Goal: Information Seeking & Learning: Learn about a topic

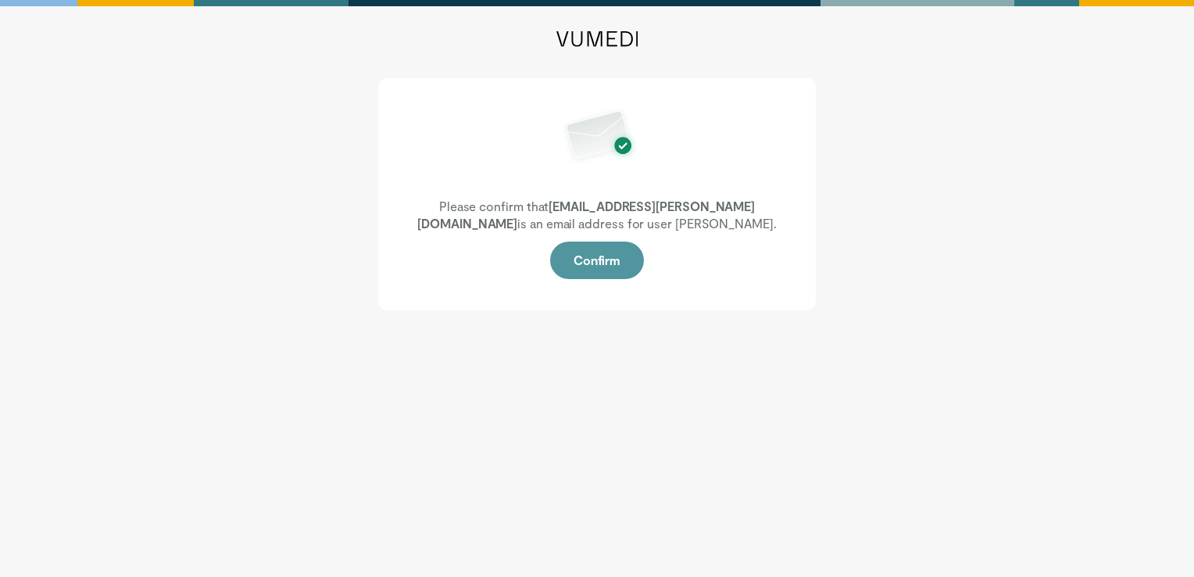
click at [602, 269] on button "Confirm" at bounding box center [597, 259] width 94 height 37
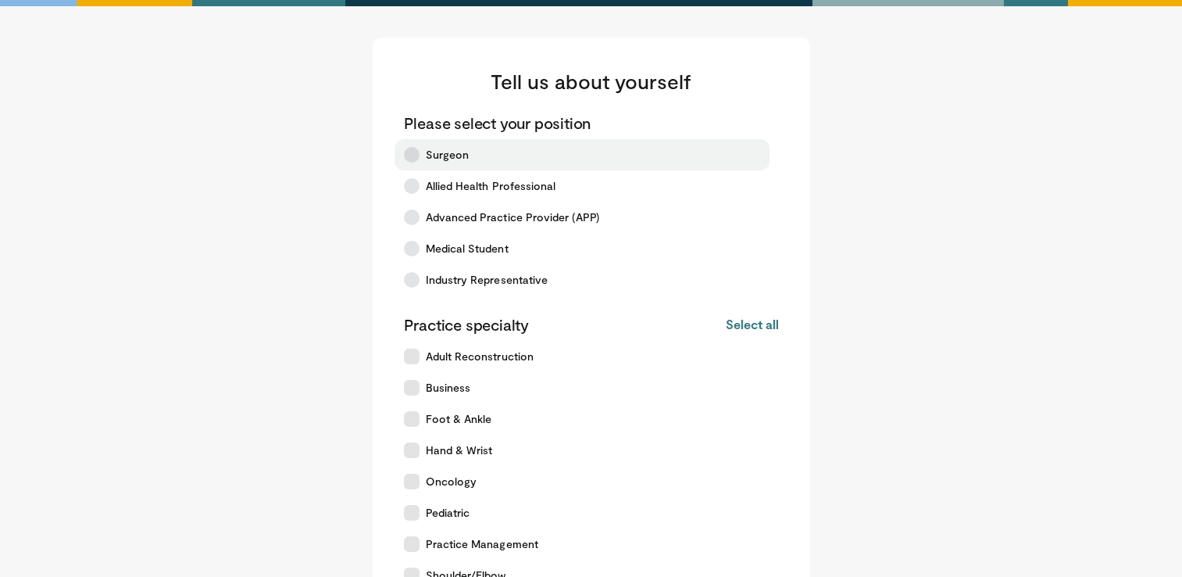
click at [437, 153] on span "Surgeon" at bounding box center [448, 155] width 44 height 16
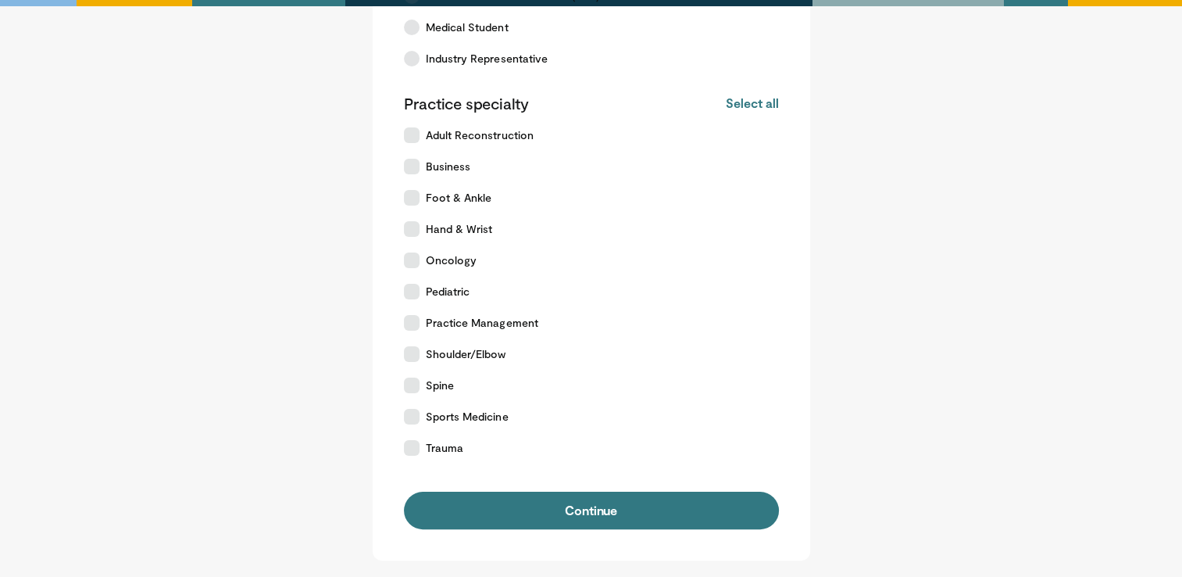
scroll to position [223, 0]
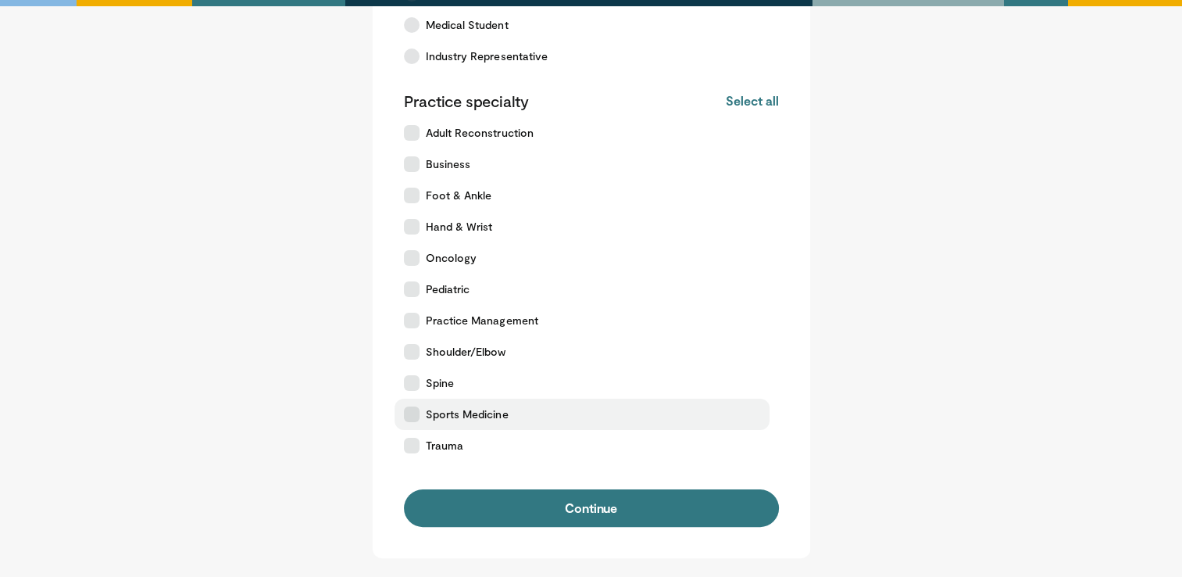
click at [530, 415] on label "Sports Medicine" at bounding box center [582, 413] width 375 height 31
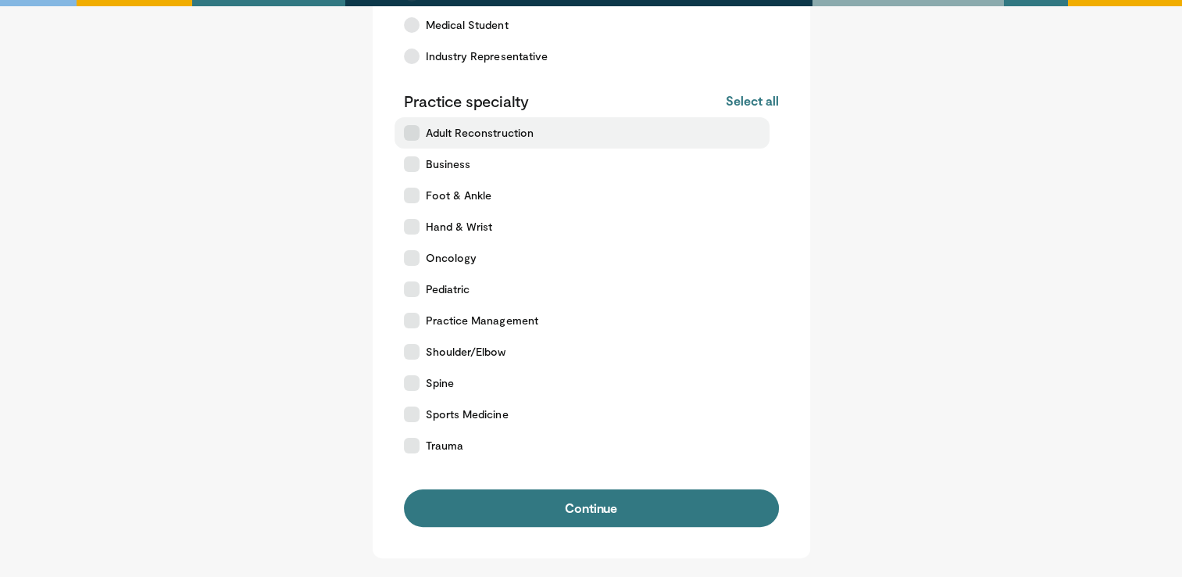
click at [509, 133] on span "Adult Reconstruction" at bounding box center [480, 133] width 108 height 16
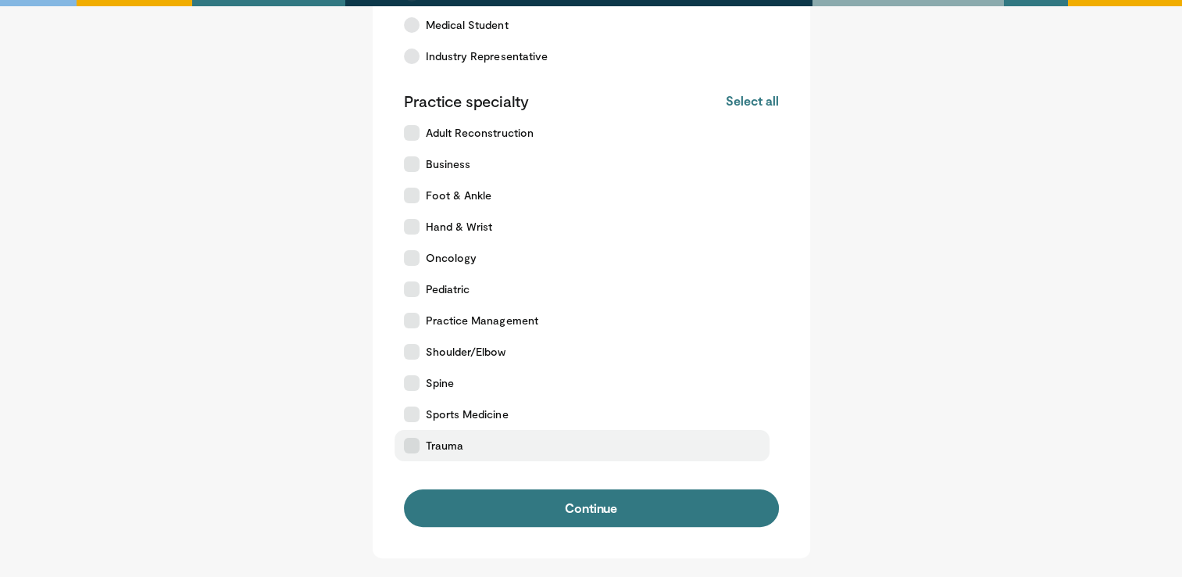
click at [453, 449] on span "Trauma" at bounding box center [444, 445] width 37 height 16
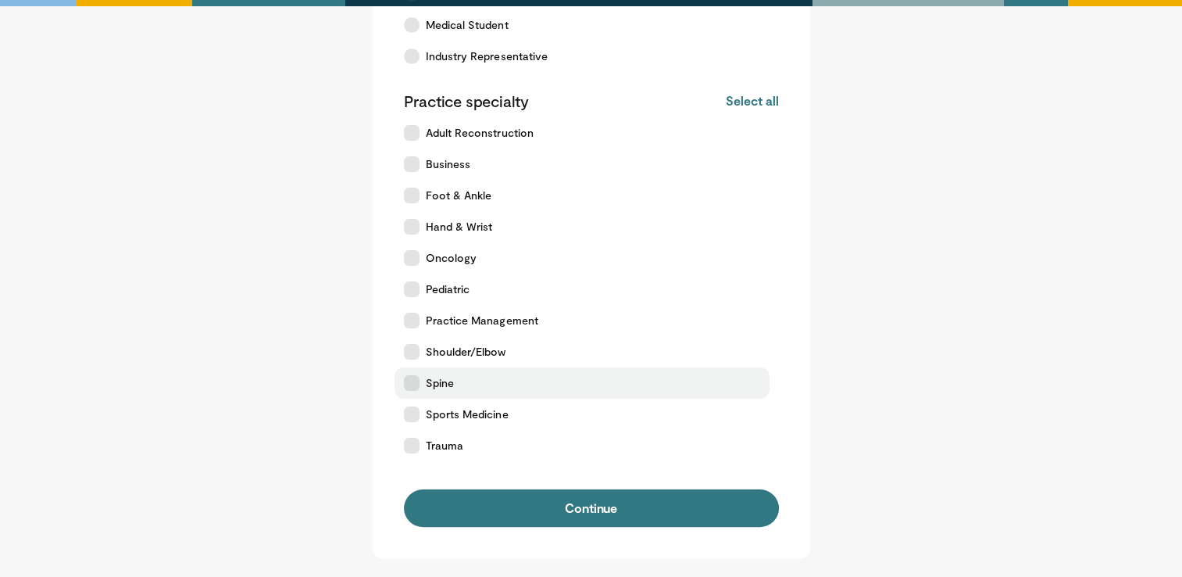
click at [447, 380] on span "Spine" at bounding box center [440, 383] width 28 height 16
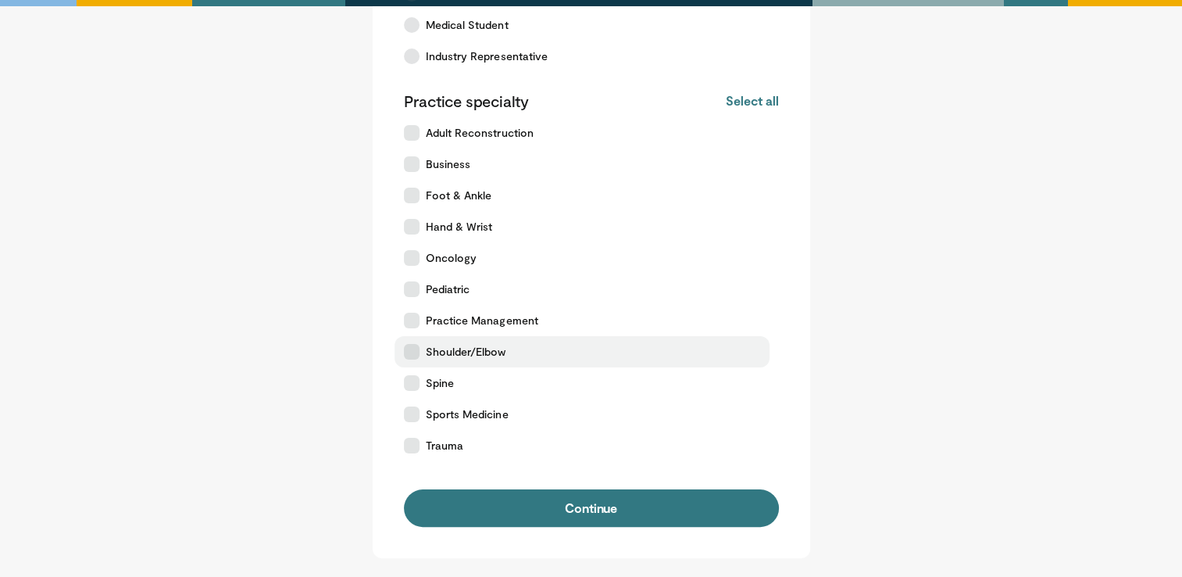
click at [447, 355] on span "Shoulder/Elbow" at bounding box center [466, 352] width 80 height 16
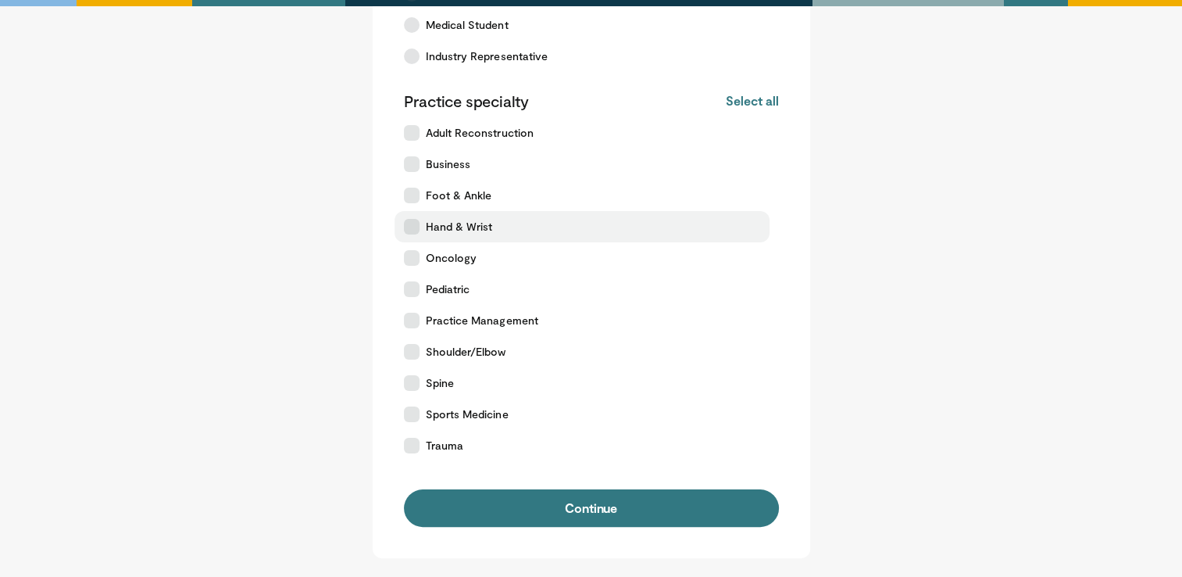
click at [477, 222] on span "Hand & Wrist" at bounding box center [459, 227] width 67 height 16
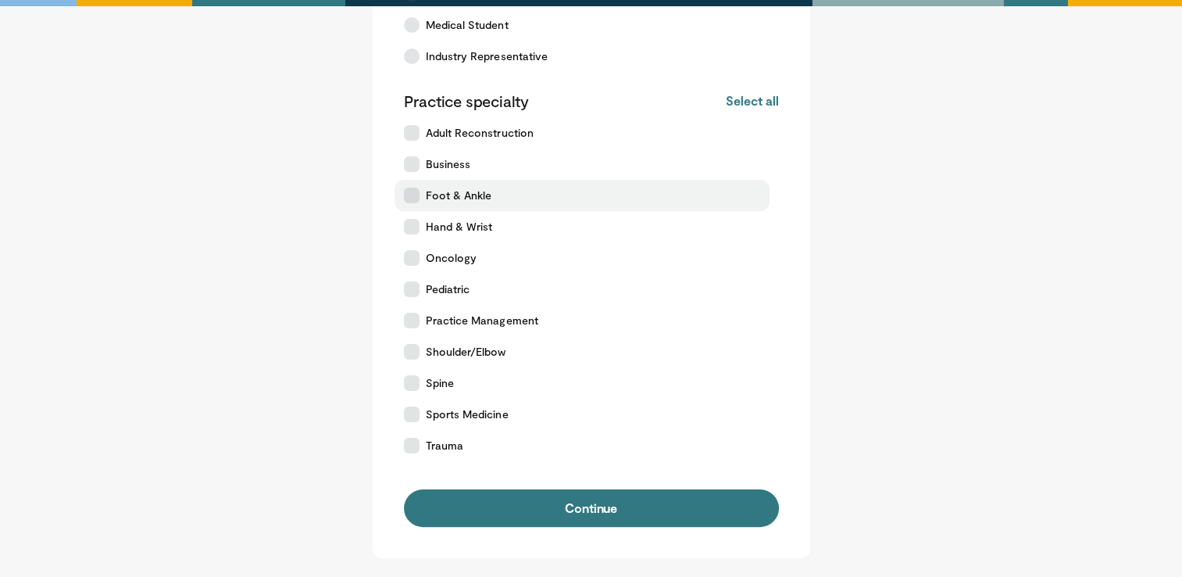
click at [509, 201] on label "Foot & Ankle" at bounding box center [582, 195] width 375 height 31
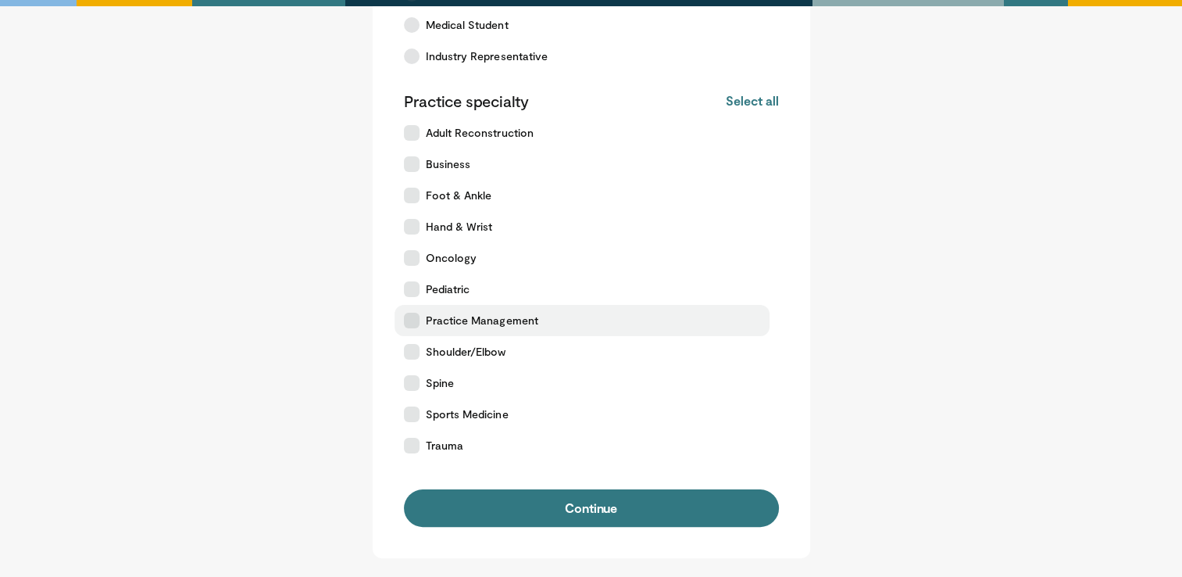
click at [534, 330] on label "Practice Management" at bounding box center [582, 320] width 375 height 31
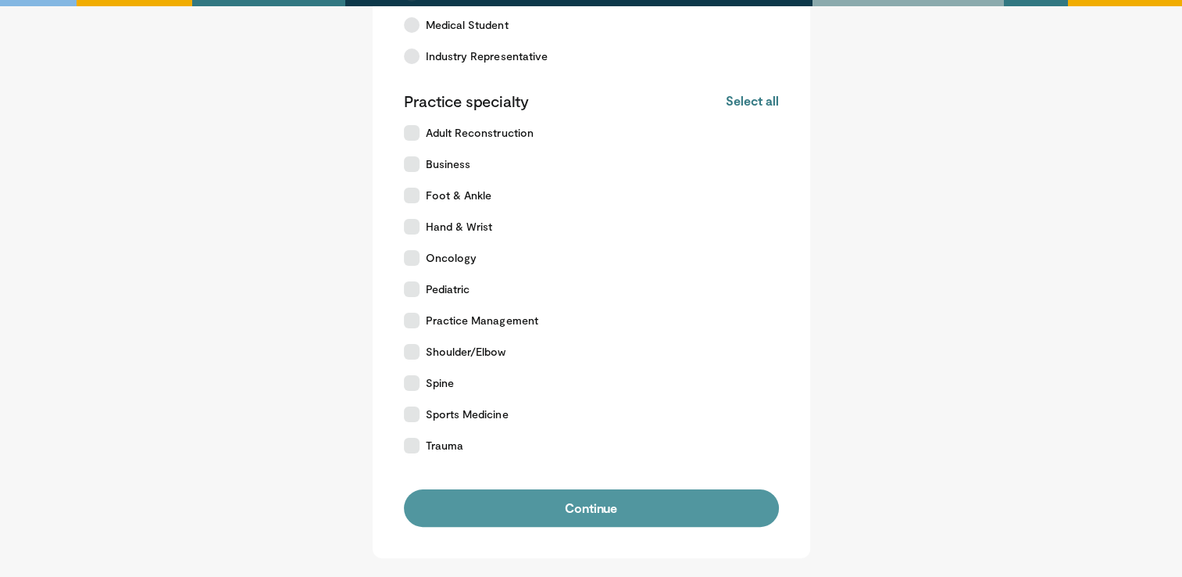
click at [612, 495] on button "Continue" at bounding box center [591, 507] width 375 height 37
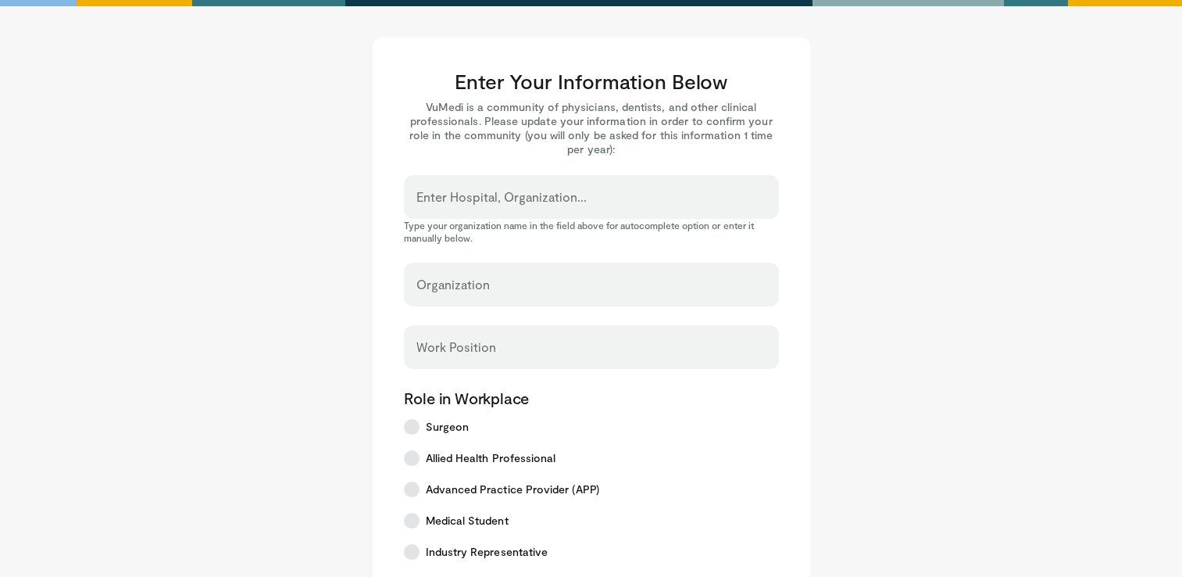
click at [605, 197] on input "Enter Hospital, Organization..." at bounding box center [591, 203] width 350 height 17
click at [475, 198] on input "Enter Hospital, Organization..." at bounding box center [591, 203] width 350 height 17
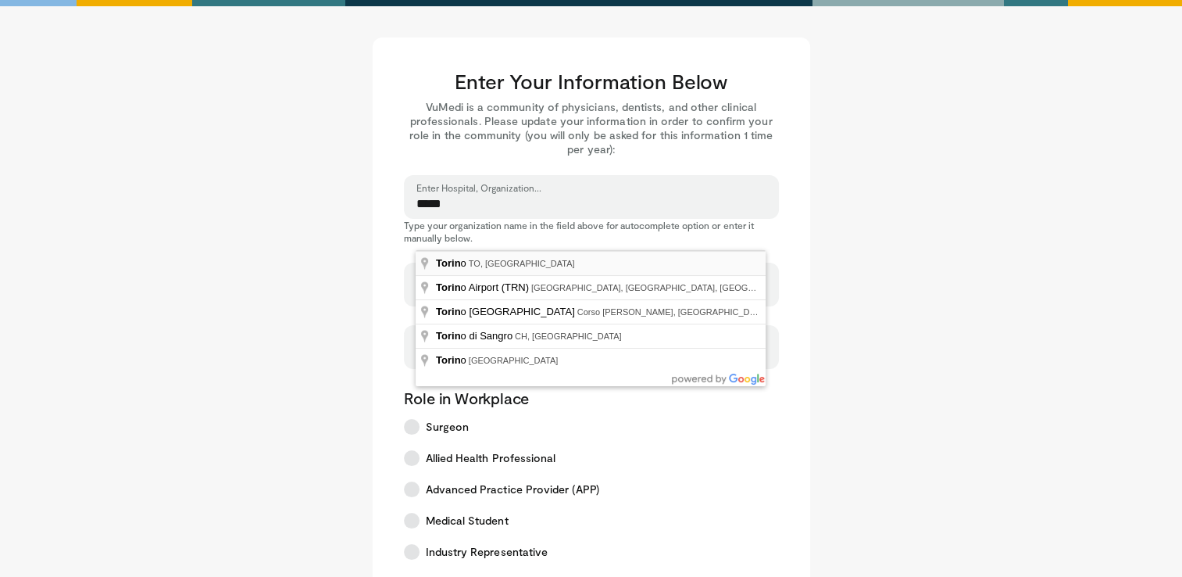
type input "**********"
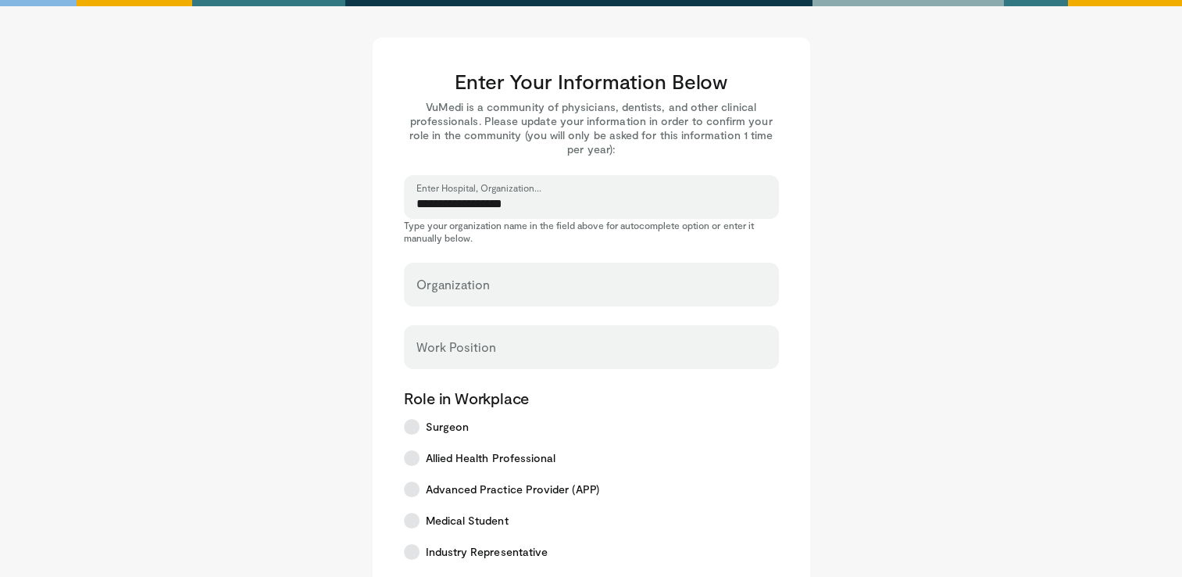
select select "**"
type input "******"
type input "********"
click at [492, 342] on div "Work Position" at bounding box center [591, 347] width 375 height 44
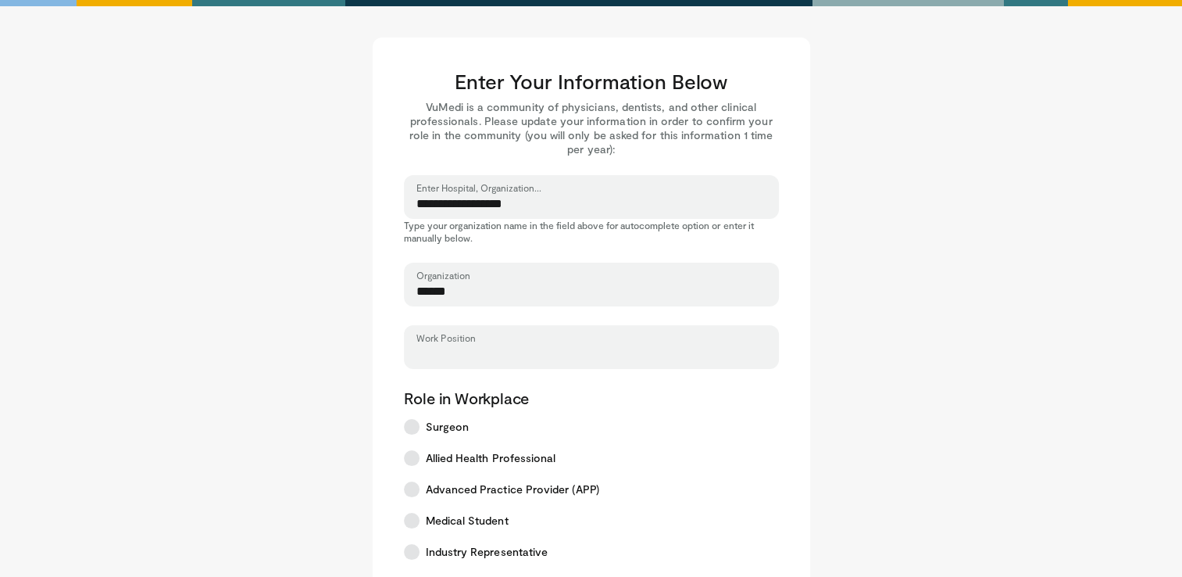
click at [487, 346] on input "Work Position" at bounding box center [591, 353] width 350 height 17
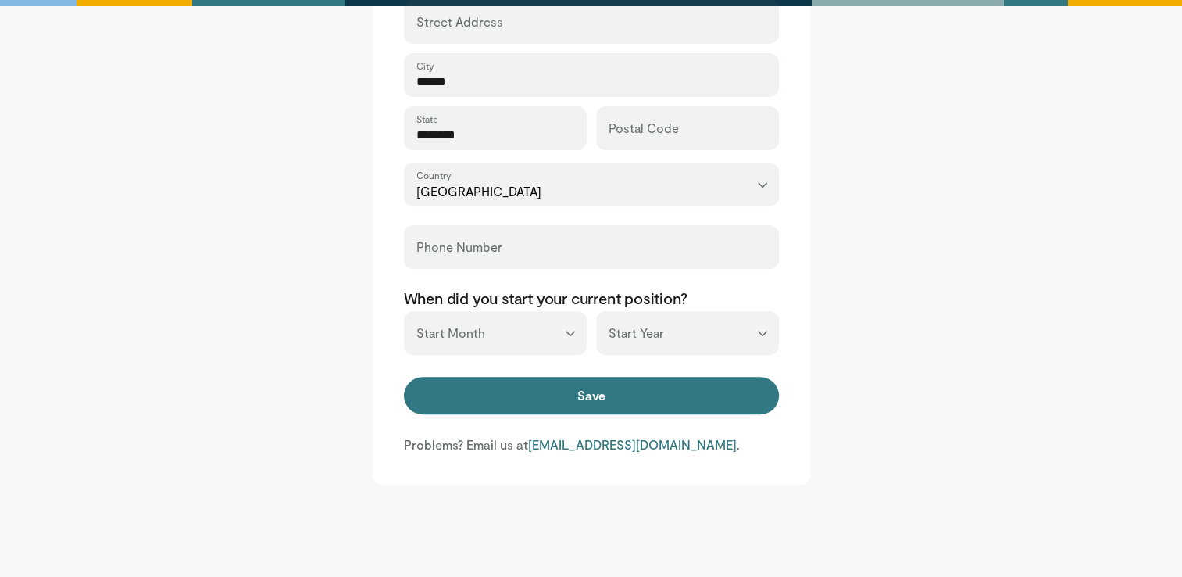
scroll to position [594, 0]
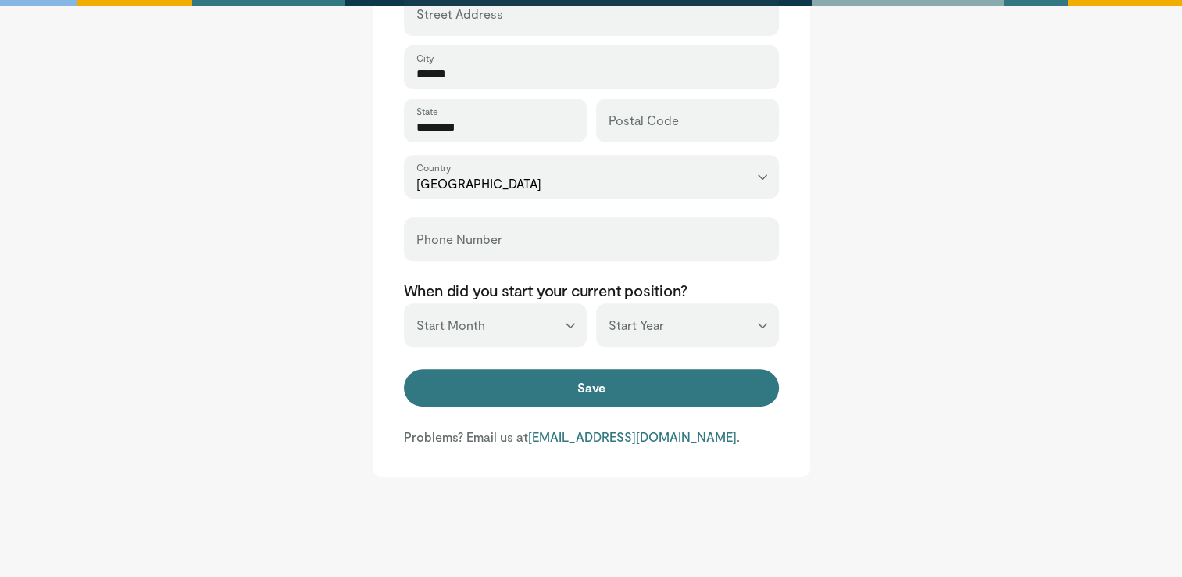
type input "********"
click at [572, 330] on select "*** ******* ******** ***** ***** *** **** **** ****** ********* ******* *******…" at bounding box center [495, 325] width 183 height 44
select select "**"
click at [404, 303] on select "*** ******* ******** ***** ***** *** **** **** ****** ********* ******* *******…" at bounding box center [495, 325] width 183 height 44
click at [644, 324] on select "*** **** **** **** **** **** **** **** **** **** **** **** **** **** **** **** …" at bounding box center [687, 325] width 183 height 44
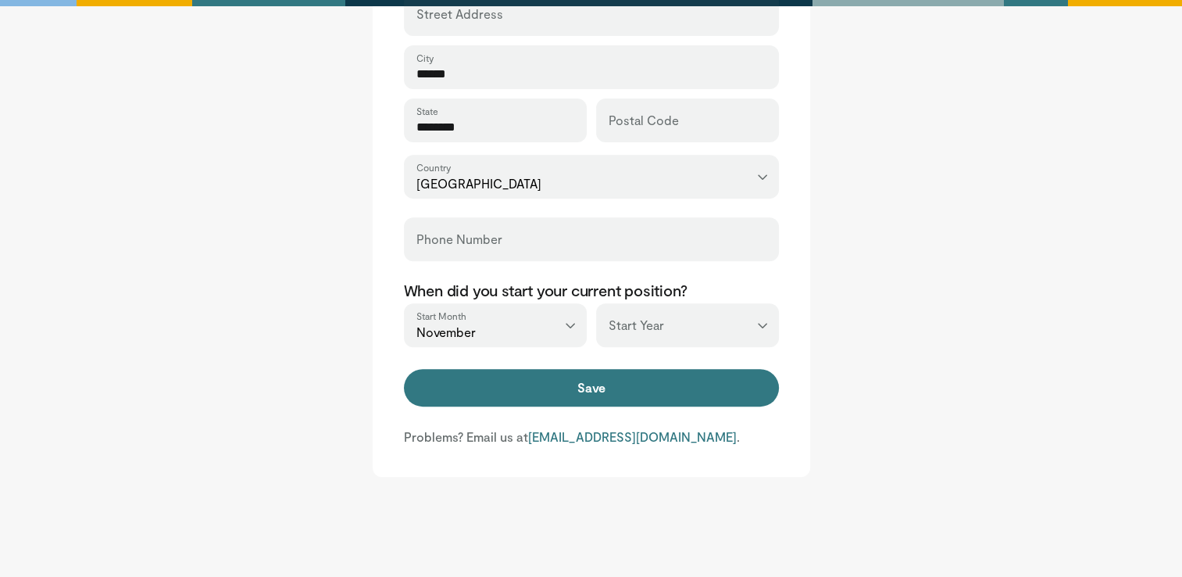
select select "****"
click at [596, 303] on select "*** **** **** **** **** **** **** **** **** **** **** **** **** **** **** **** …" at bounding box center [687, 325] width 183 height 44
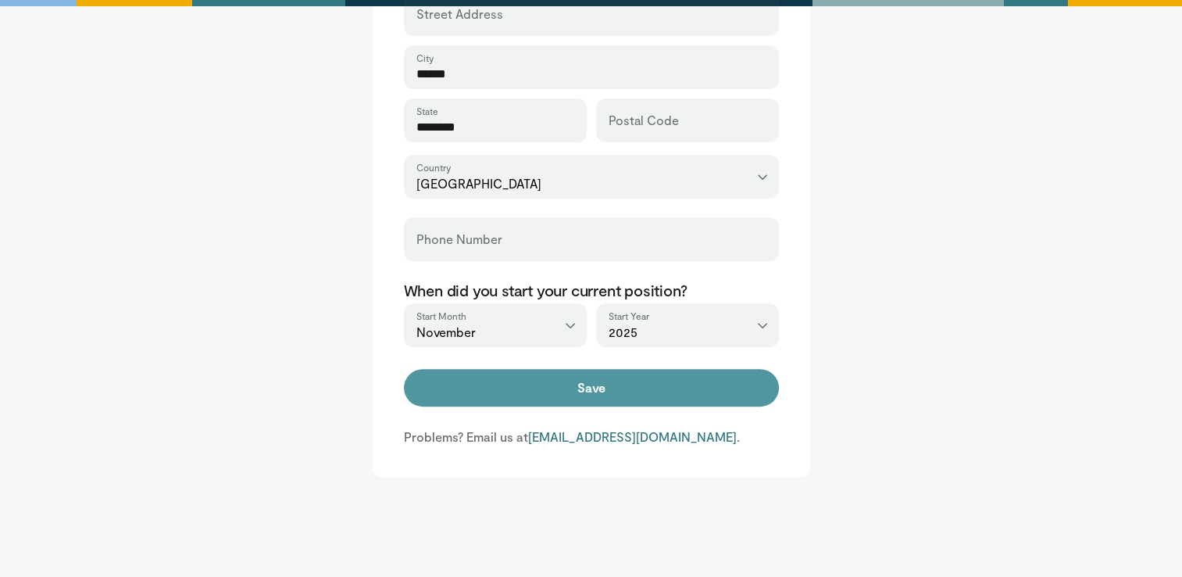
click at [603, 389] on button "Save" at bounding box center [591, 387] width 375 height 37
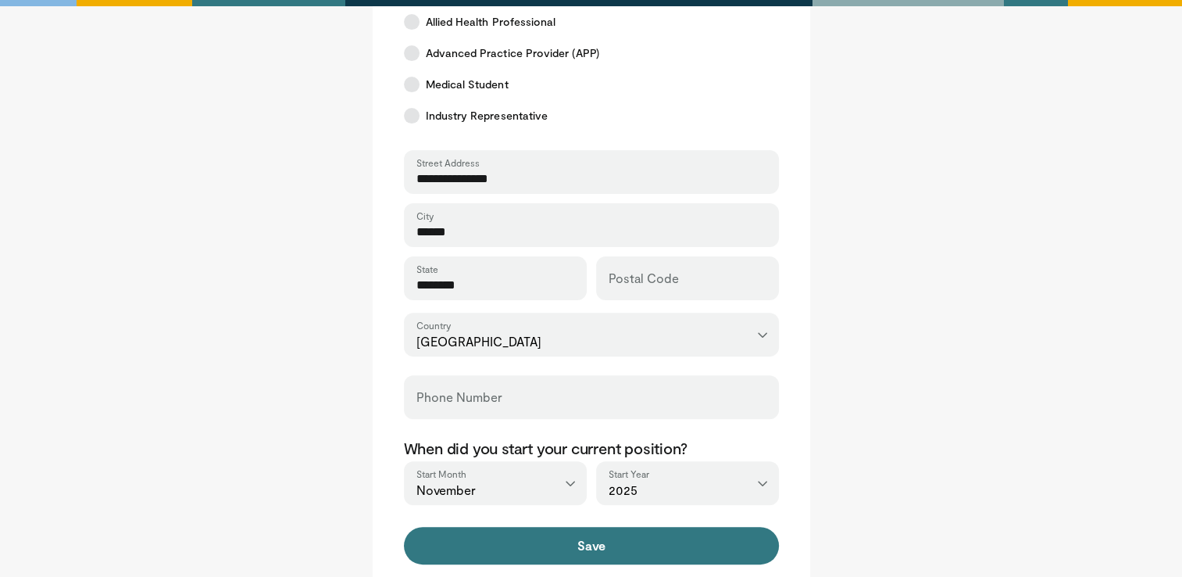
scroll to position [441, 0]
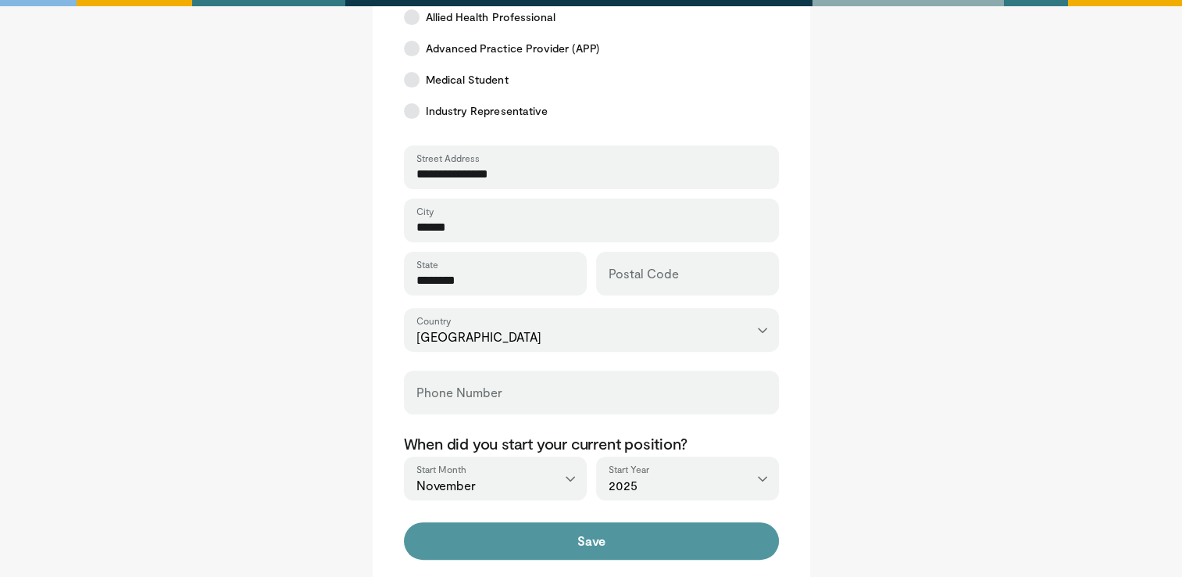
type input "**********"
click at [634, 537] on button "Save" at bounding box center [591, 540] width 375 height 37
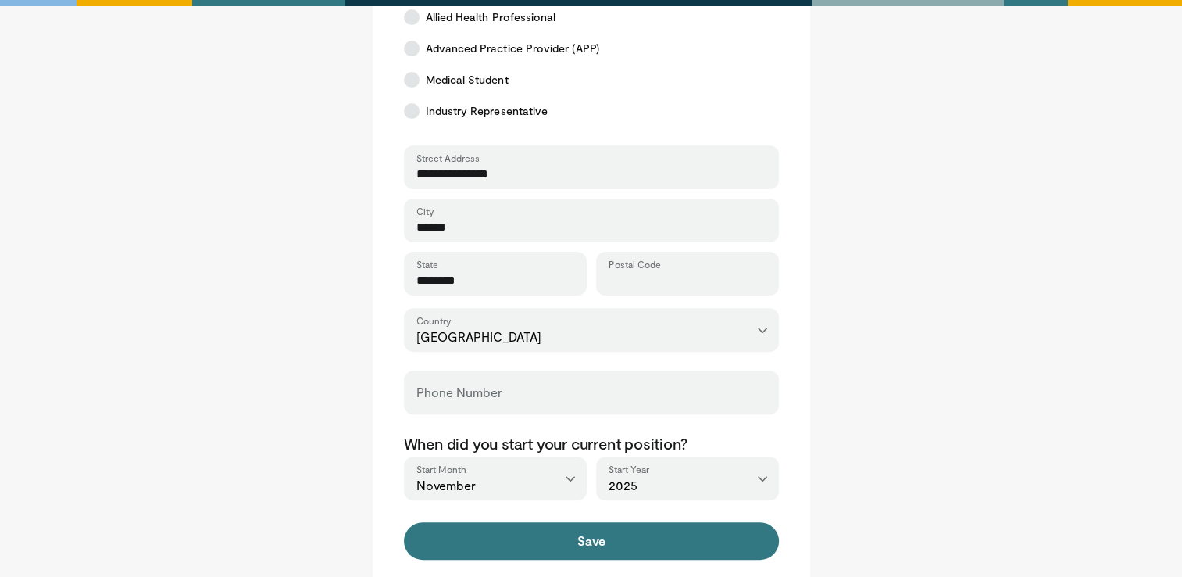
click at [628, 276] on input "Postal Code" at bounding box center [688, 280] width 158 height 17
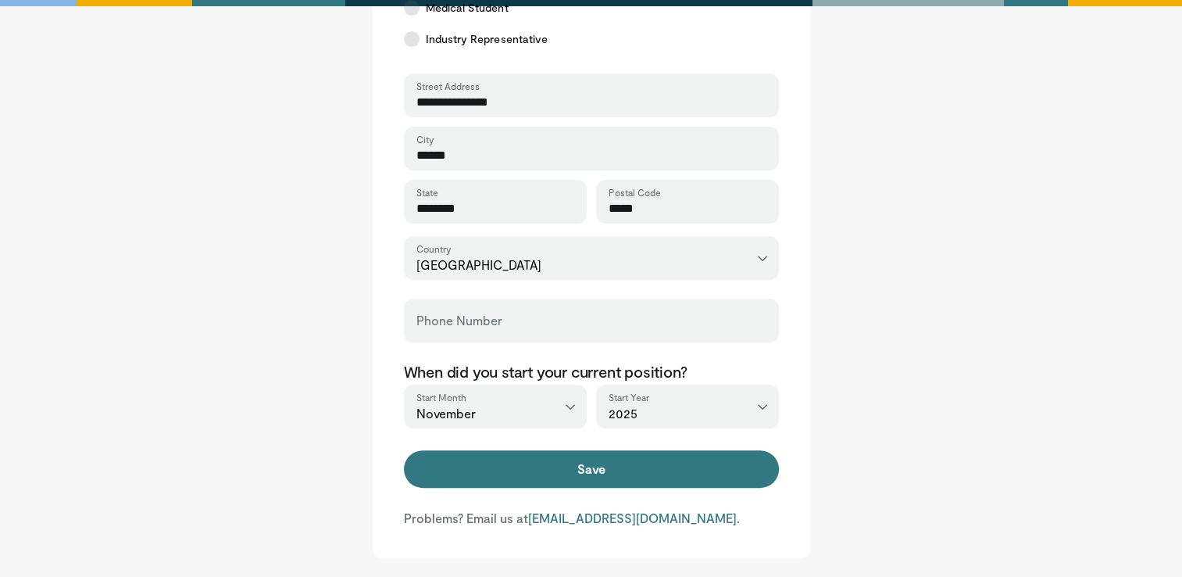
scroll to position [517, 0]
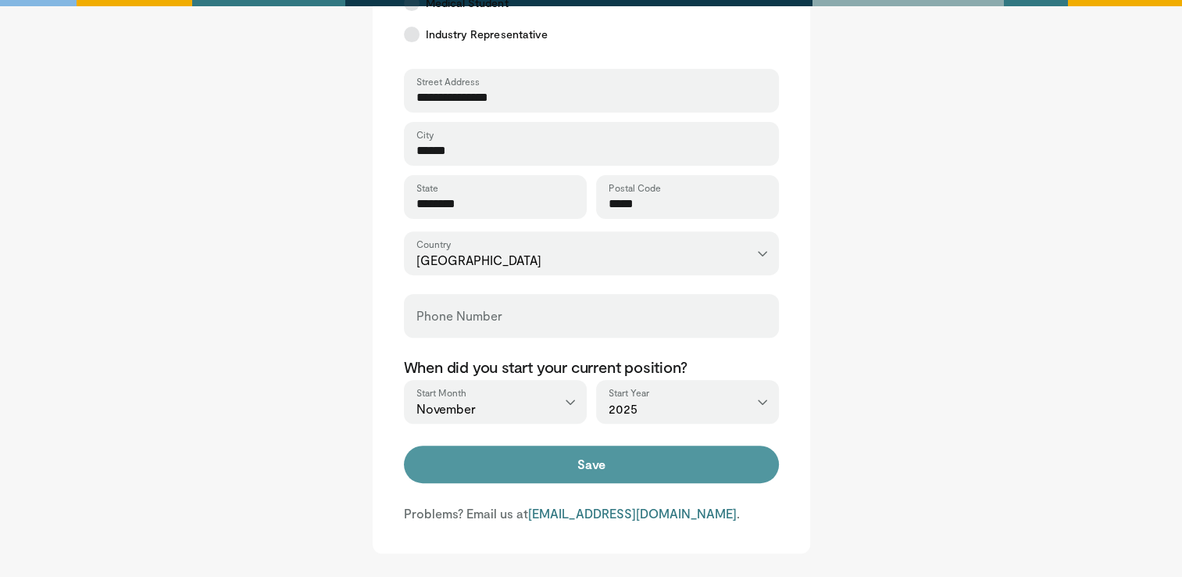
type input "*****"
click at [657, 466] on button "Save" at bounding box center [591, 463] width 375 height 37
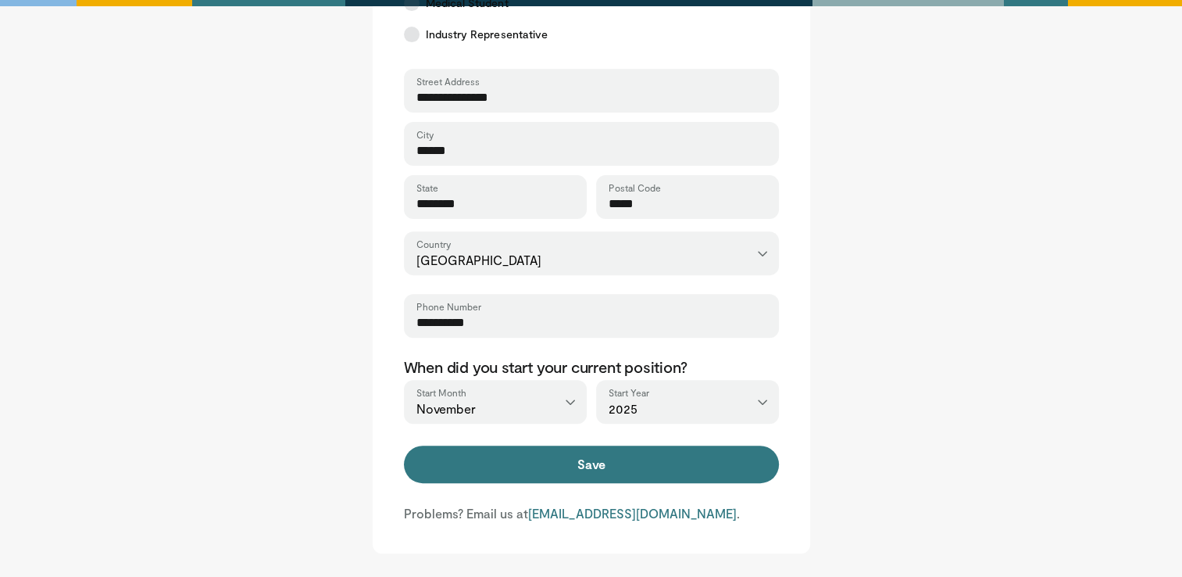
drag, startPoint x: 495, startPoint y: 327, endPoint x: 451, endPoint y: 322, distance: 44.8
click at [451, 322] on input "**********" at bounding box center [591, 322] width 350 height 17
type input "**********"
click at [853, 397] on main "**********" at bounding box center [591, 36] width 969 height 1033
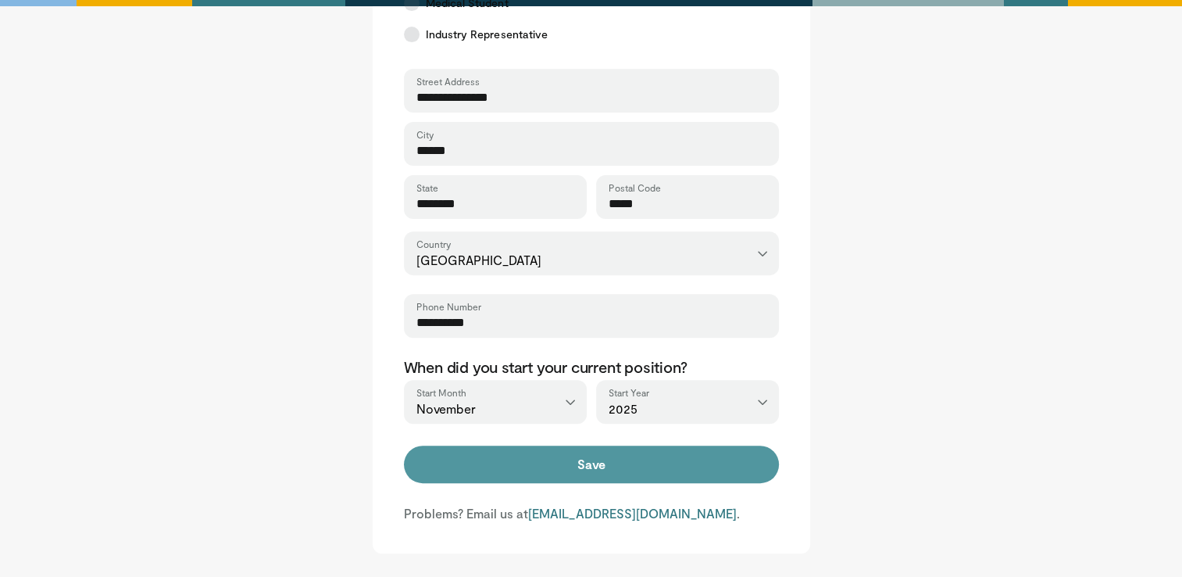
click at [697, 455] on button "Save" at bounding box center [591, 463] width 375 height 37
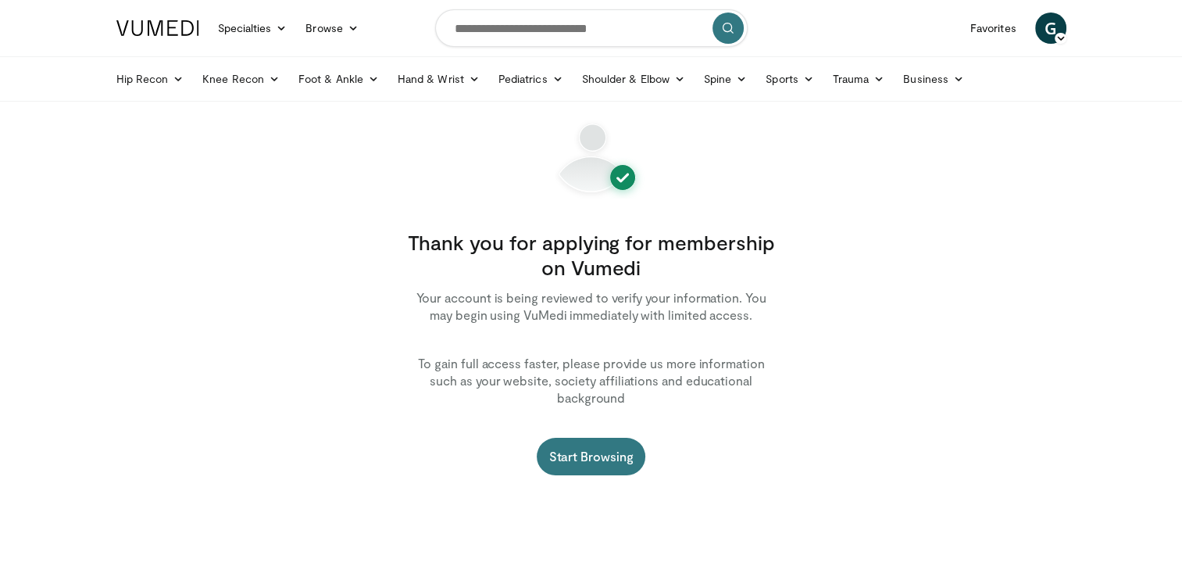
click at [432, 209] on div "Thank you for applying for membership on Vumedi Your account is being reviewed …" at bounding box center [591, 313] width 437 height 386
click at [164, 74] on link "Hip Recon" at bounding box center [150, 78] width 87 height 31
click at [193, 109] on link "Hip Arthroplasty" at bounding box center [201, 115] width 186 height 25
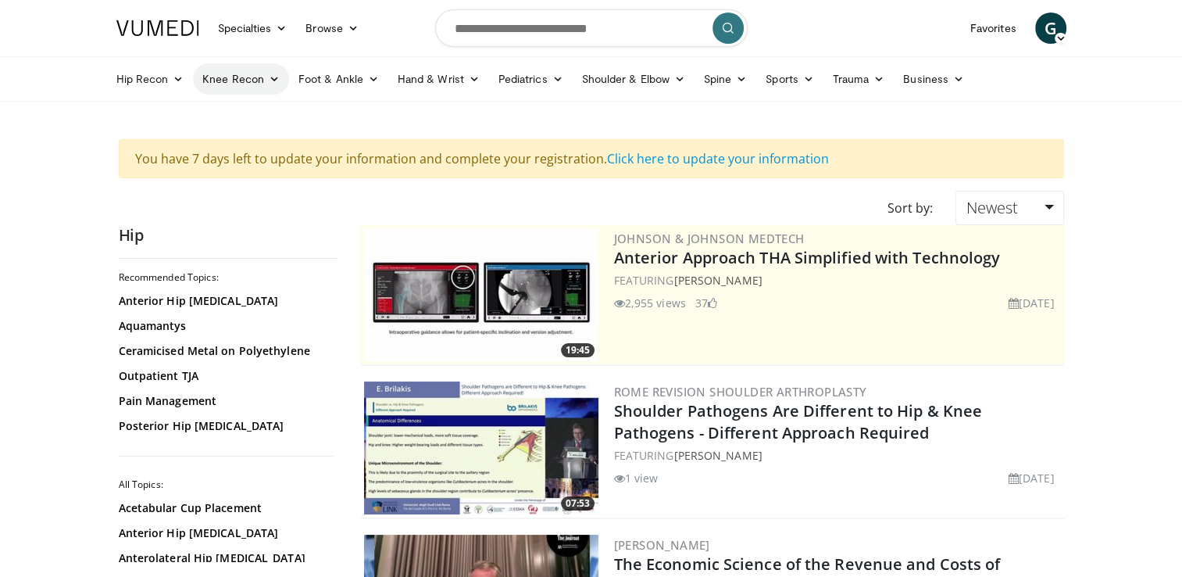
click at [230, 73] on link "Knee Recon" at bounding box center [241, 78] width 96 height 31
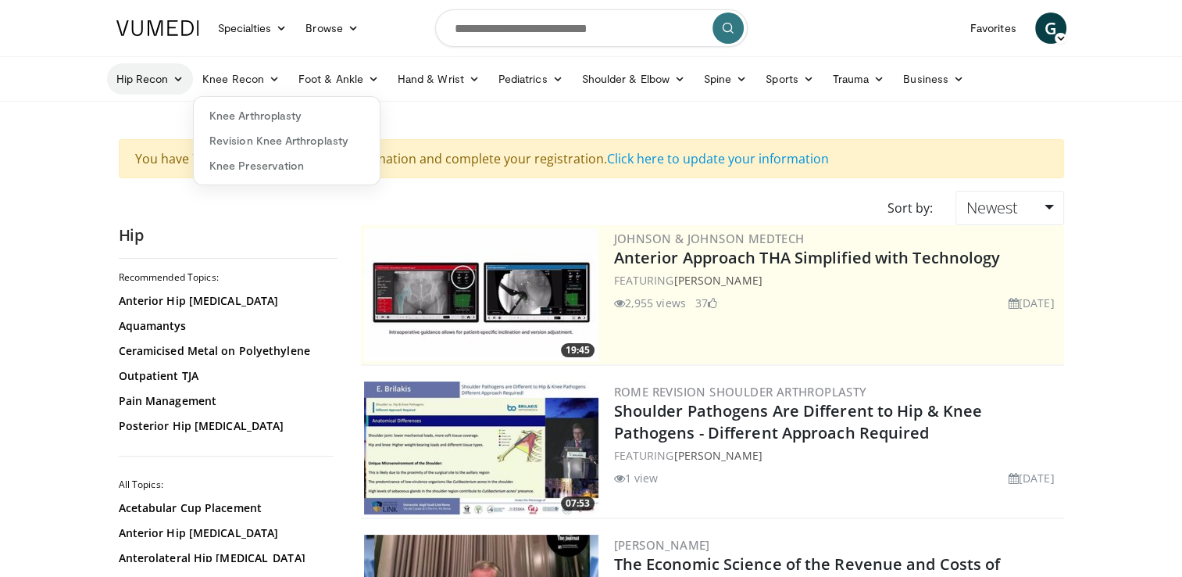
click at [141, 70] on link "Hip Recon" at bounding box center [150, 78] width 87 height 31
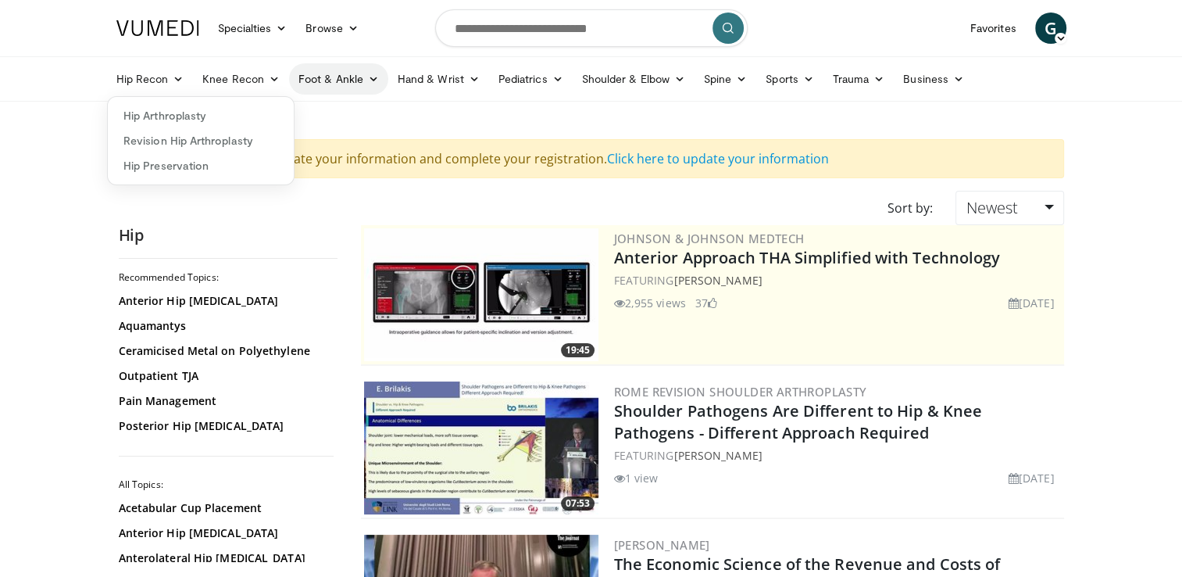
click at [341, 86] on link "Foot & Ankle" at bounding box center [338, 78] width 99 height 31
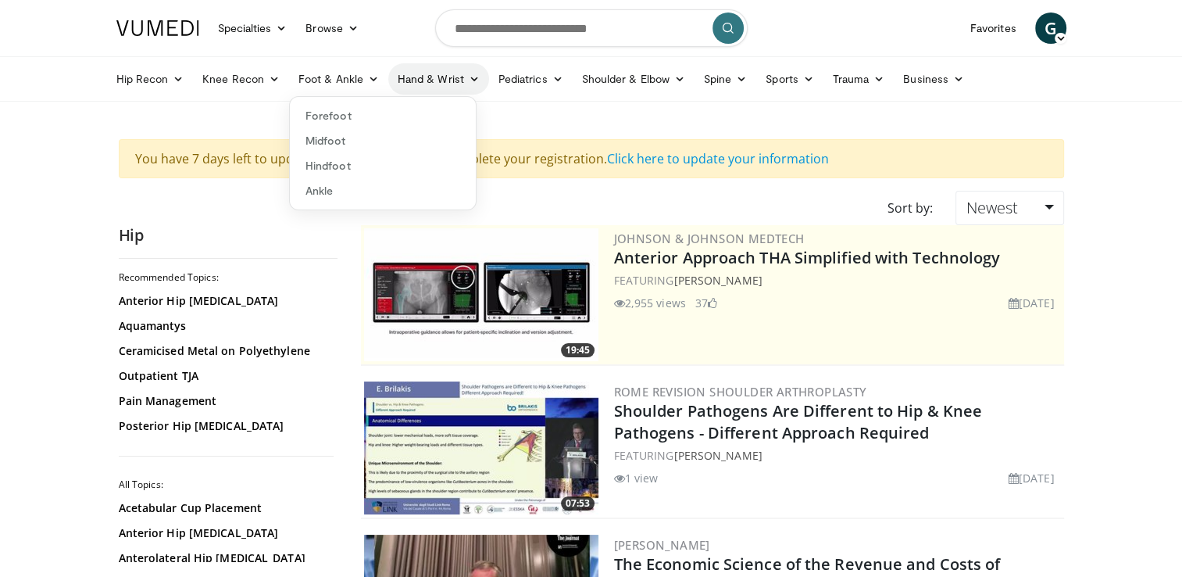
click at [409, 90] on link "Hand & Wrist" at bounding box center [438, 78] width 101 height 31
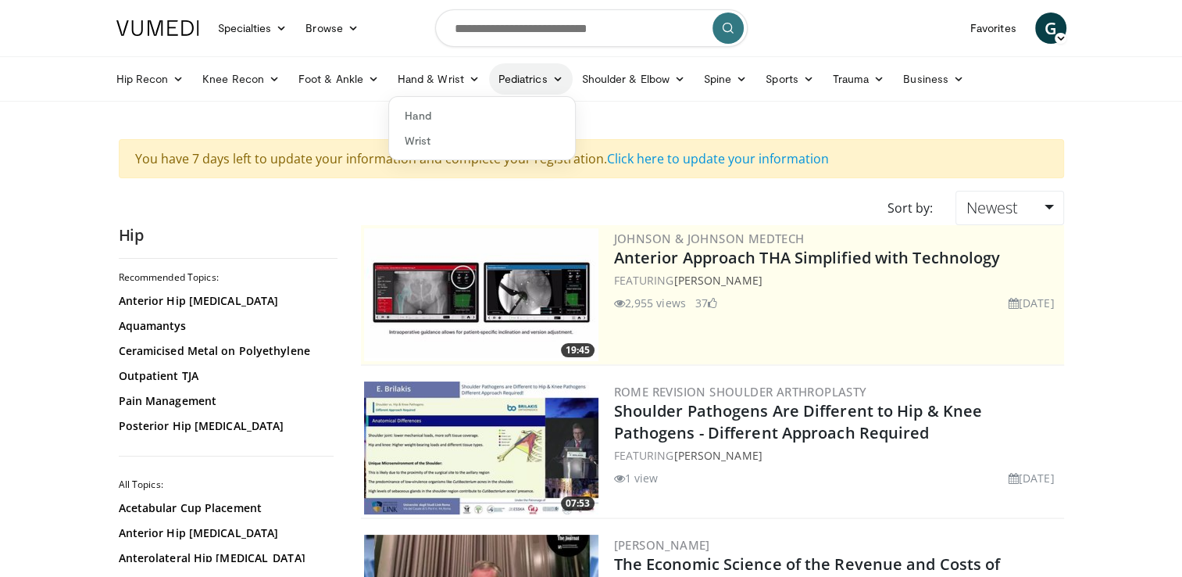
click at [541, 80] on link "Pediatrics" at bounding box center [531, 78] width 84 height 31
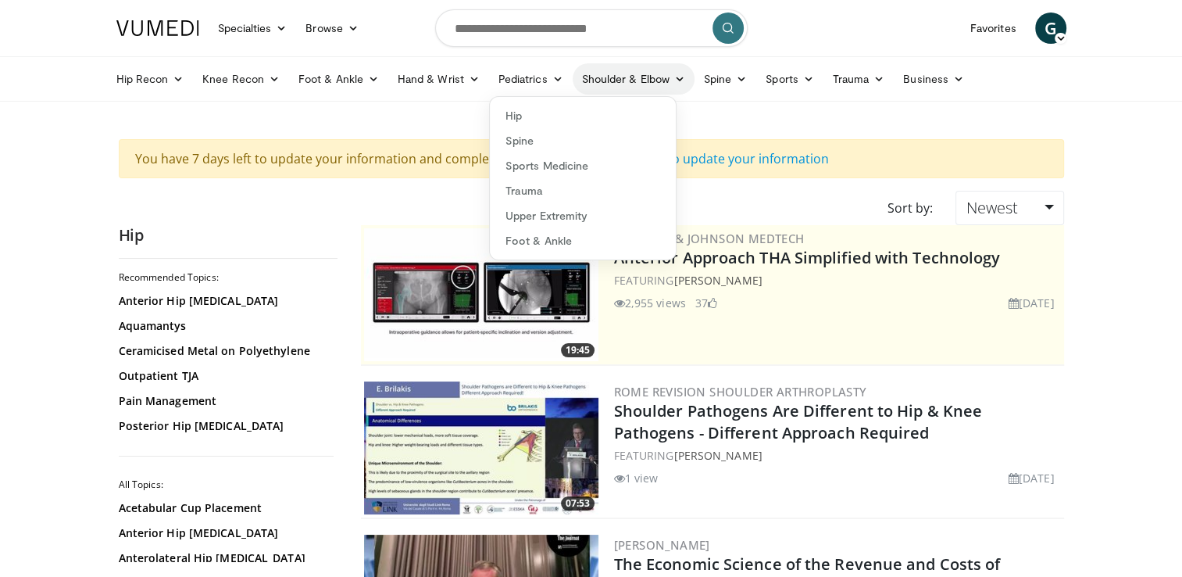
click at [621, 80] on link "Shoulder & Elbow" at bounding box center [634, 78] width 122 height 31
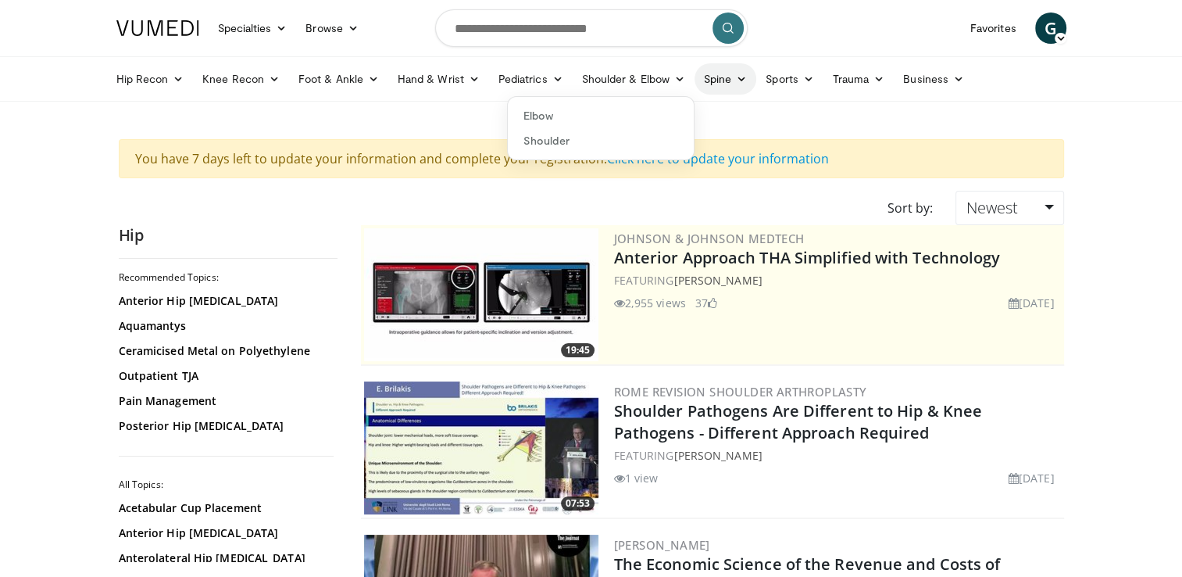
click at [736, 82] on icon at bounding box center [741, 78] width 11 height 11
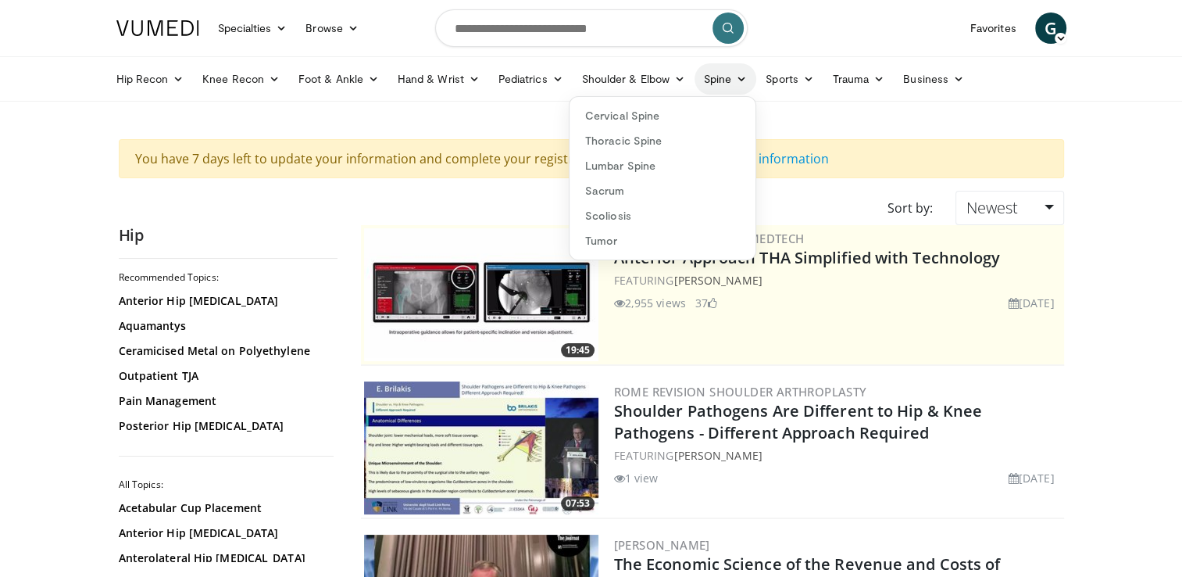
click at [737, 80] on icon at bounding box center [741, 78] width 11 height 11
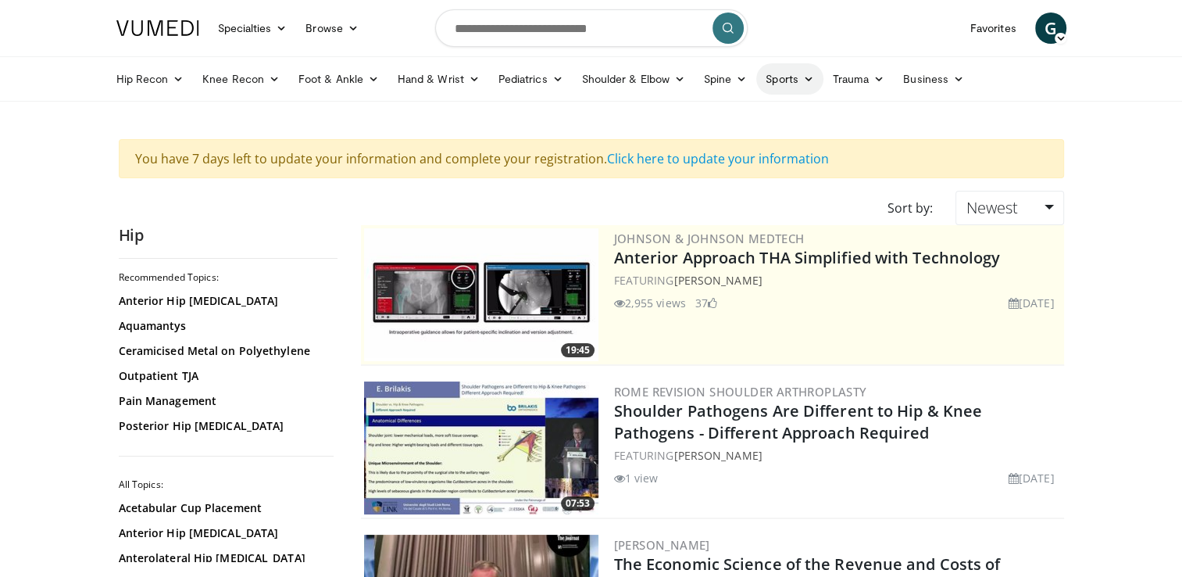
click at [799, 81] on link "Sports" at bounding box center [789, 78] width 67 height 31
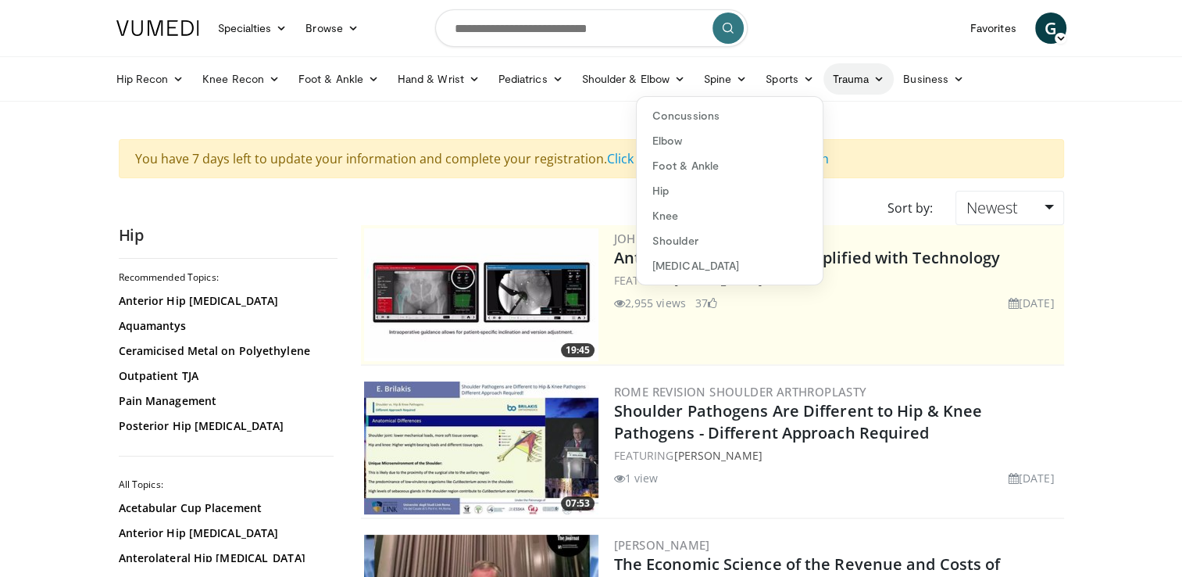
click at [850, 86] on link "Trauma" at bounding box center [858, 78] width 71 height 31
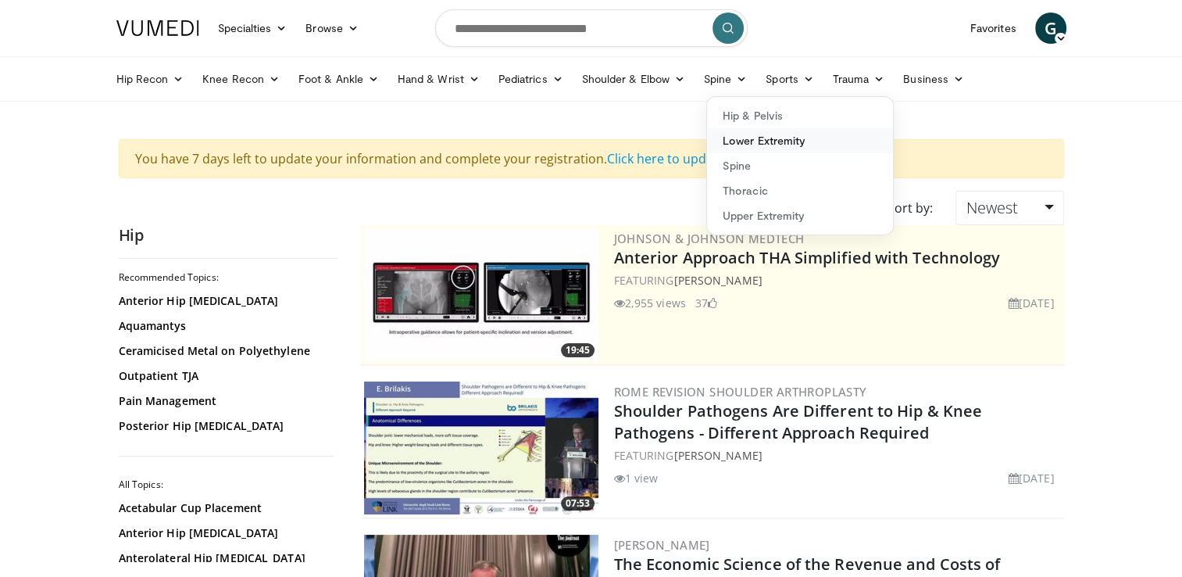
click at [771, 142] on link "Lower Extremity" at bounding box center [800, 140] width 186 height 25
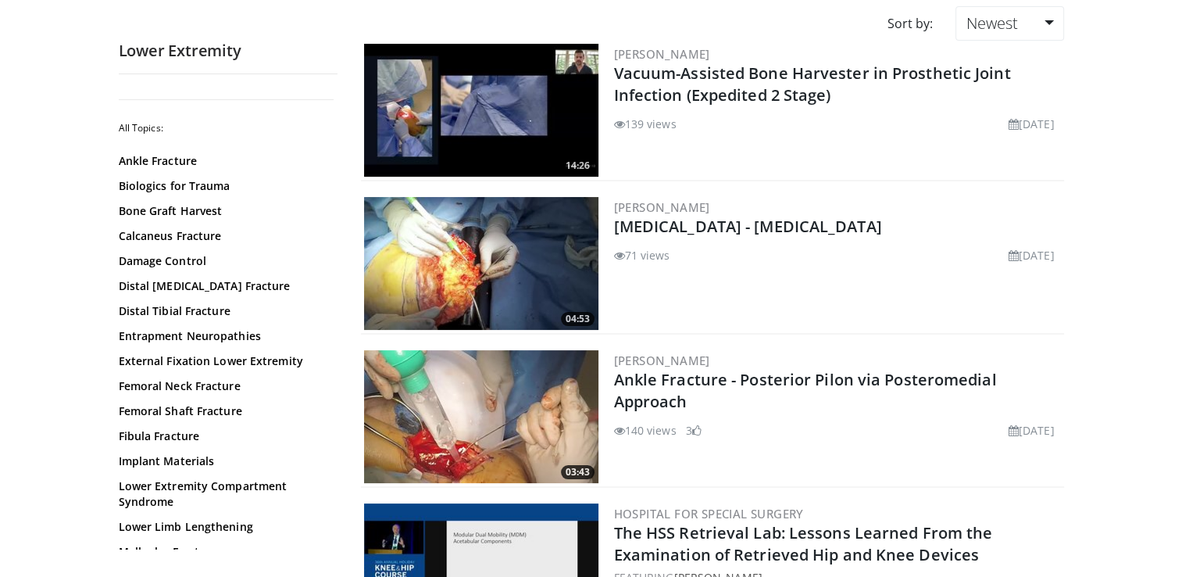
scroll to position [194, 0]
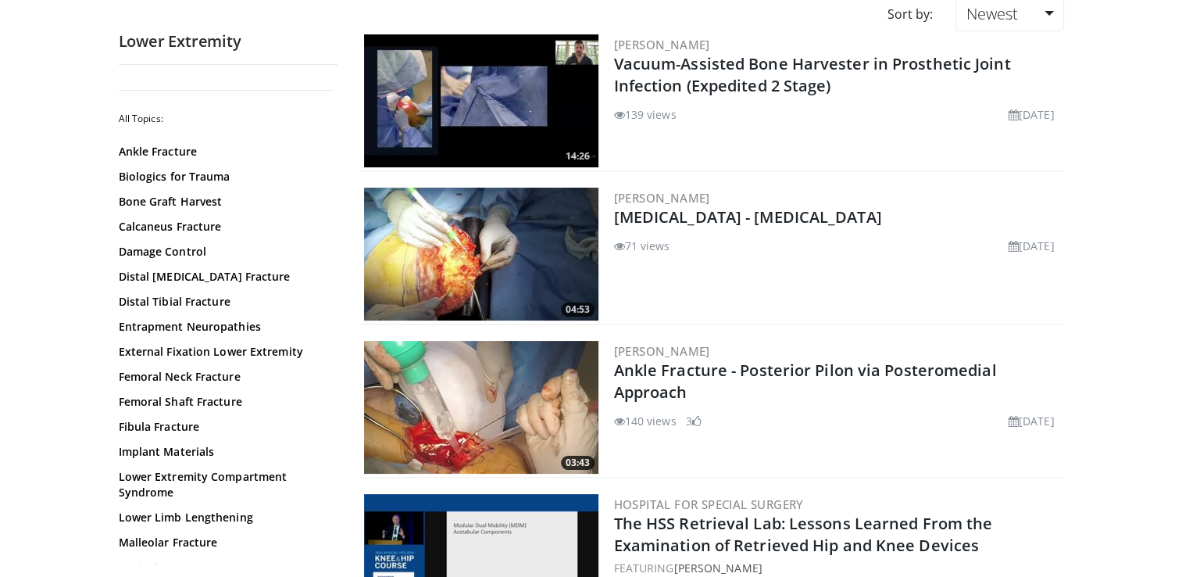
click at [514, 283] on img at bounding box center [481, 253] width 234 height 133
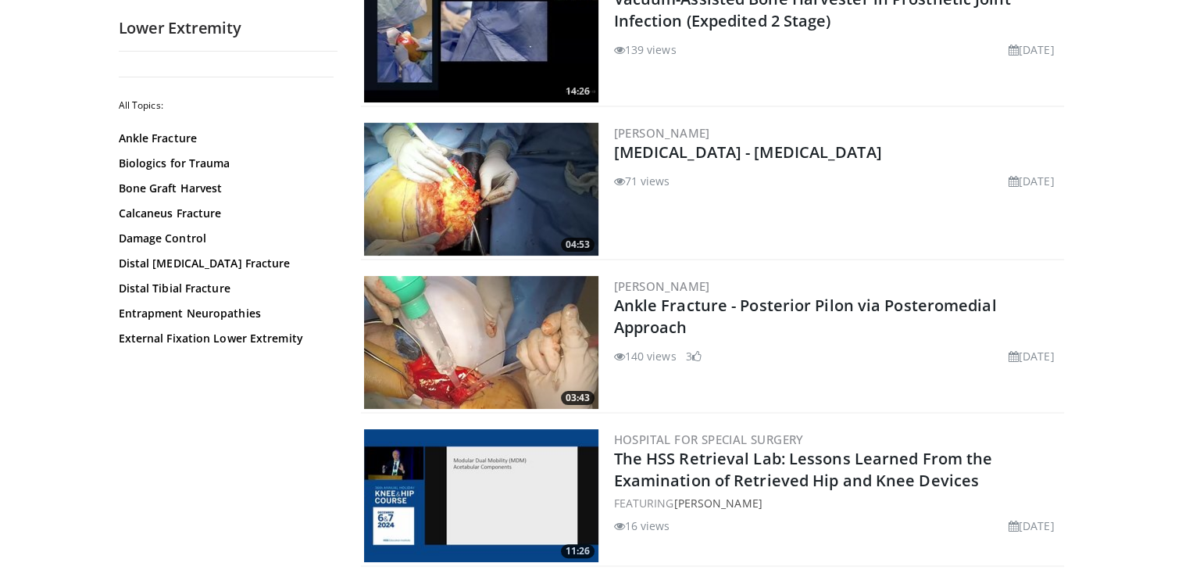
scroll to position [0, 0]
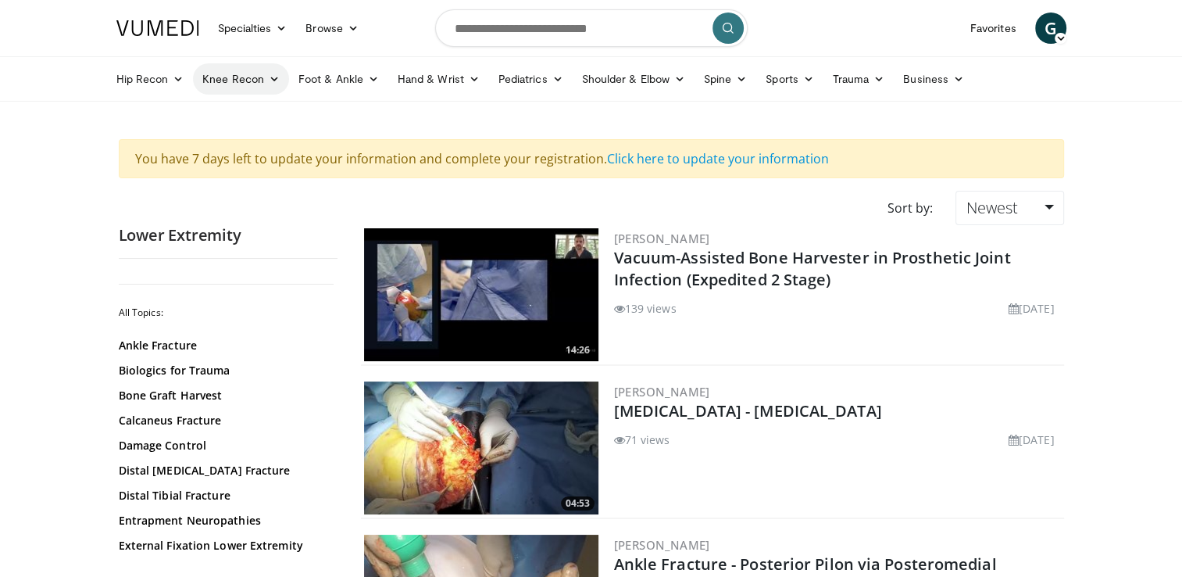
click at [248, 77] on link "Knee Recon" at bounding box center [241, 78] width 96 height 31
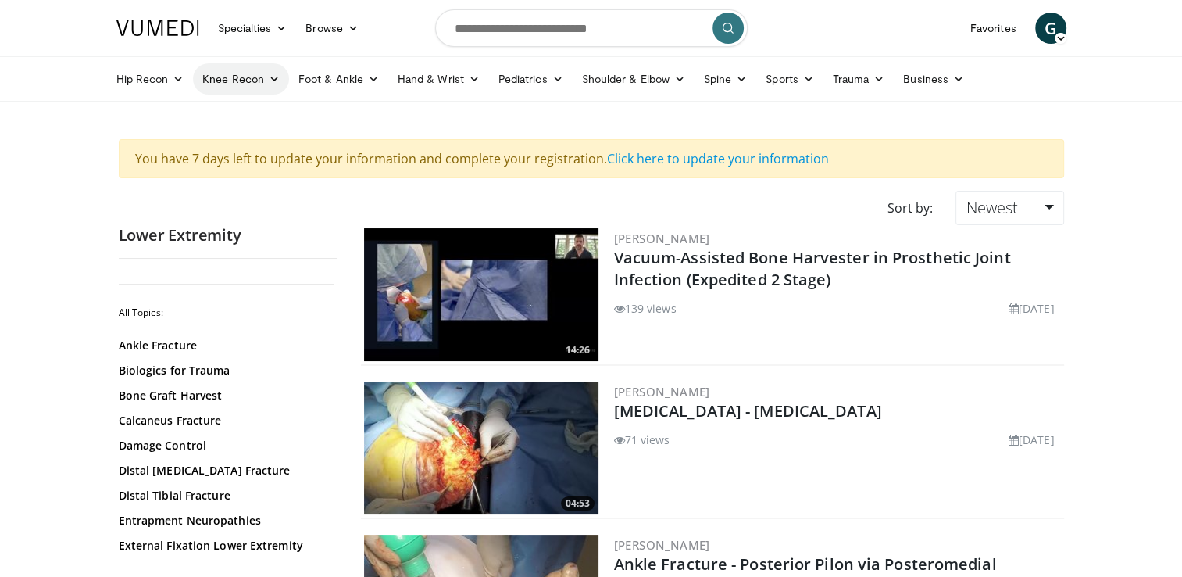
click at [255, 80] on link "Knee Recon" at bounding box center [241, 78] width 96 height 31
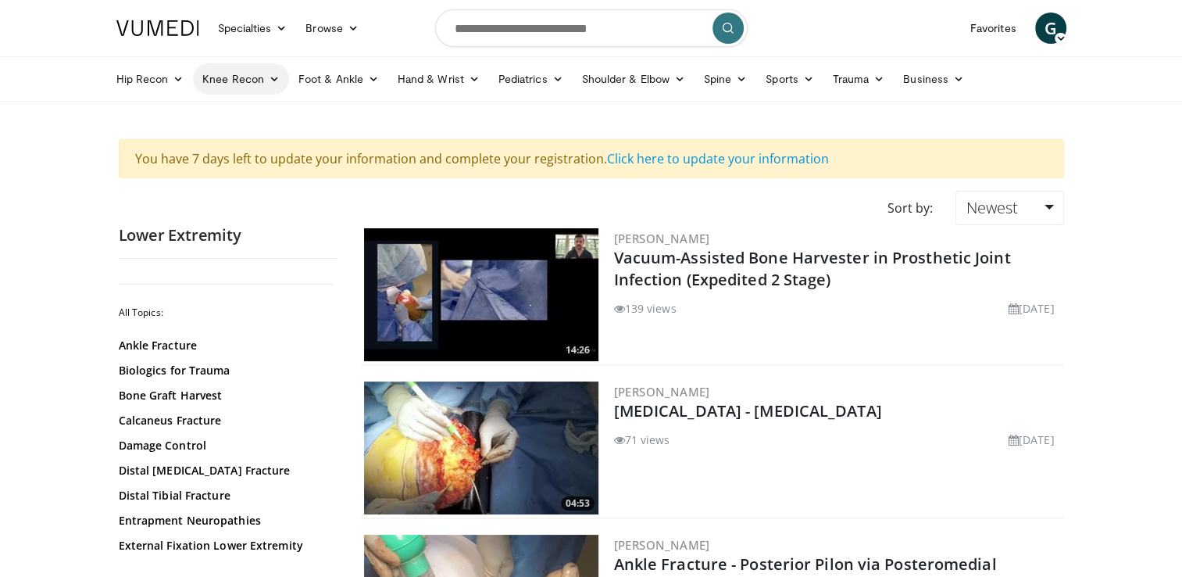
click at [244, 77] on link "Knee Recon" at bounding box center [241, 78] width 96 height 31
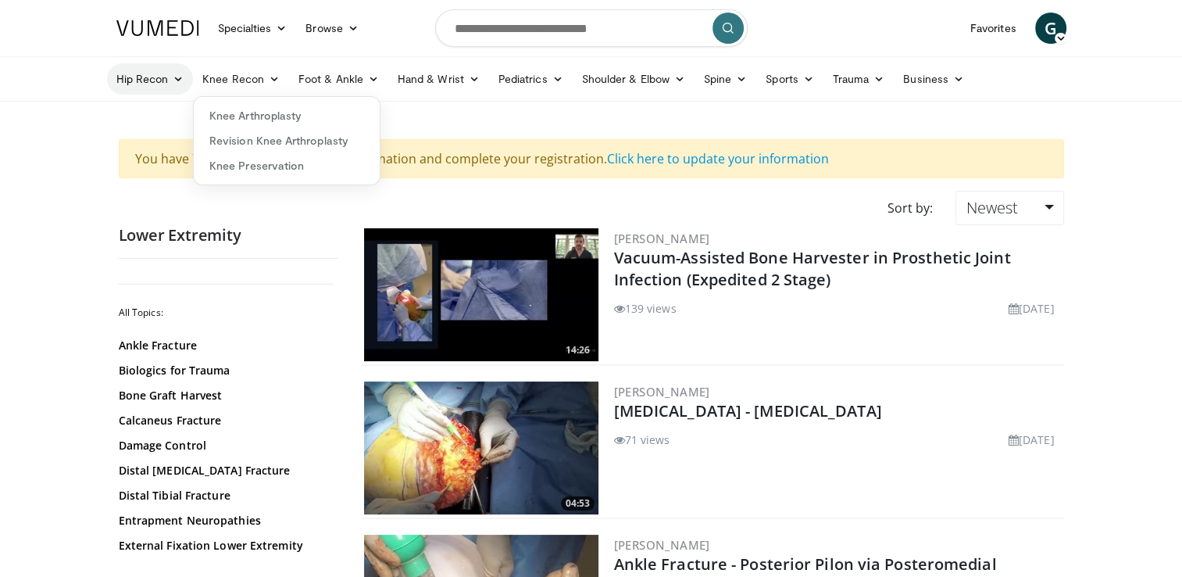
click at [161, 84] on link "Hip Recon" at bounding box center [150, 78] width 87 height 31
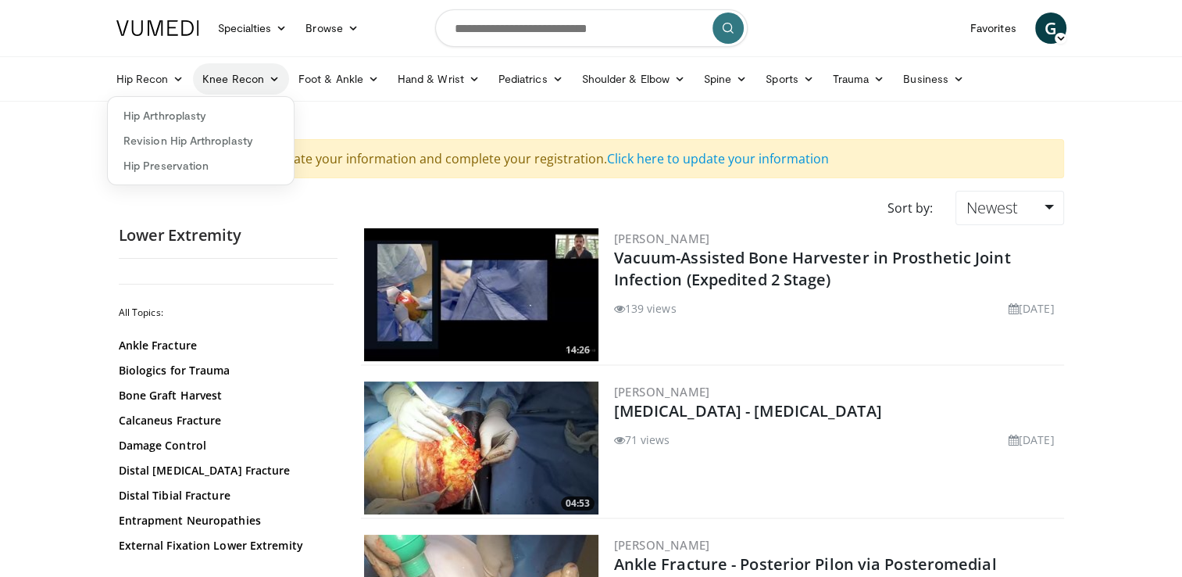
click at [277, 84] on icon at bounding box center [274, 78] width 11 height 11
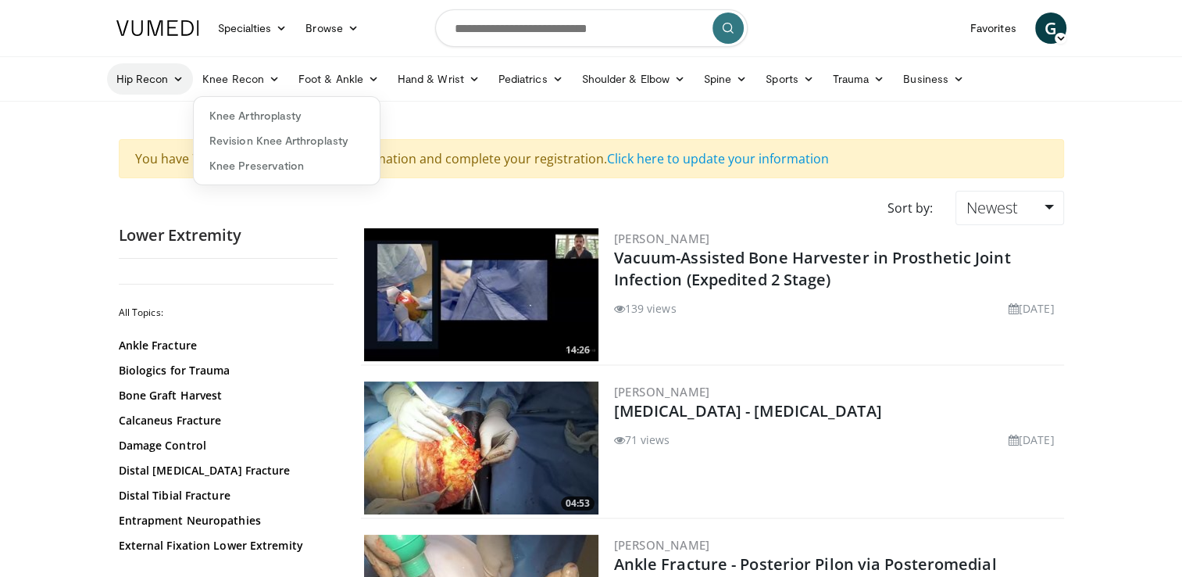
click at [129, 81] on link "Hip Recon" at bounding box center [150, 78] width 87 height 31
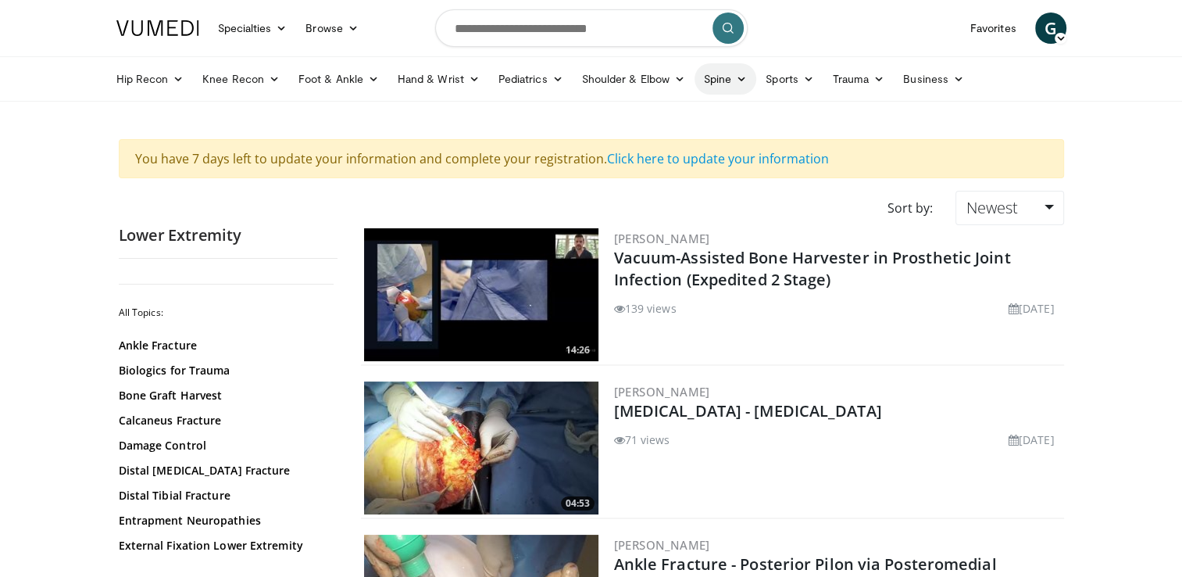
click at [738, 84] on icon at bounding box center [741, 78] width 11 height 11
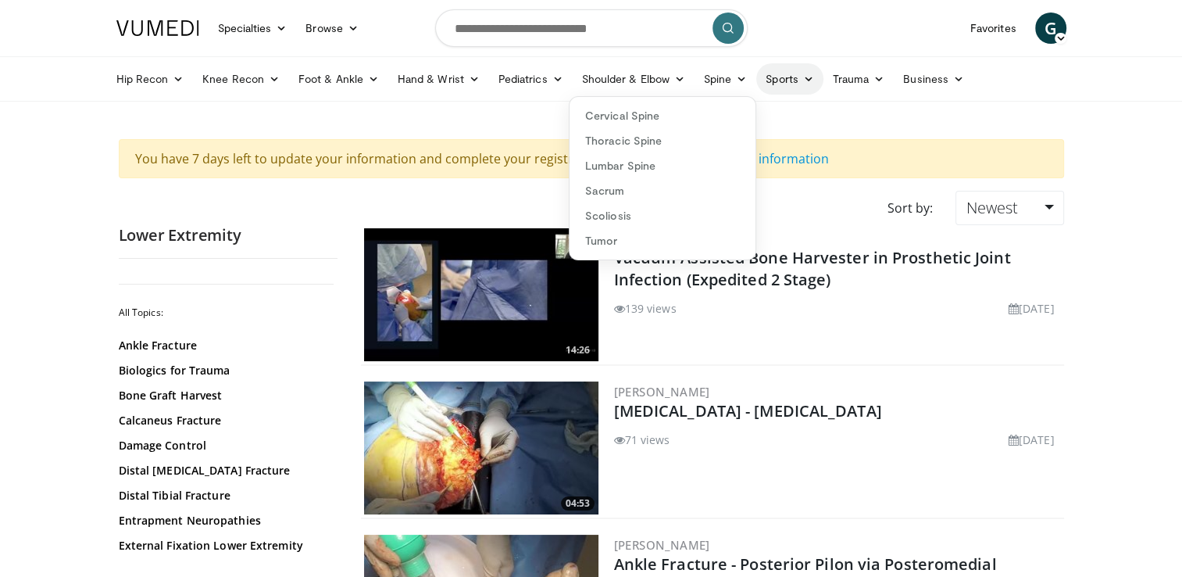
click at [771, 83] on link "Sports" at bounding box center [789, 78] width 67 height 31
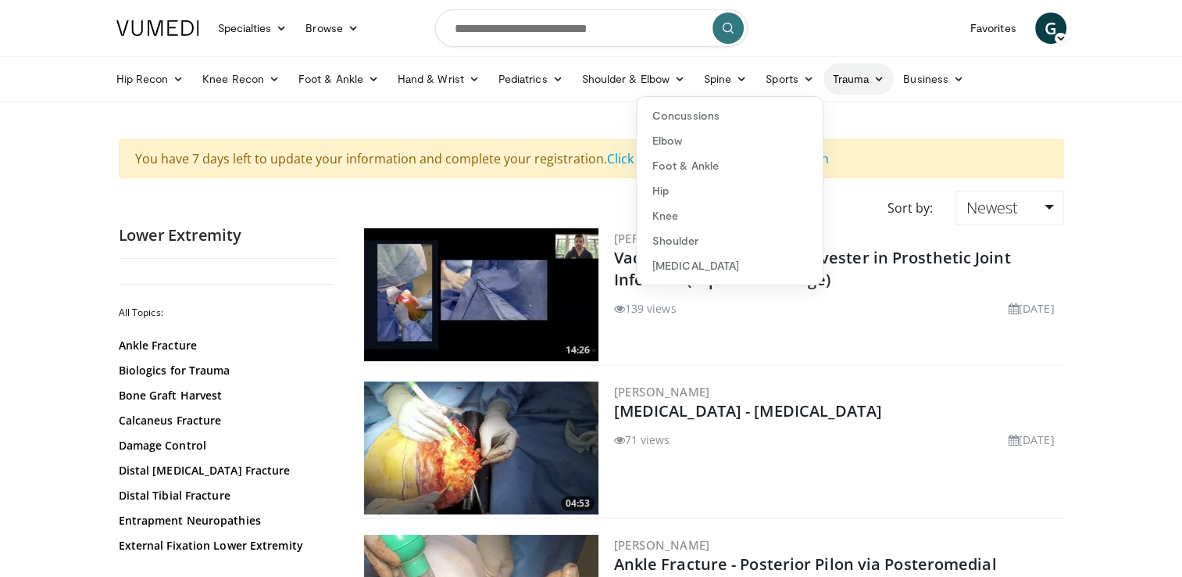
click at [852, 81] on link "Trauma" at bounding box center [858, 78] width 71 height 31
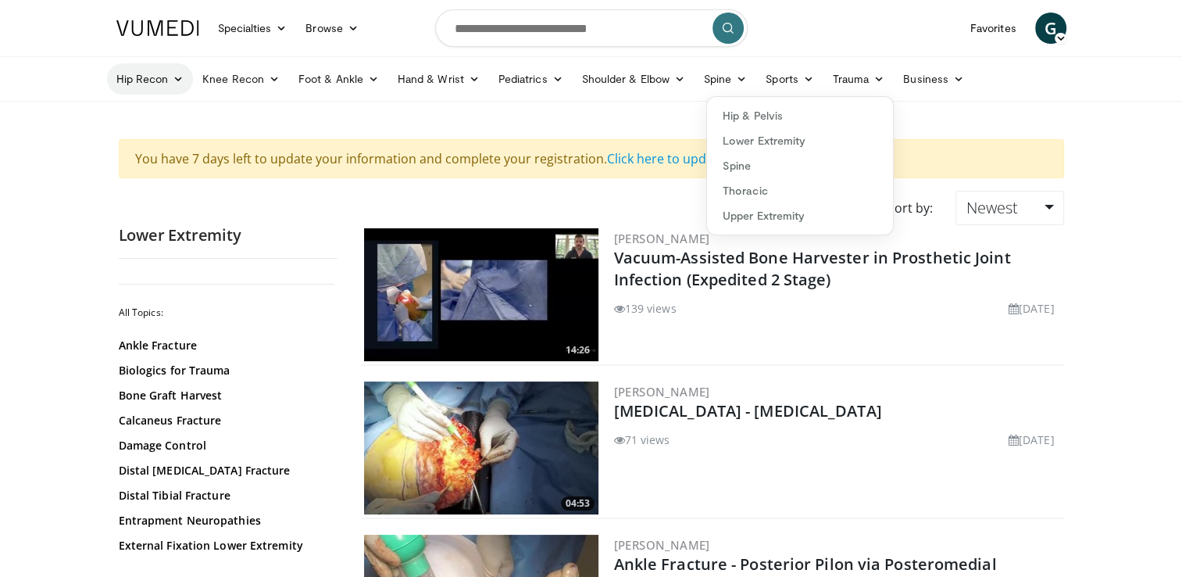
click at [151, 81] on link "Hip Recon" at bounding box center [150, 78] width 87 height 31
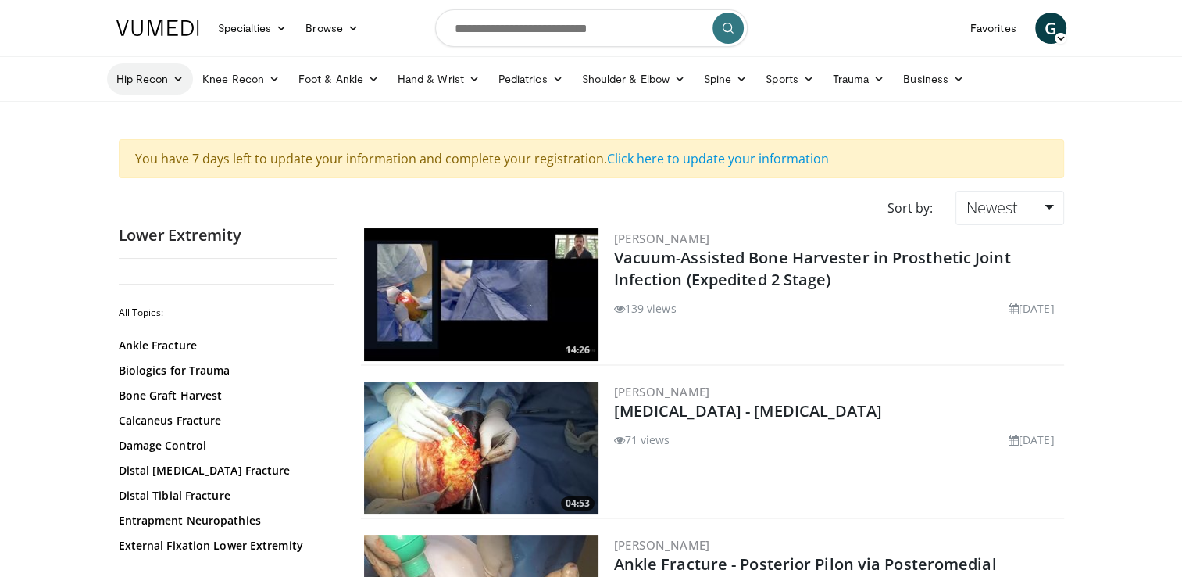
click at [156, 85] on link "Hip Recon" at bounding box center [150, 78] width 87 height 31
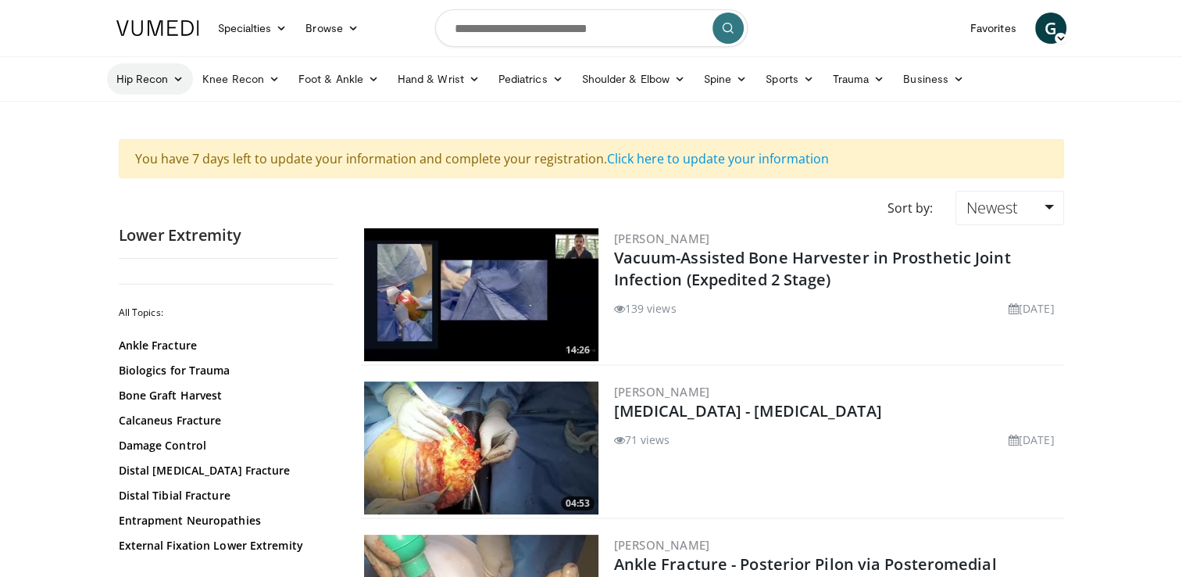
click at [159, 74] on link "Hip Recon" at bounding box center [150, 78] width 87 height 31
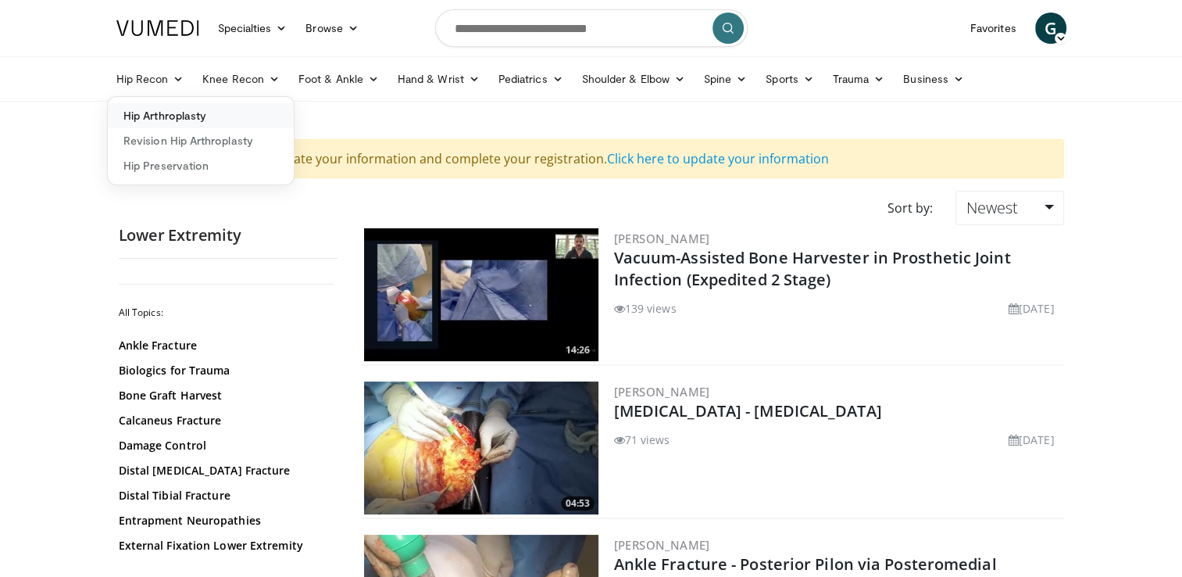
click at [195, 115] on link "Hip Arthroplasty" at bounding box center [201, 115] width 186 height 25
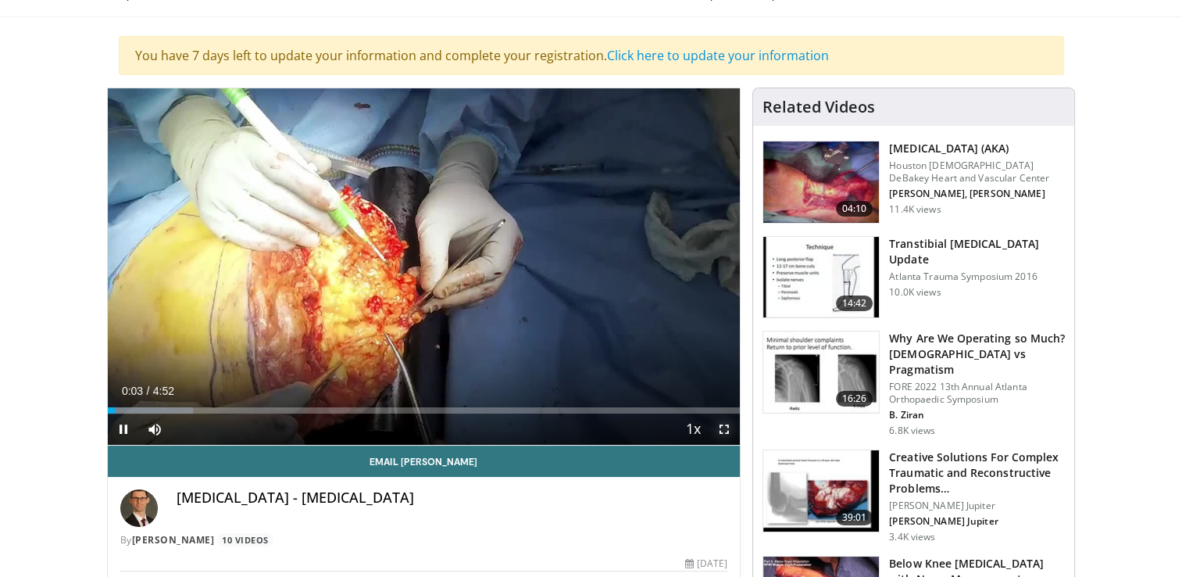
click at [726, 435] on span "Video Player" at bounding box center [724, 428] width 31 height 31
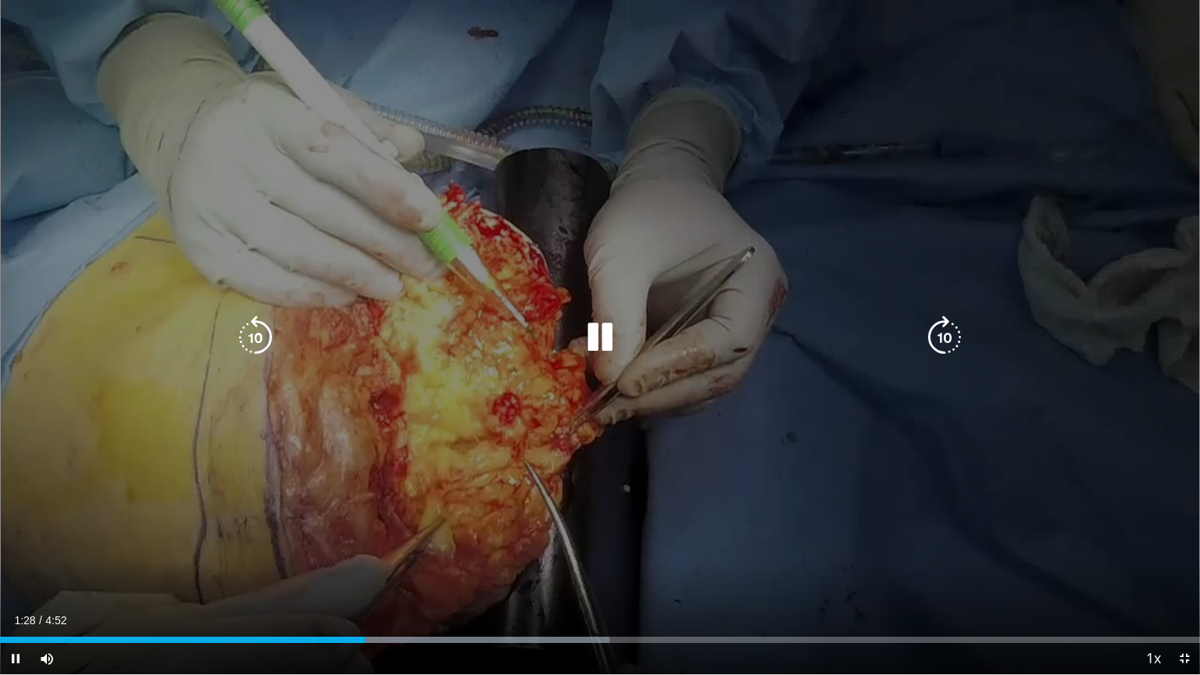
click at [657, 220] on div "10 seconds Tap to unmute" at bounding box center [600, 337] width 1200 height 674
click at [595, 344] on icon "Video Player" at bounding box center [600, 338] width 44 height 44
click at [594, 341] on icon "Video Player" at bounding box center [600, 338] width 44 height 44
click at [595, 340] on icon "Video Player" at bounding box center [600, 338] width 44 height 44
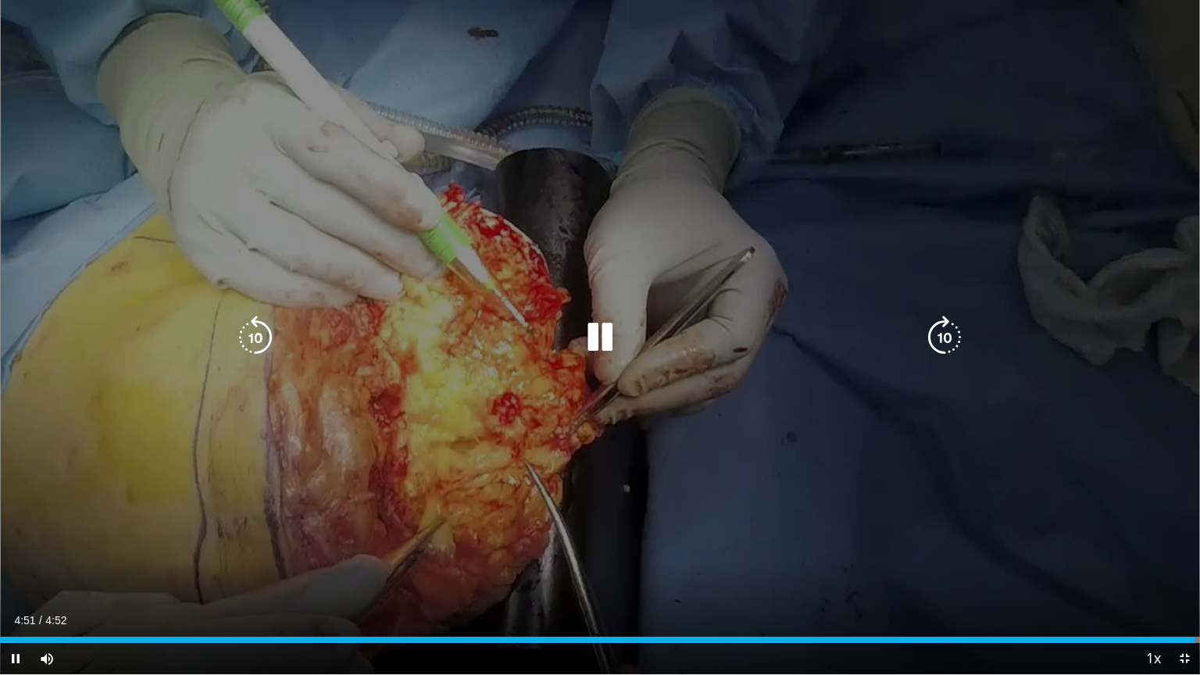
click at [276, 334] on icon "Video Player" at bounding box center [256, 338] width 44 height 44
click at [263, 334] on icon "Video Player" at bounding box center [256, 338] width 44 height 44
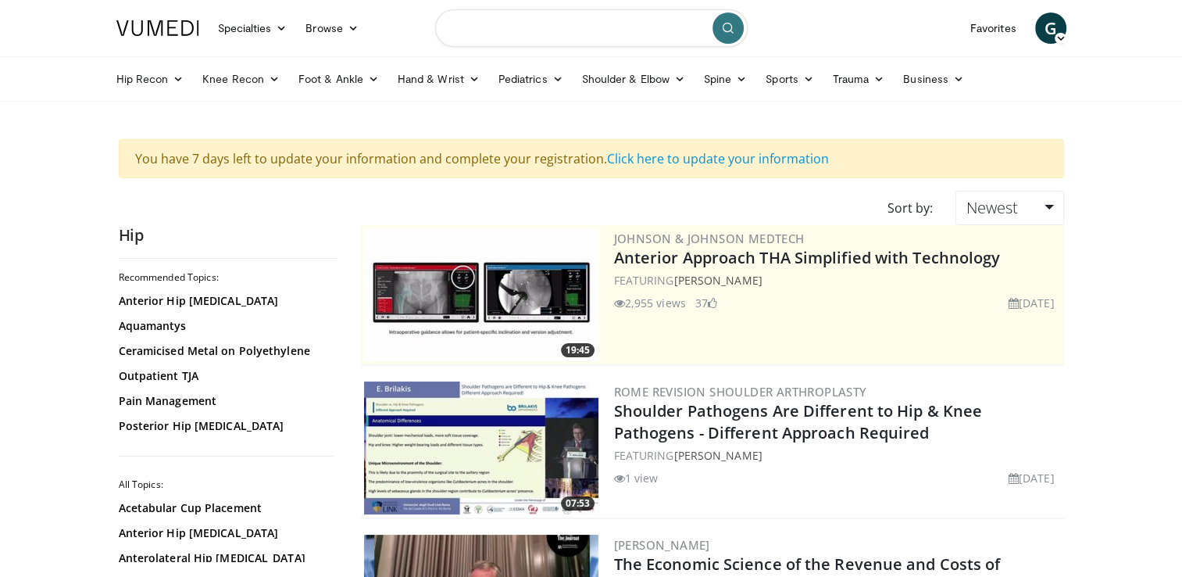
click at [603, 30] on input "Search topics, interventions" at bounding box center [591, 27] width 312 height 37
paste input "**********"
type input "**********"
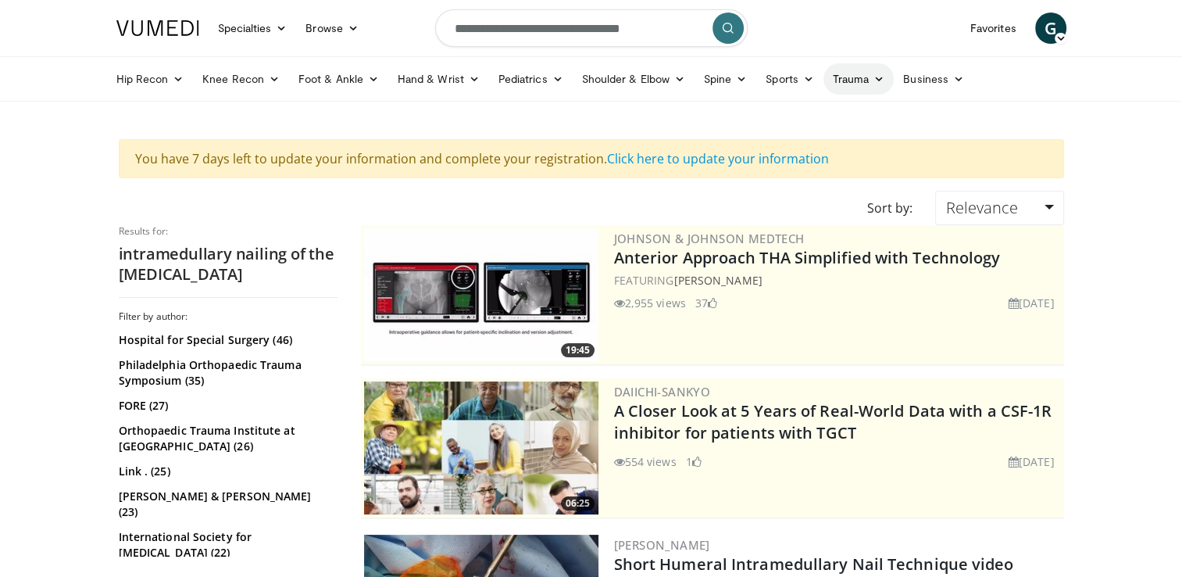
click at [845, 76] on link "Trauma" at bounding box center [858, 78] width 71 height 31
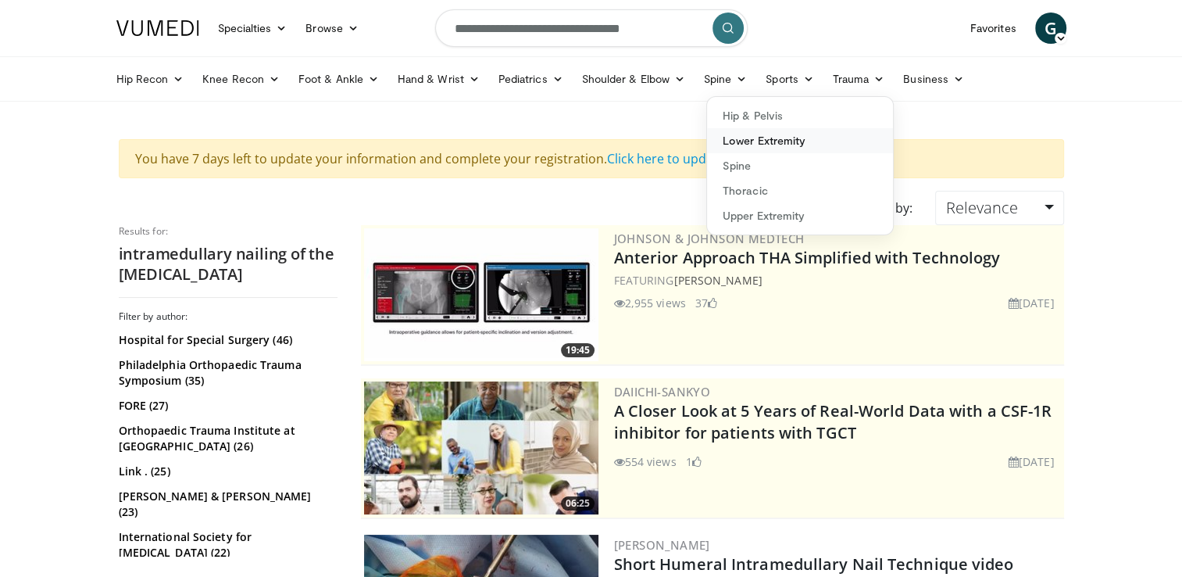
click at [775, 141] on link "Lower Extremity" at bounding box center [800, 140] width 186 height 25
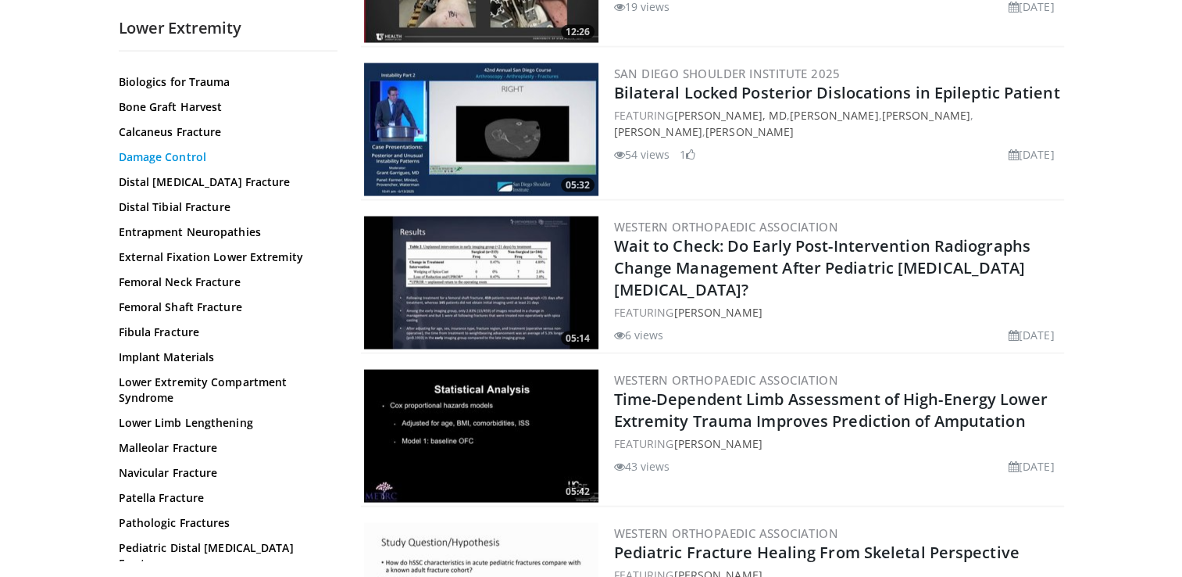
scroll to position [81, 0]
click at [203, 279] on link "Femoral Neck Fracture" at bounding box center [224, 282] width 211 height 16
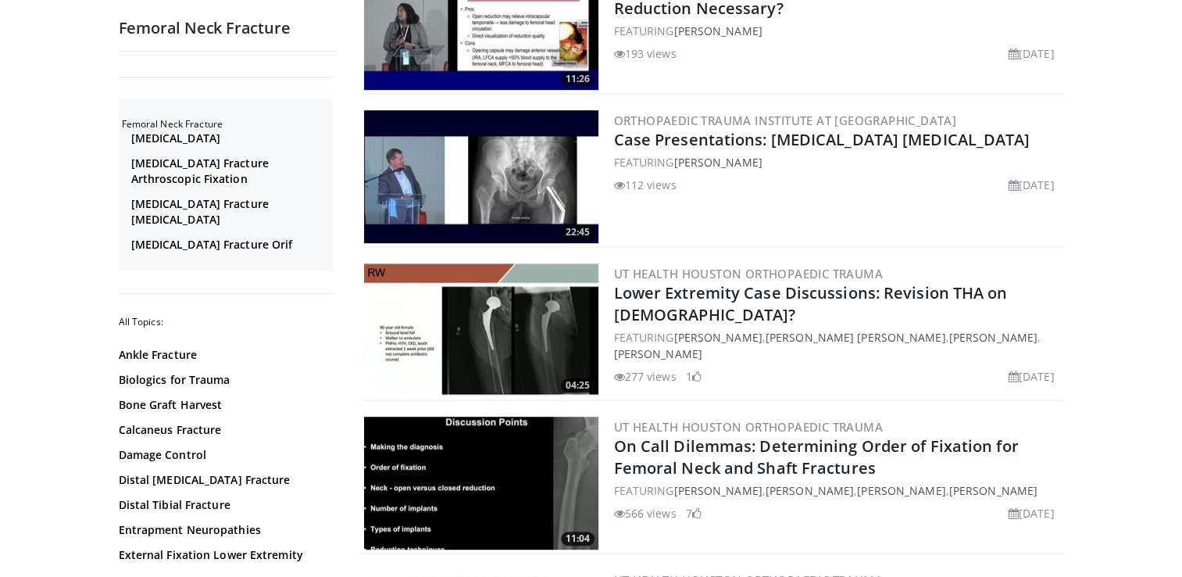
scroll to position [848, 0]
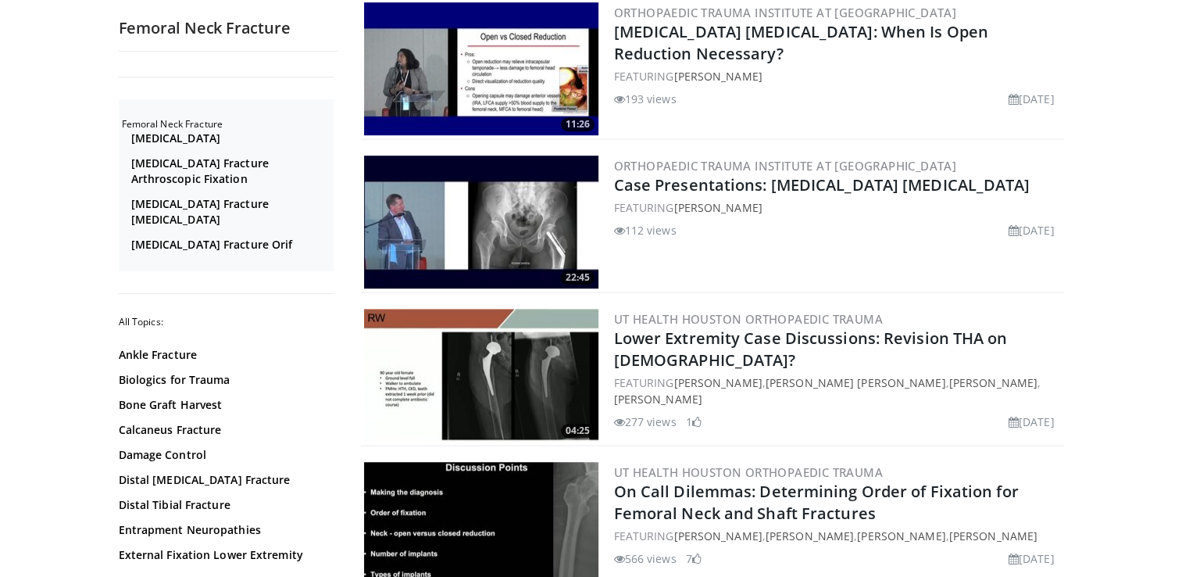
click at [506, 217] on img at bounding box center [481, 221] width 234 height 133
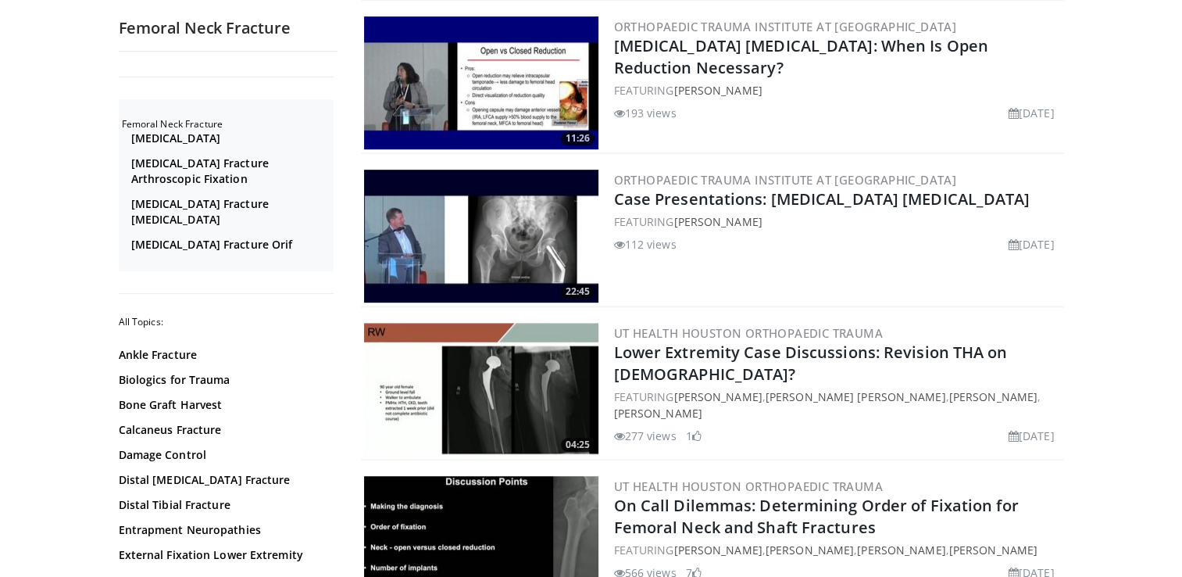
scroll to position [0, 0]
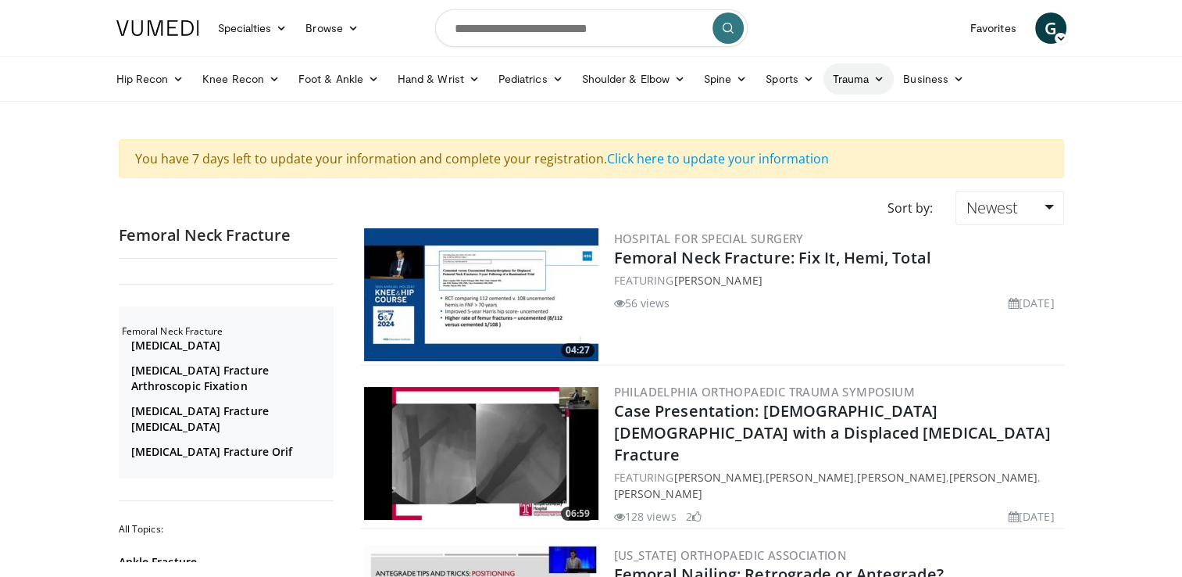
click at [864, 87] on link "Trauma" at bounding box center [858, 78] width 71 height 31
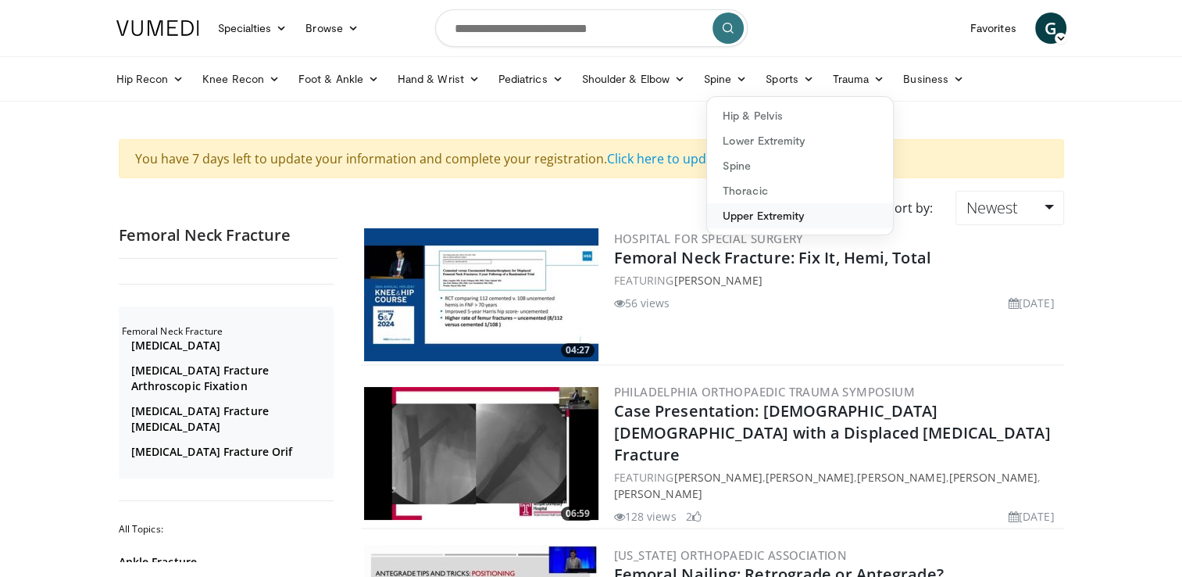
click at [792, 214] on link "Upper Extremity" at bounding box center [800, 215] width 186 height 25
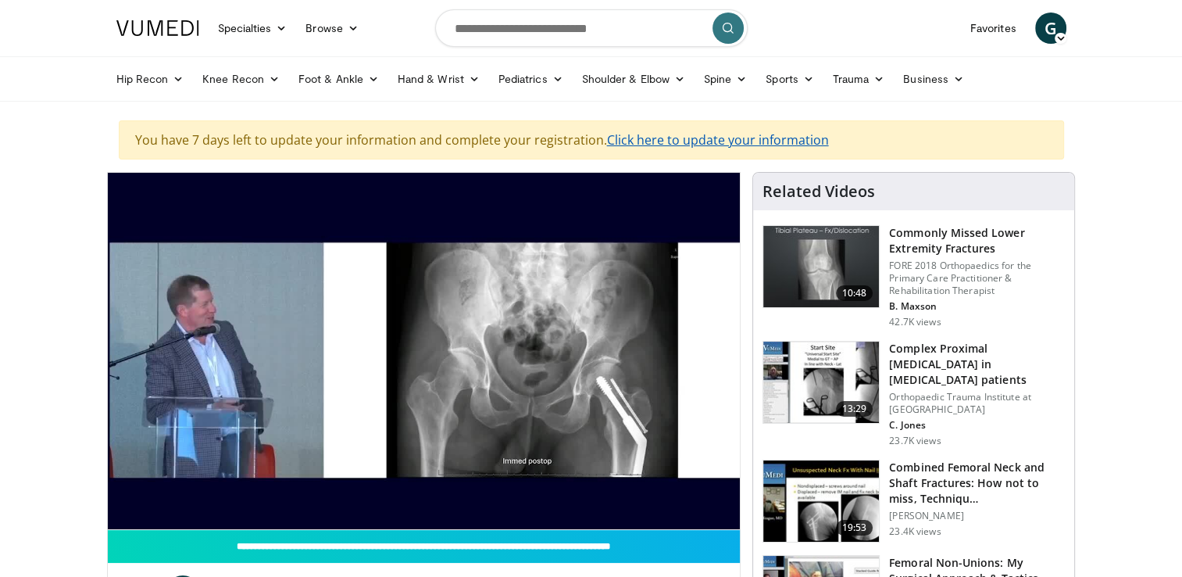
click at [677, 137] on link "Click here to update your information" at bounding box center [718, 139] width 222 height 17
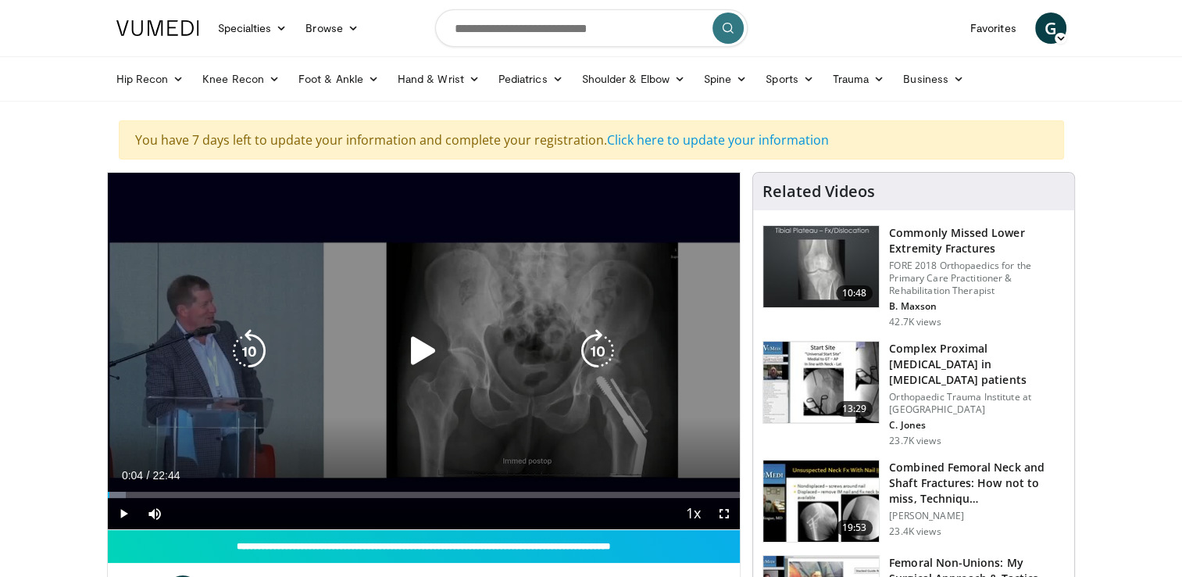
click at [430, 355] on icon "Video Player" at bounding box center [424, 351] width 44 height 44
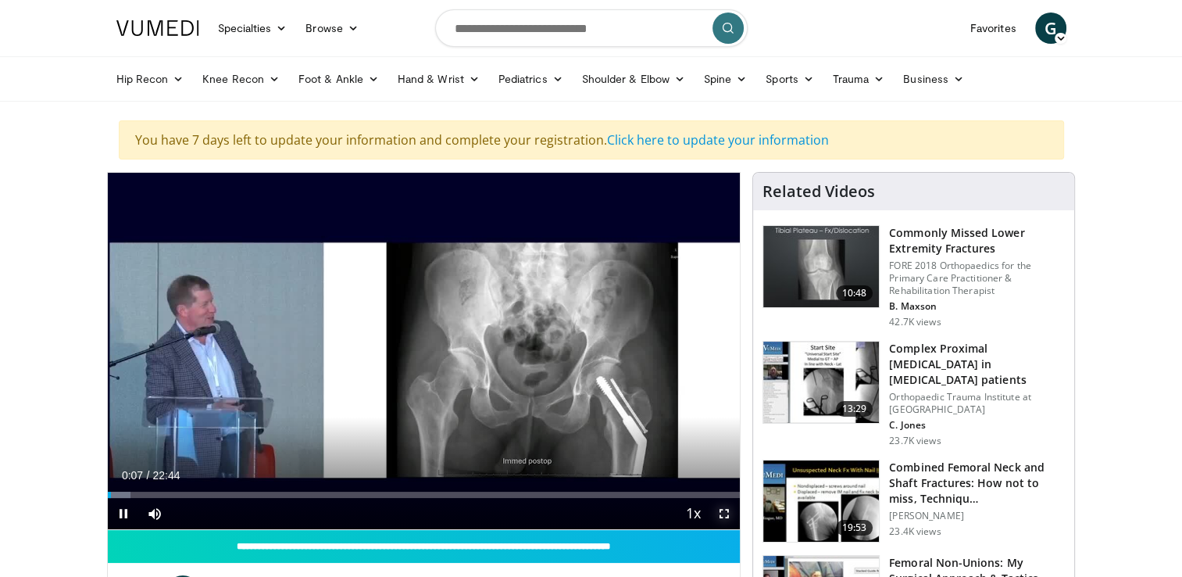
click at [725, 517] on span "Video Player" at bounding box center [724, 513] width 31 height 31
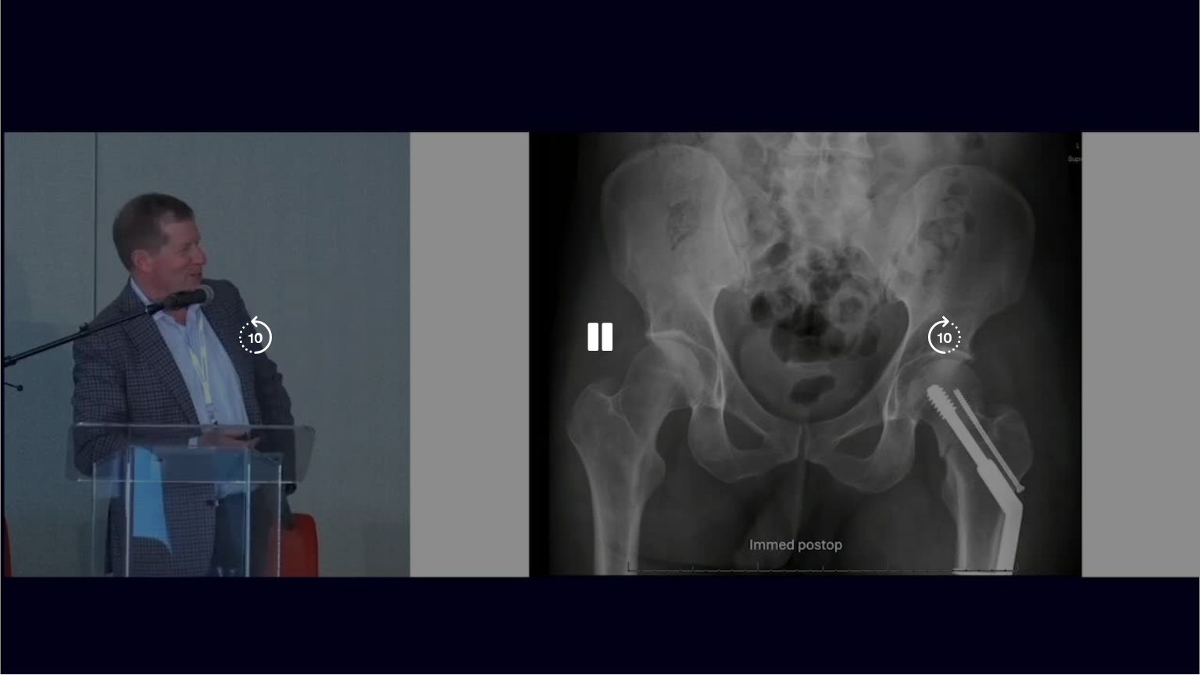
click at [541, 487] on div "10 seconds Tap to unmute" at bounding box center [600, 337] width 1200 height 674
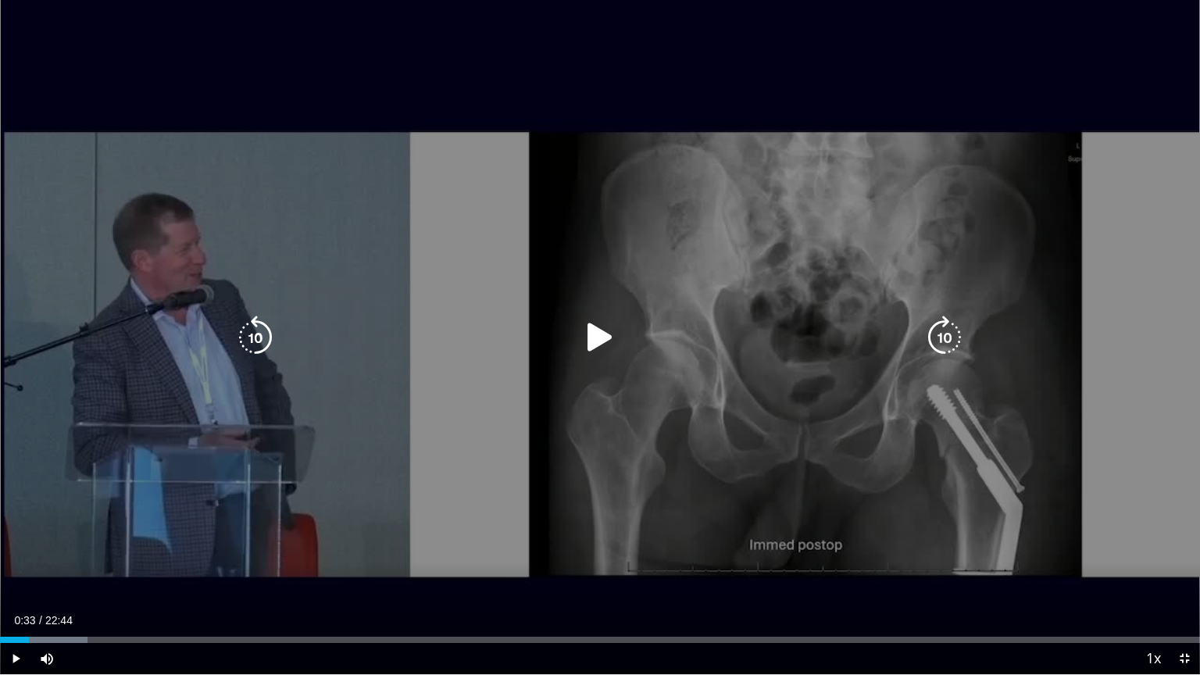
click at [590, 323] on icon "Video Player" at bounding box center [600, 338] width 44 height 44
click at [934, 212] on div "10 seconds Tap to unmute" at bounding box center [600, 337] width 1200 height 674
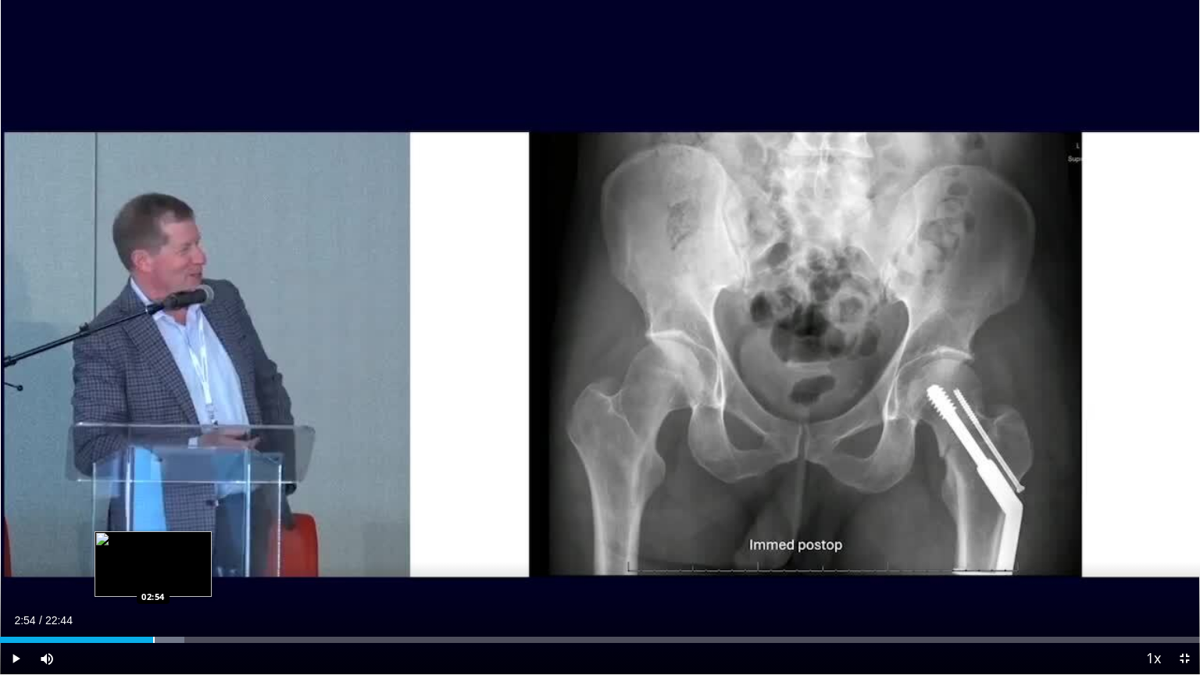
click at [153, 576] on div "Progress Bar" at bounding box center [154, 640] width 2 height 6
click at [181, 576] on div "Loaded : 16.10% 03:26 03:26" at bounding box center [600, 635] width 1200 height 15
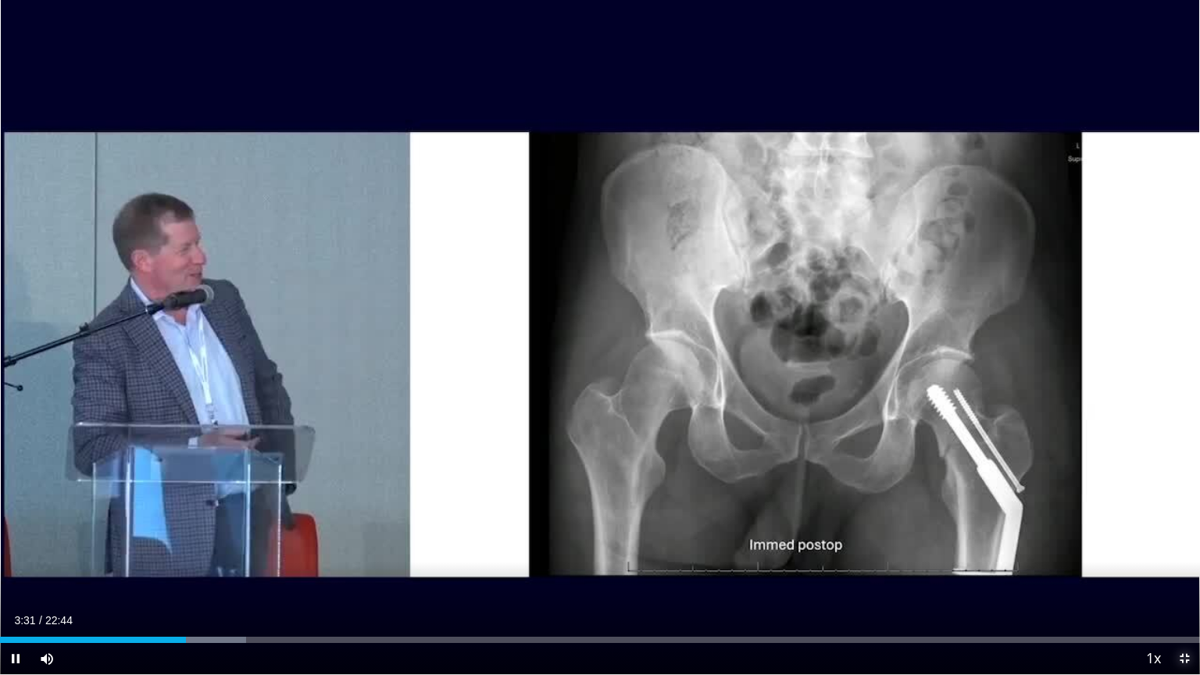
click at [1180, 576] on span "Video Player" at bounding box center [1184, 658] width 31 height 31
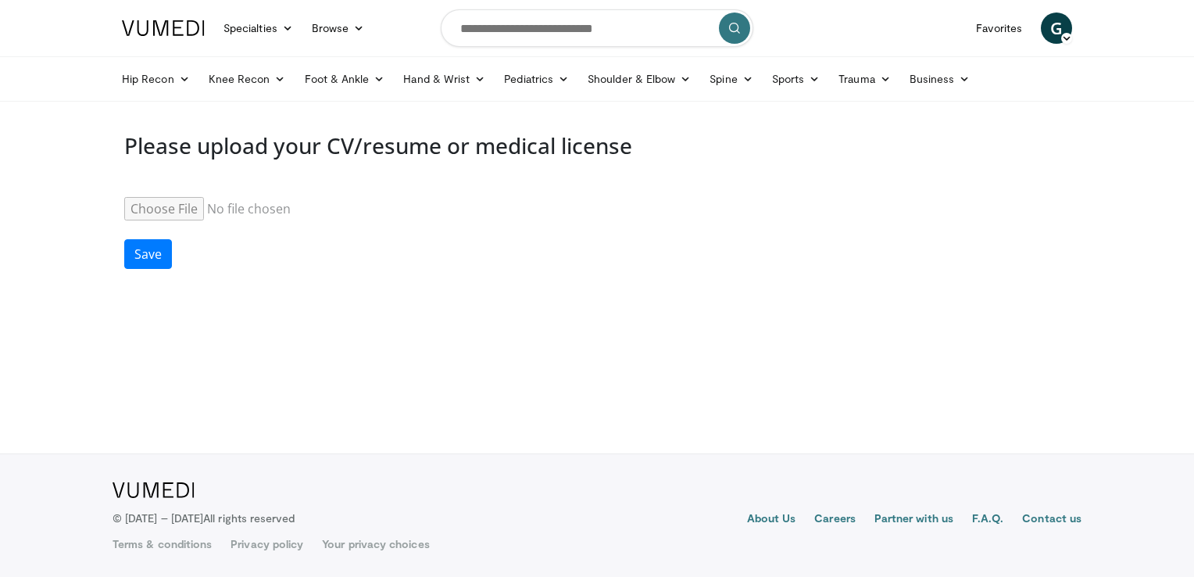
click at [182, 204] on input "Resume" at bounding box center [243, 208] width 239 height 23
type input "**********"
drag, startPoint x: 191, startPoint y: 205, endPoint x: 287, endPoint y: 183, distance: 98.7
click at [287, 183] on div "Resume" at bounding box center [596, 199] width 945 height 42
click at [326, 206] on input "Resume" at bounding box center [243, 208] width 239 height 23
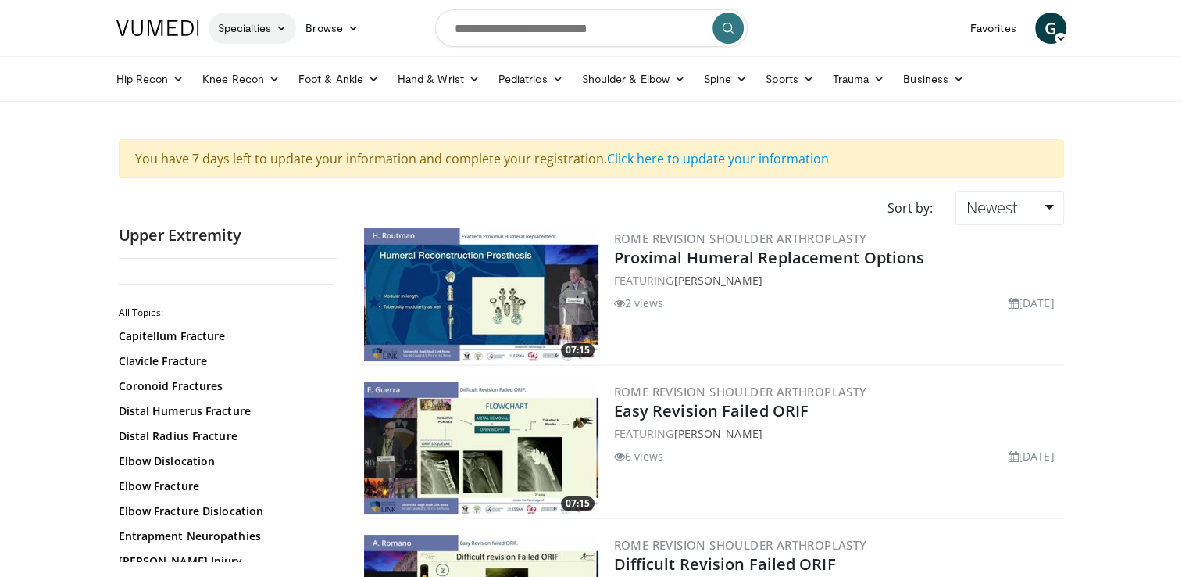
click at [250, 33] on link "Specialties" at bounding box center [253, 27] width 88 height 31
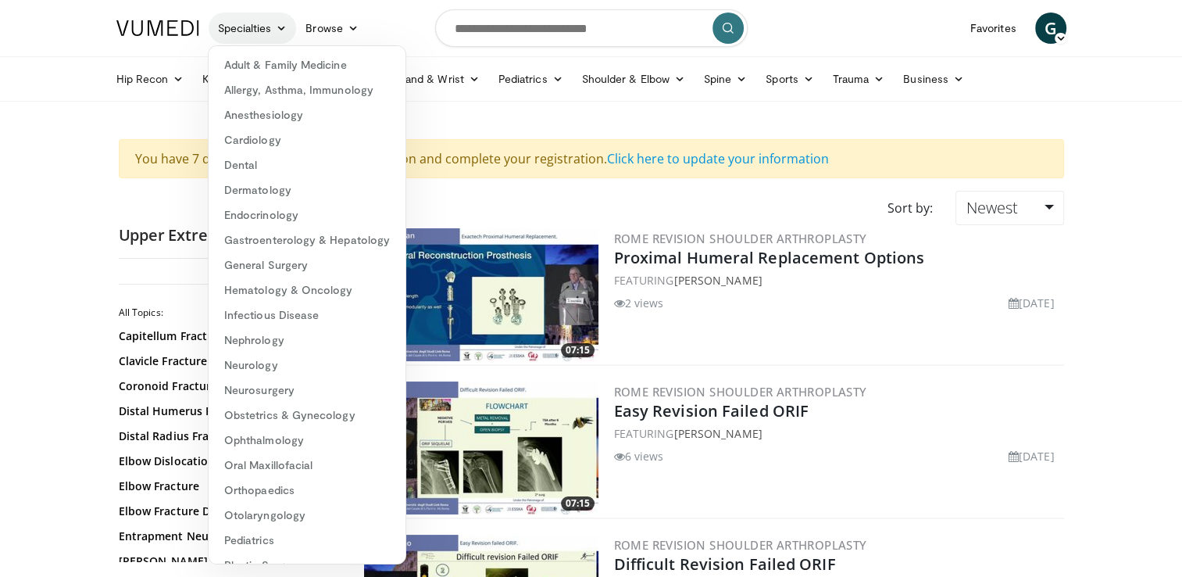
click at [250, 33] on link "Specialties" at bounding box center [253, 27] width 88 height 31
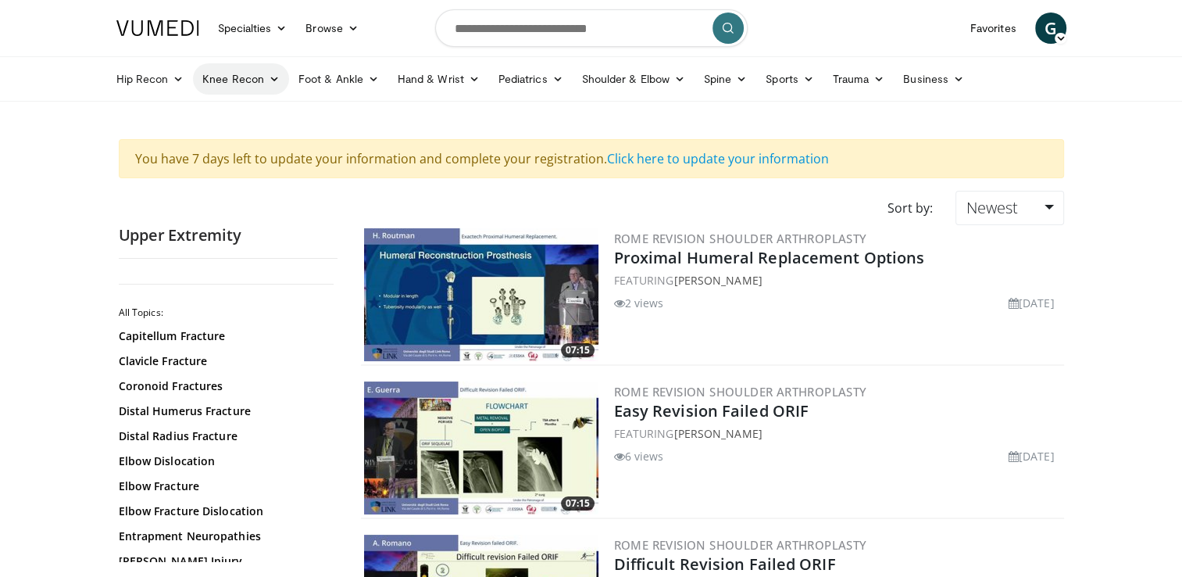
click at [241, 82] on link "Knee Recon" at bounding box center [241, 78] width 96 height 31
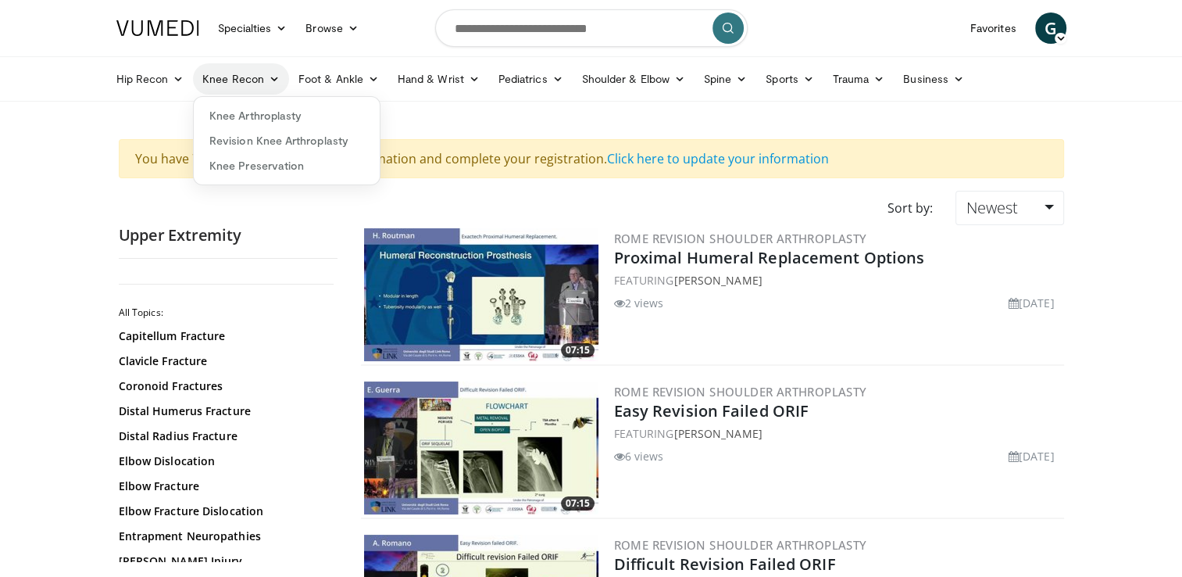
click at [241, 80] on link "Knee Recon" at bounding box center [241, 78] width 96 height 31
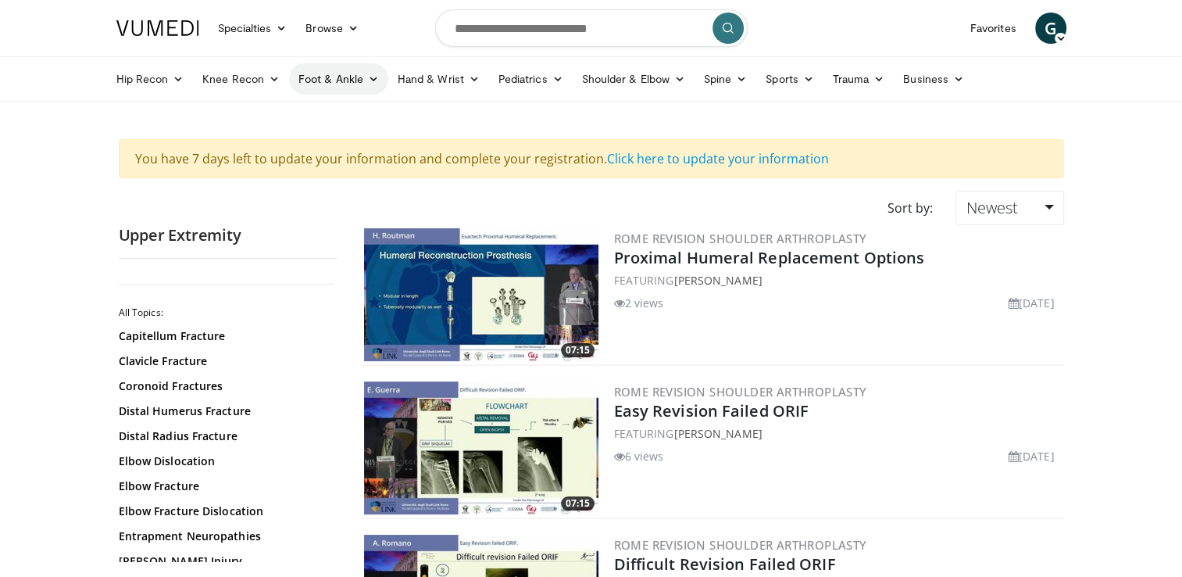
click at [350, 72] on link "Foot & Ankle" at bounding box center [338, 78] width 99 height 31
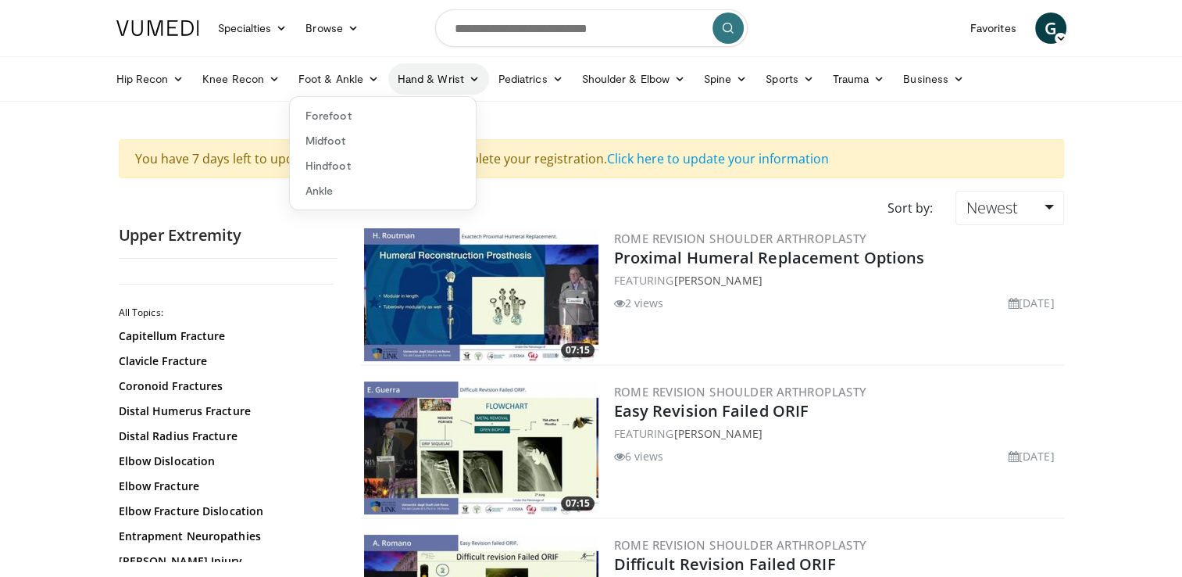
click at [416, 75] on link "Hand & Wrist" at bounding box center [438, 78] width 101 height 31
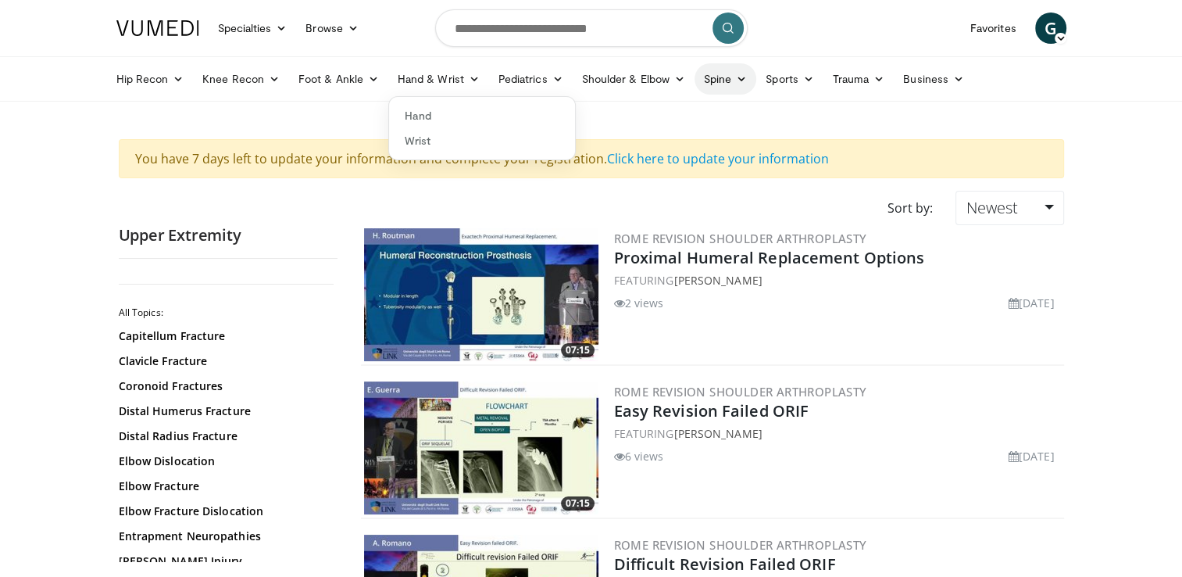
click at [703, 73] on link "Spine" at bounding box center [726, 78] width 62 height 31
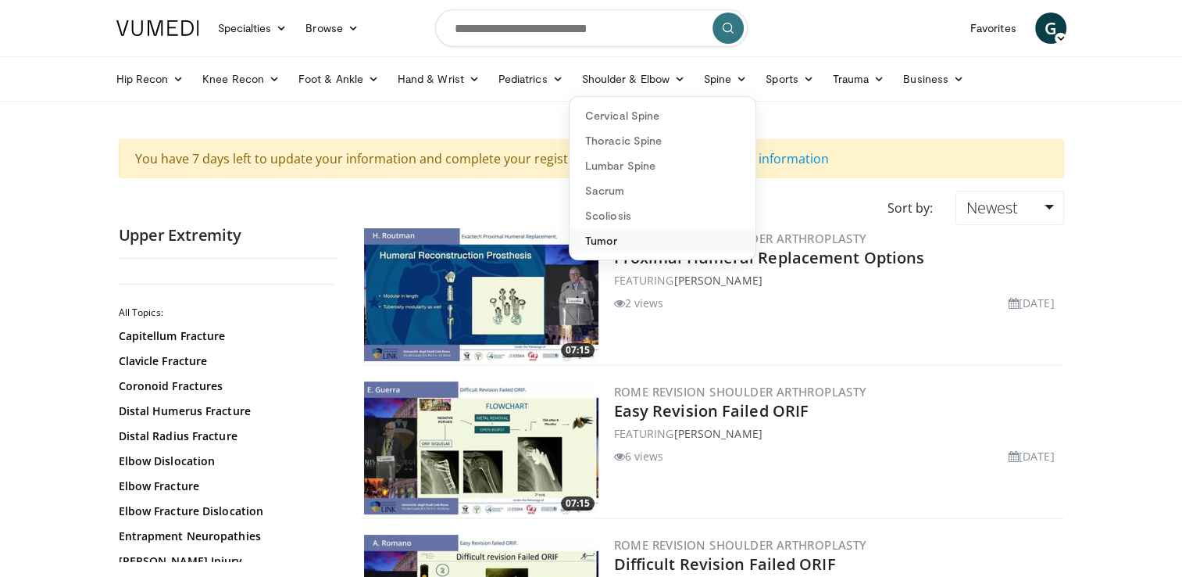
click at [611, 241] on link "Tumor" at bounding box center [663, 240] width 186 height 25
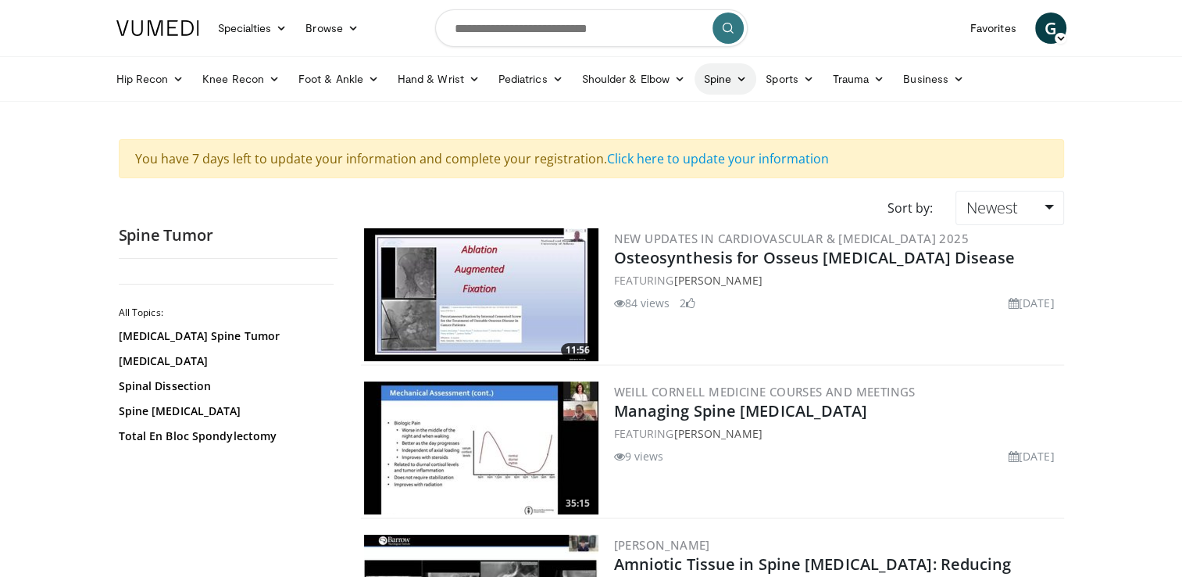
click at [715, 85] on link "Spine" at bounding box center [726, 78] width 62 height 31
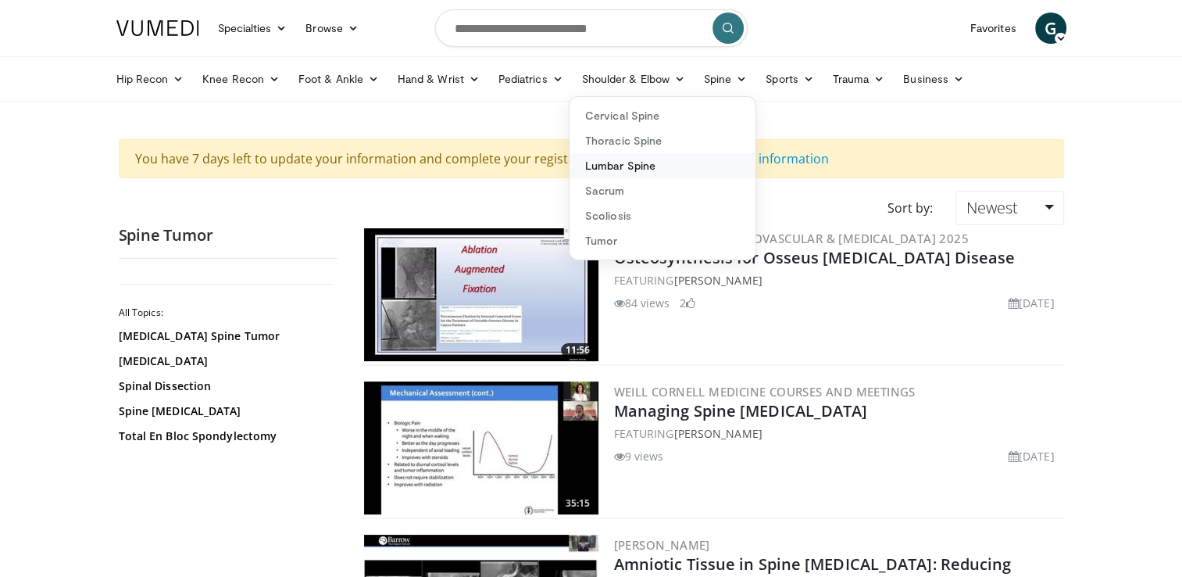
click at [623, 169] on link "Lumbar Spine" at bounding box center [663, 165] width 186 height 25
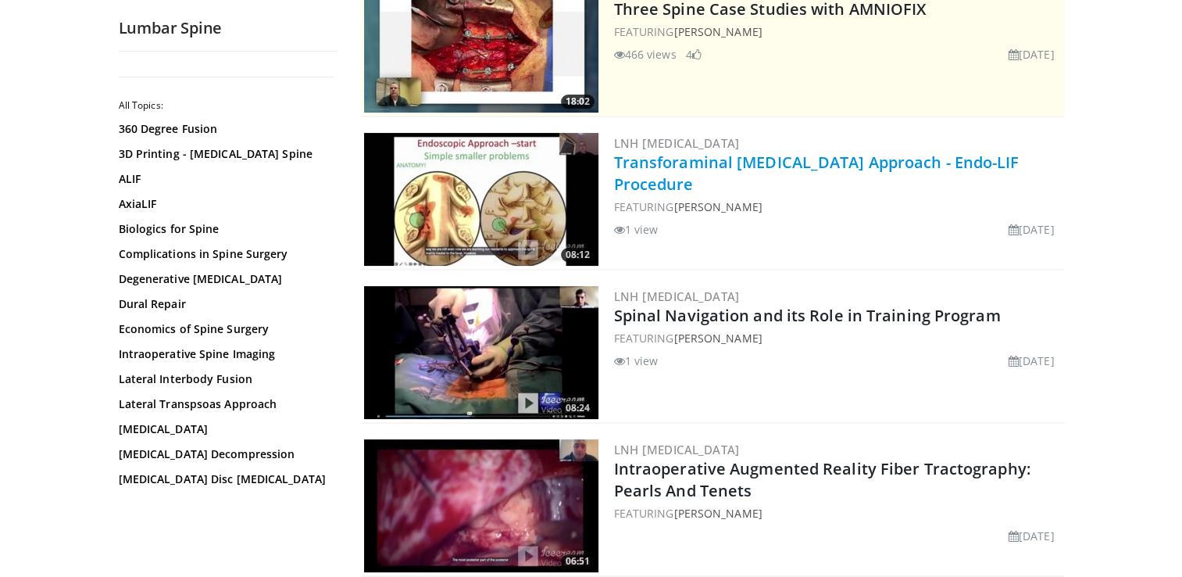
scroll to position [62, 0]
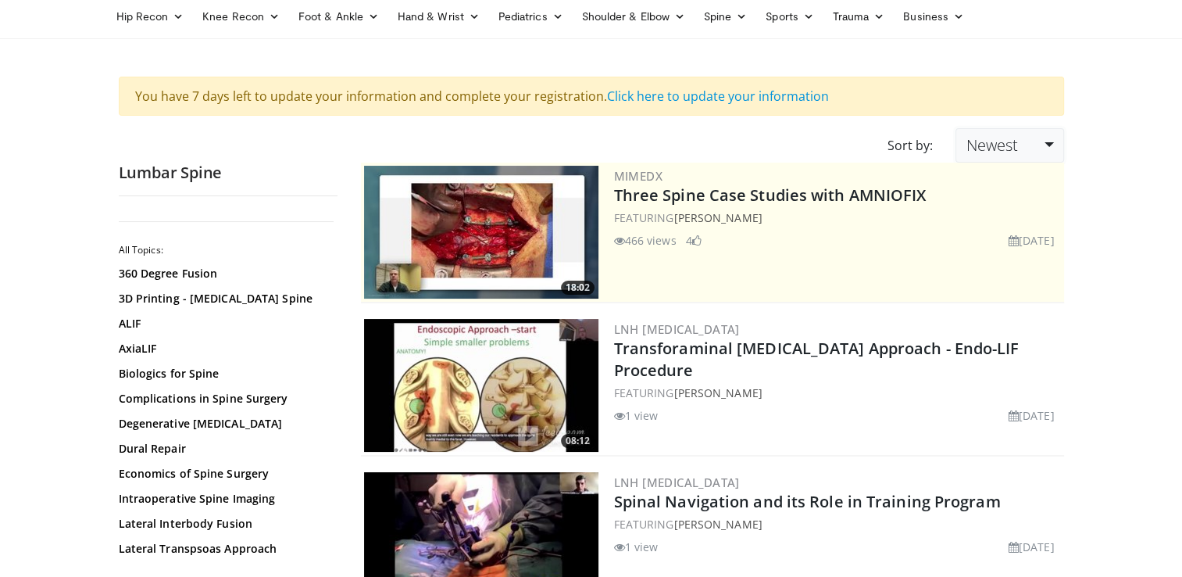
click at [1009, 152] on span "Newest" at bounding box center [992, 144] width 52 height 21
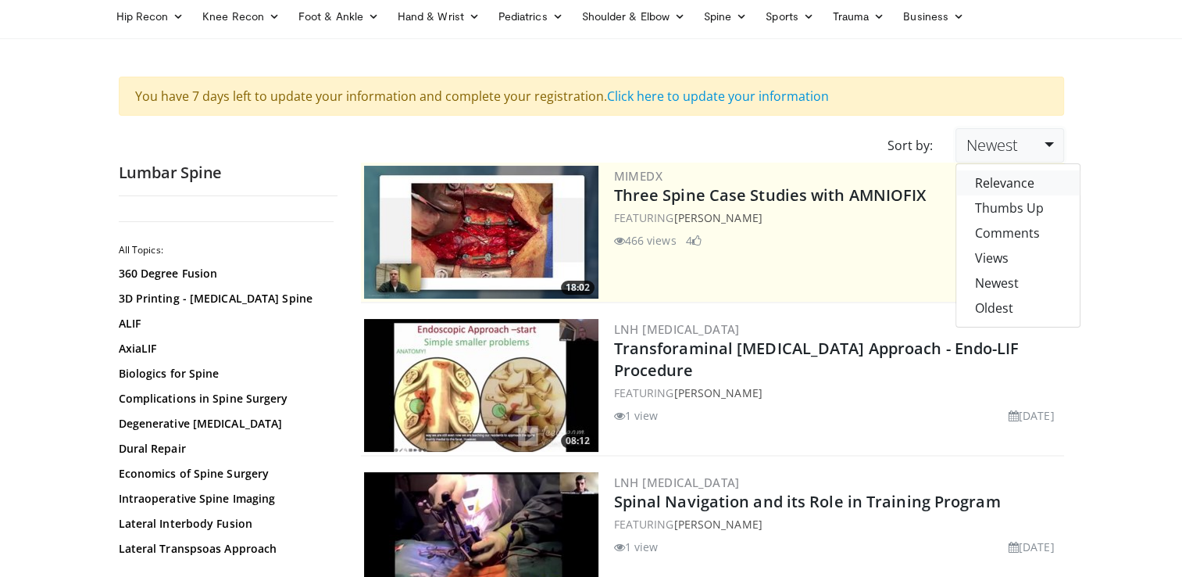
click at [1009, 181] on link "Relevance" at bounding box center [1017, 182] width 123 height 25
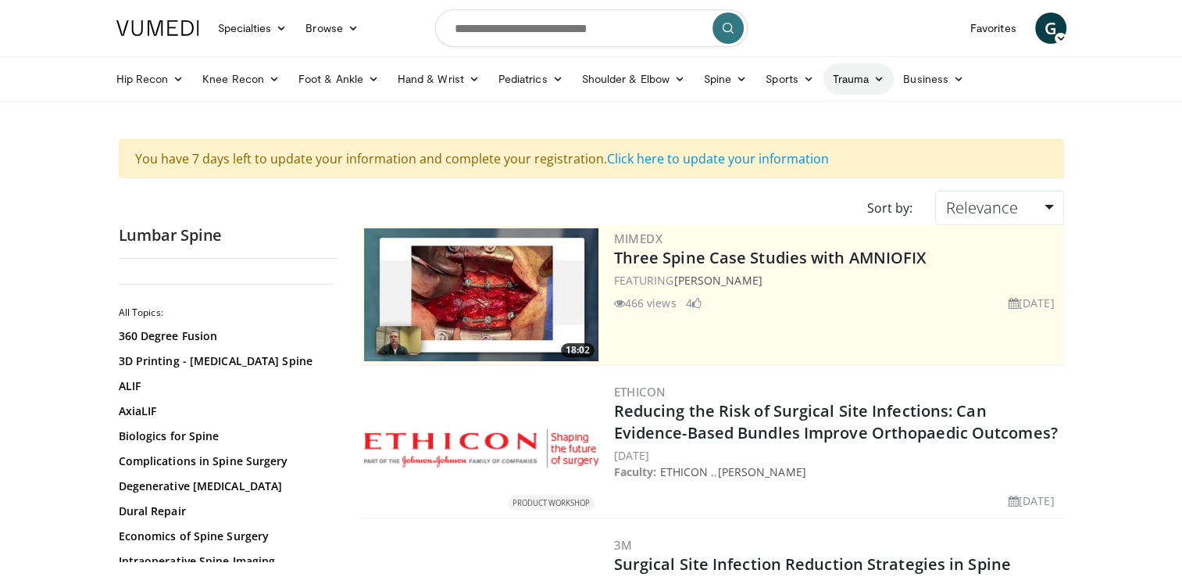
click at [862, 77] on link "Trauma" at bounding box center [858, 78] width 71 height 31
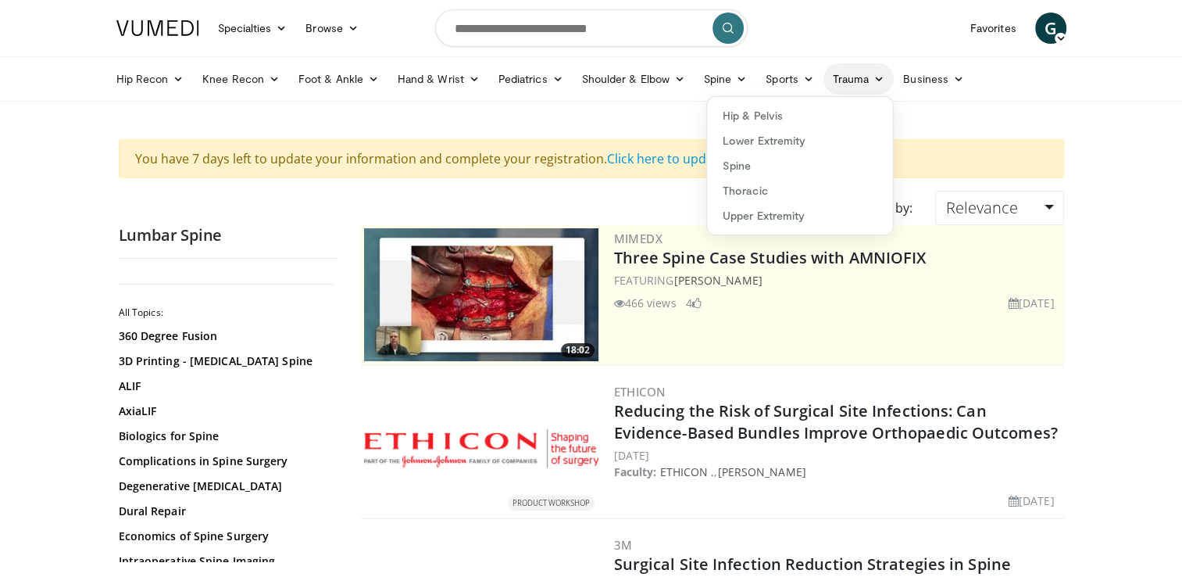
click at [862, 77] on link "Trauma" at bounding box center [858, 78] width 71 height 31
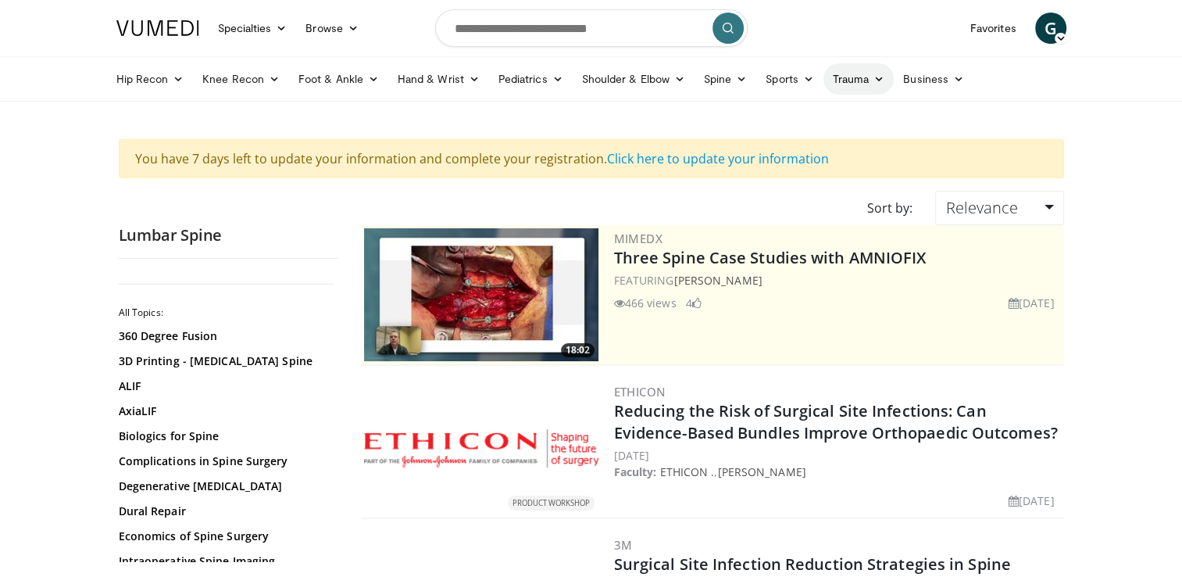
click at [862, 77] on link "Trauma" at bounding box center [858, 78] width 71 height 31
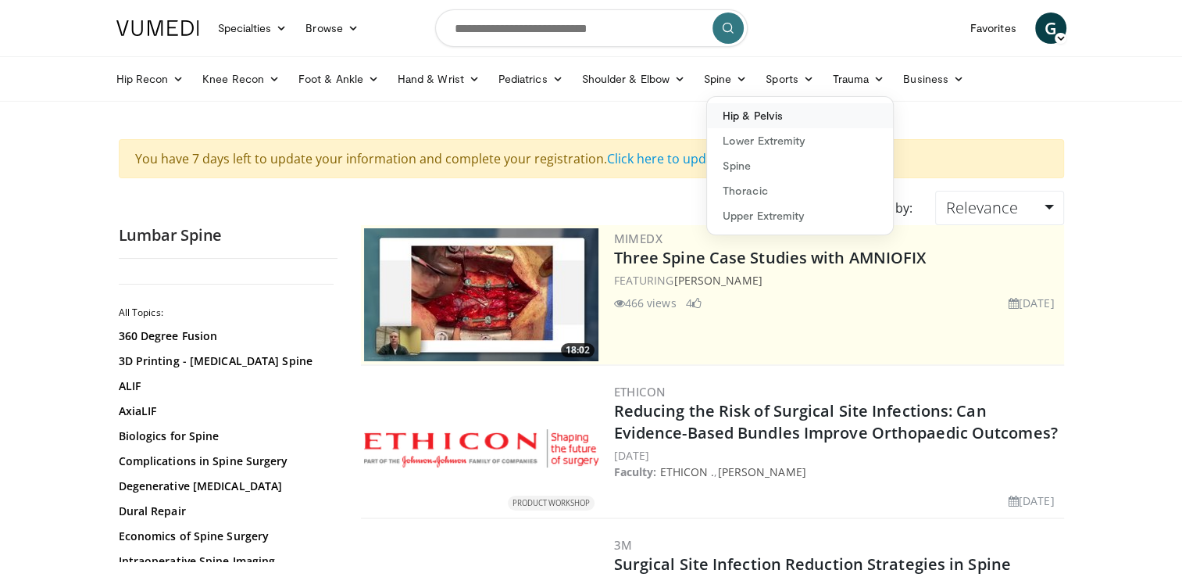
click at [770, 109] on link "Hip & Pelvis" at bounding box center [800, 115] width 186 height 25
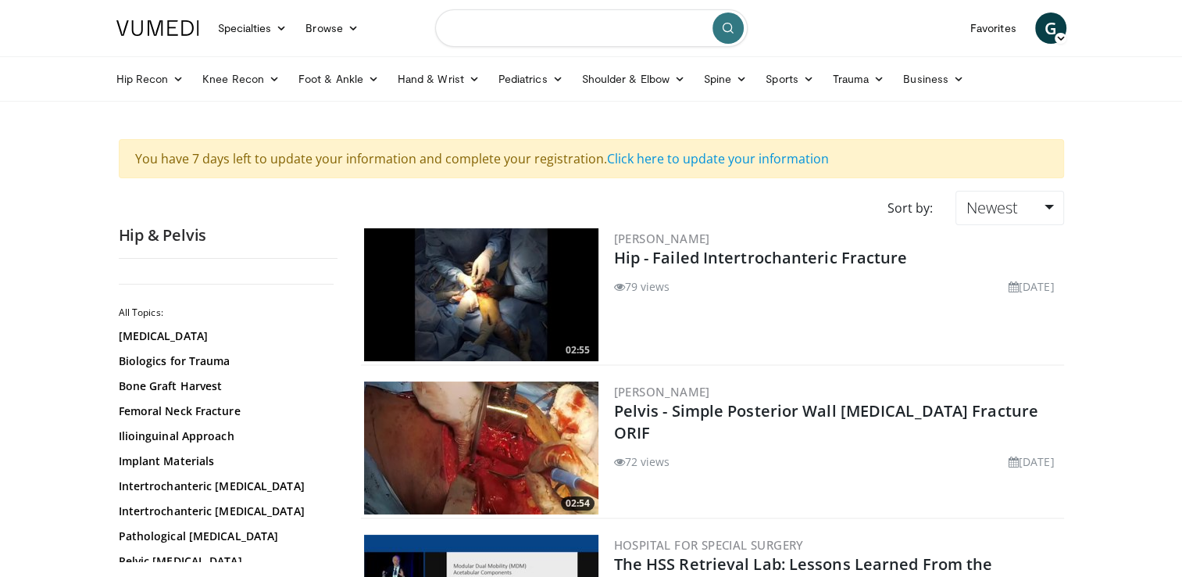
click at [609, 21] on input "Search topics, interventions" at bounding box center [591, 27] width 312 height 37
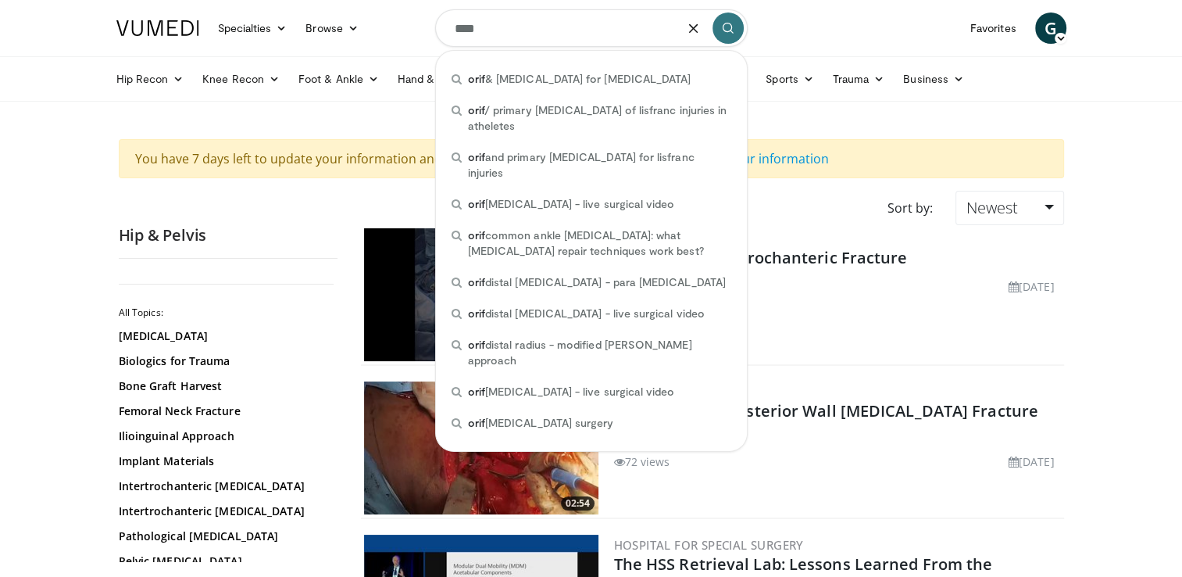
type input "****"
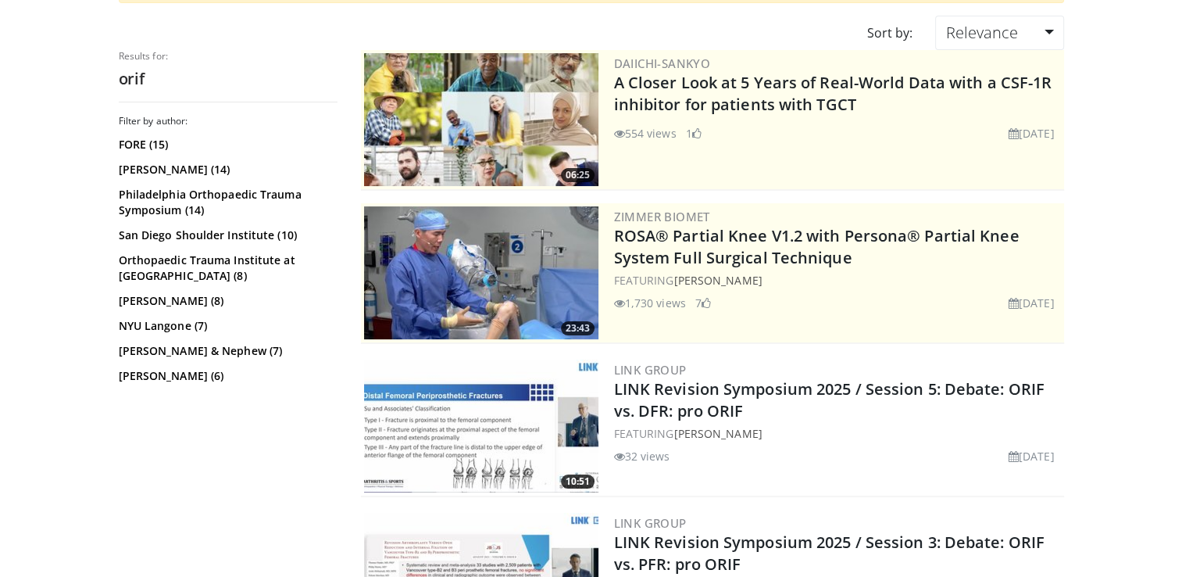
scroll to position [175, 0]
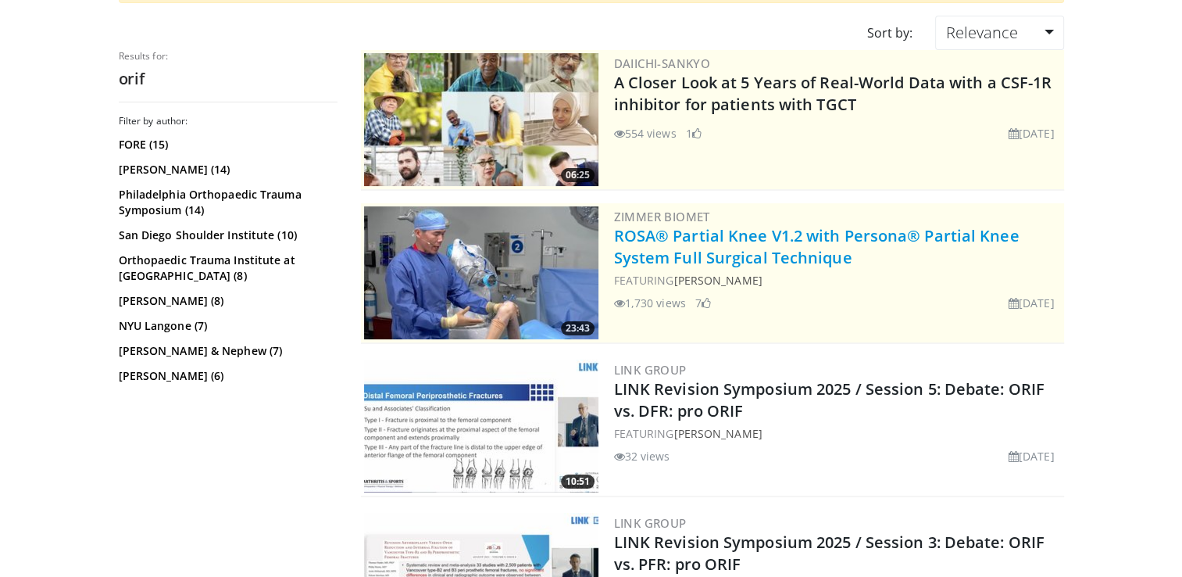
click at [782, 252] on link "ROSA® Partial Knee V1.2 with Persona® Partial Knee System Full Surgical Techniq…" at bounding box center [816, 246] width 405 height 43
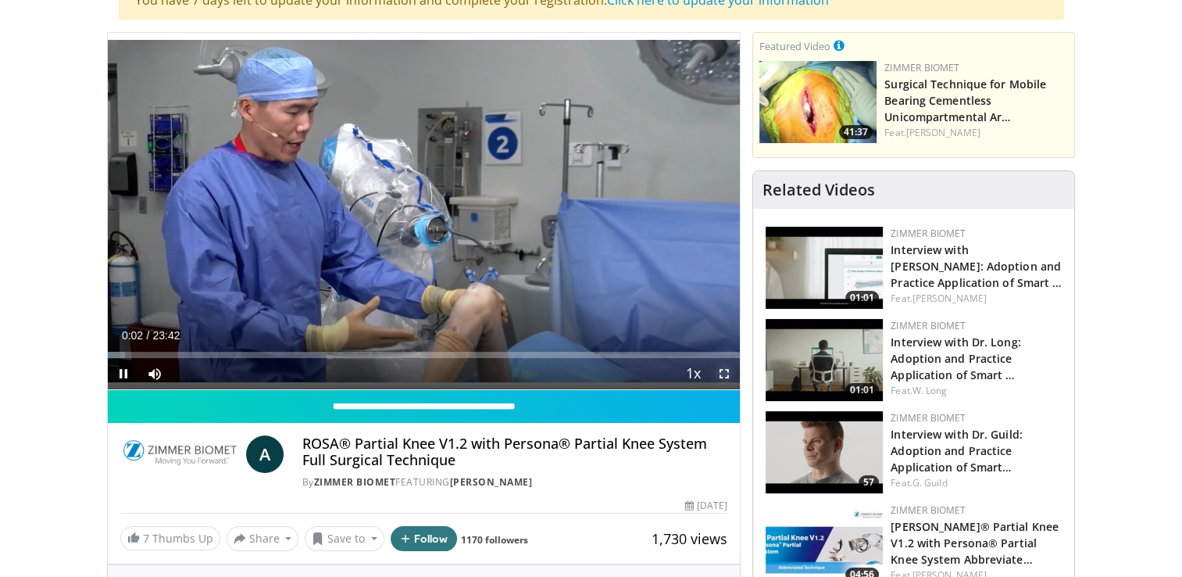
click at [728, 373] on span "Video Player" at bounding box center [724, 373] width 31 height 31
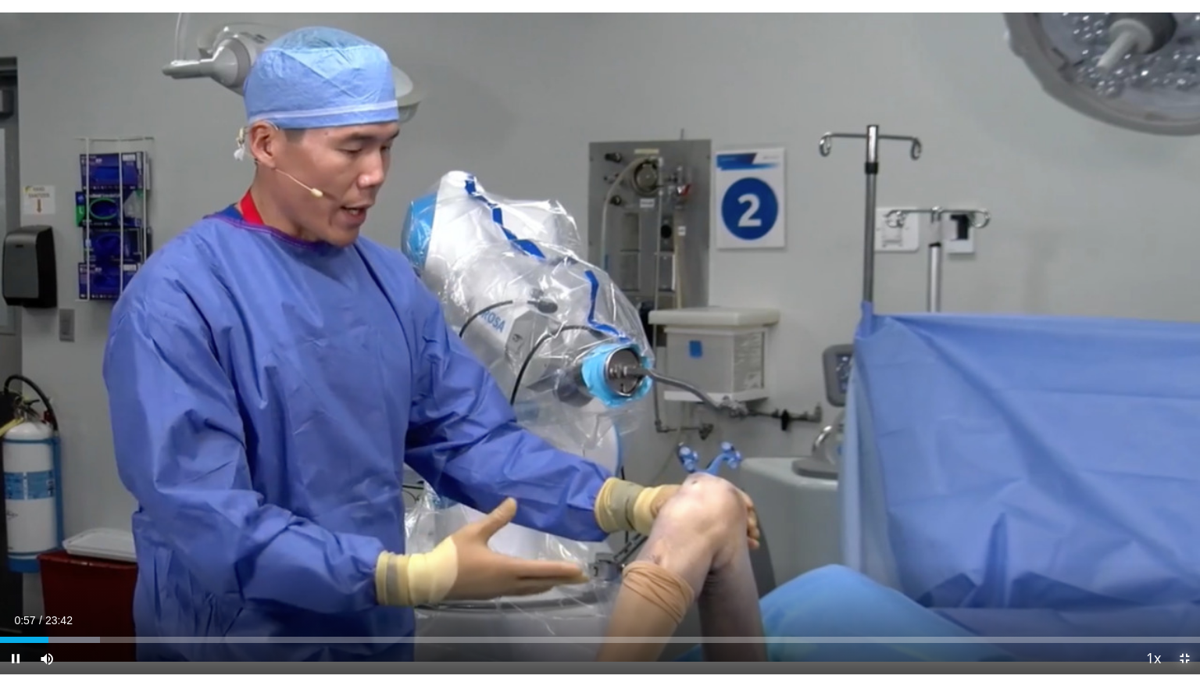
click at [1189, 576] on span "Video Player" at bounding box center [1184, 658] width 31 height 31
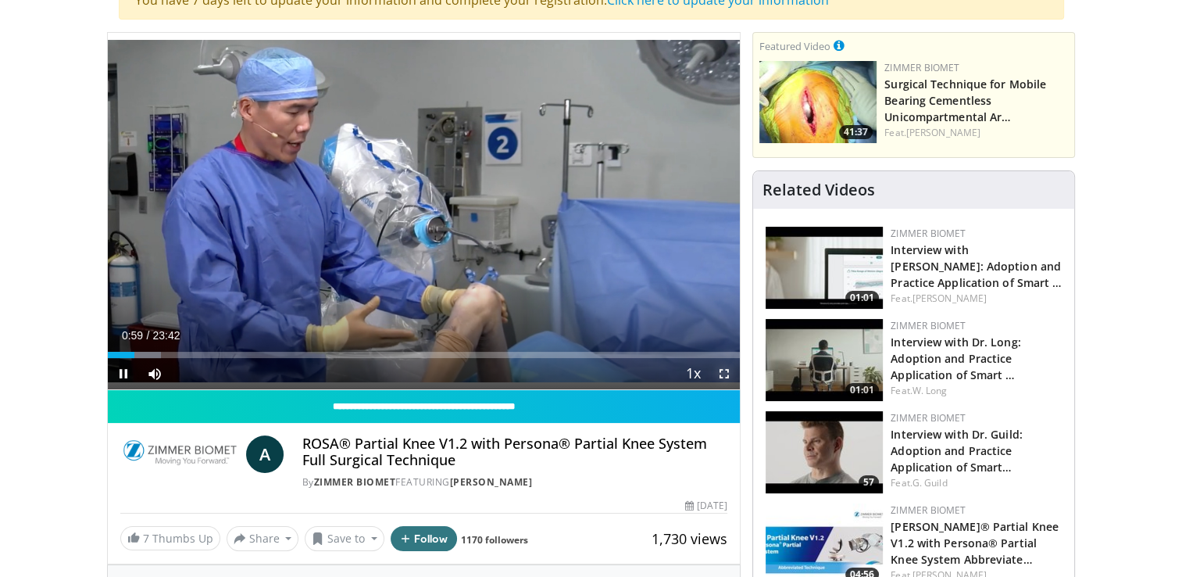
click at [719, 373] on span "Video Player" at bounding box center [724, 373] width 31 height 31
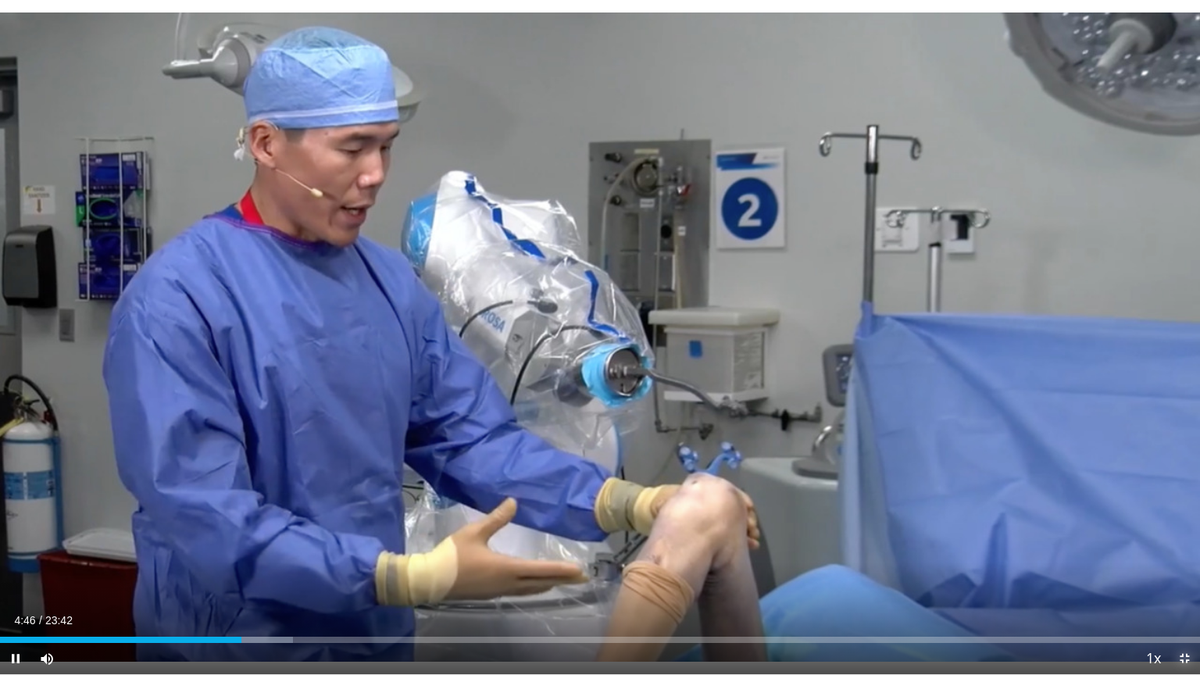
click at [1182, 576] on span "Video Player" at bounding box center [1184, 658] width 31 height 31
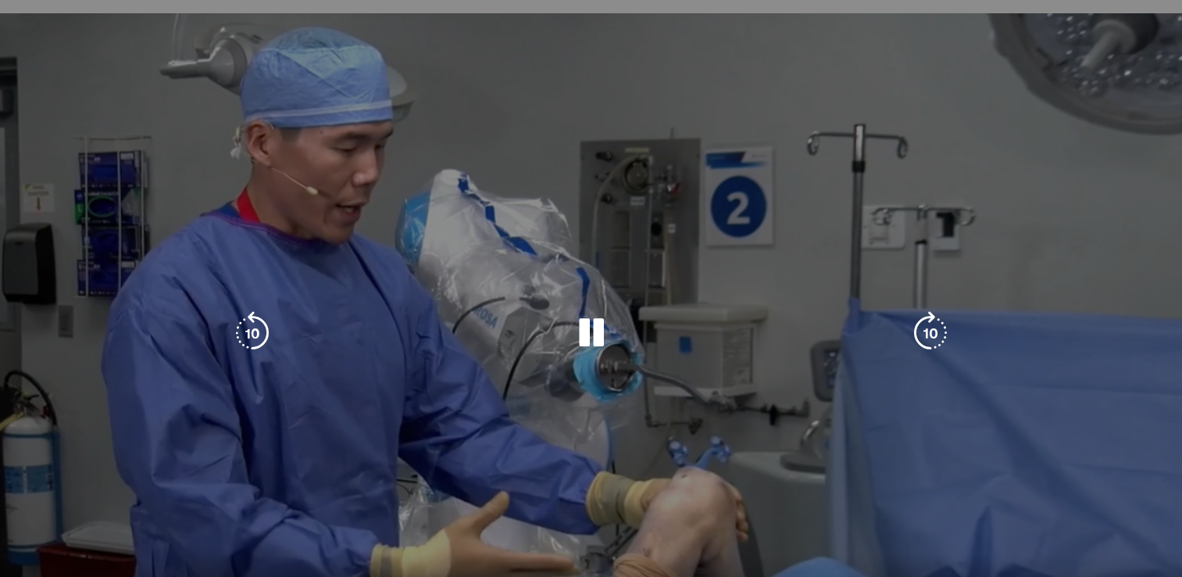
scroll to position [194, 0]
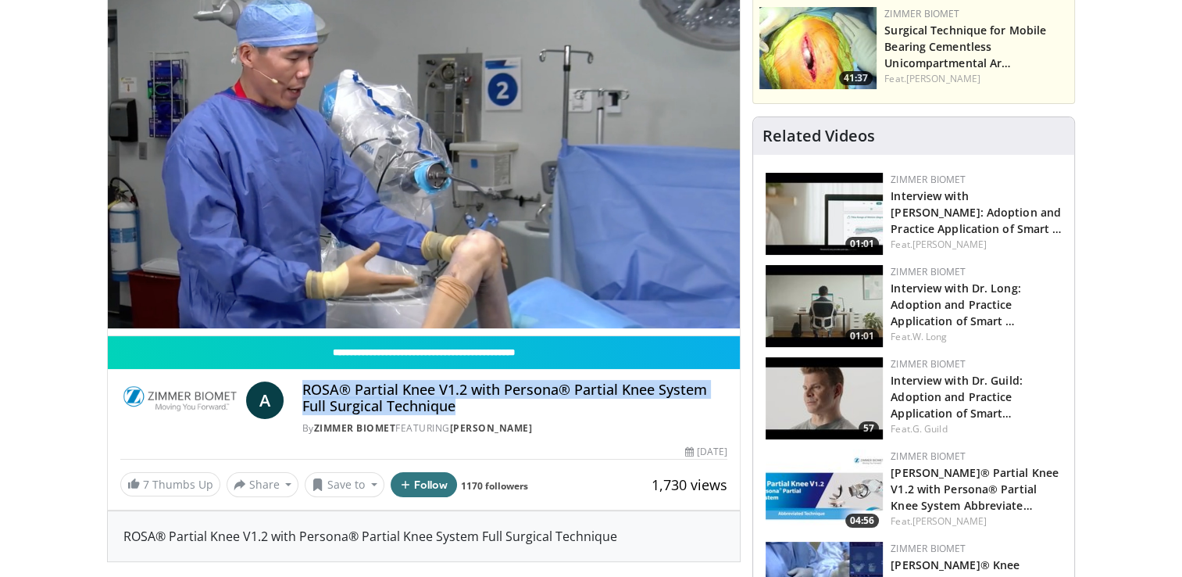
drag, startPoint x: 462, startPoint y: 410, endPoint x: 303, endPoint y: 386, distance: 161.2
click at [303, 386] on h4 "ROSA® Partial Knee V1.2 with Persona® Partial Knee System Full Surgical Techniq…" at bounding box center [514, 398] width 425 height 34
copy h4 "ROSA® Partial Knee V1.2 with Persona® Partial Knee System Full Surgical Techniq…"
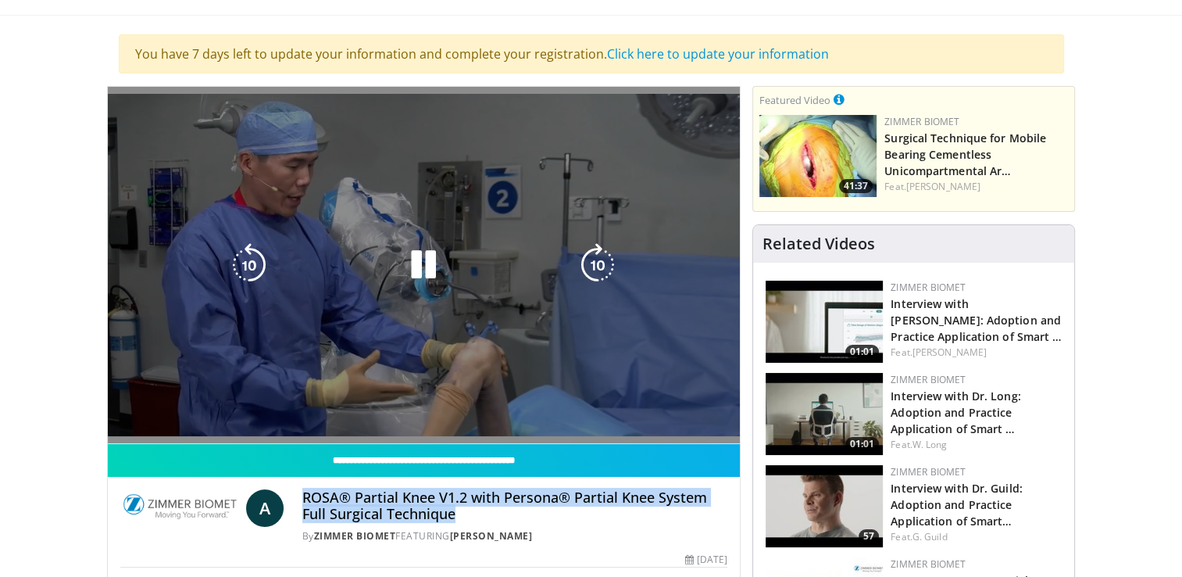
scroll to position [83, 0]
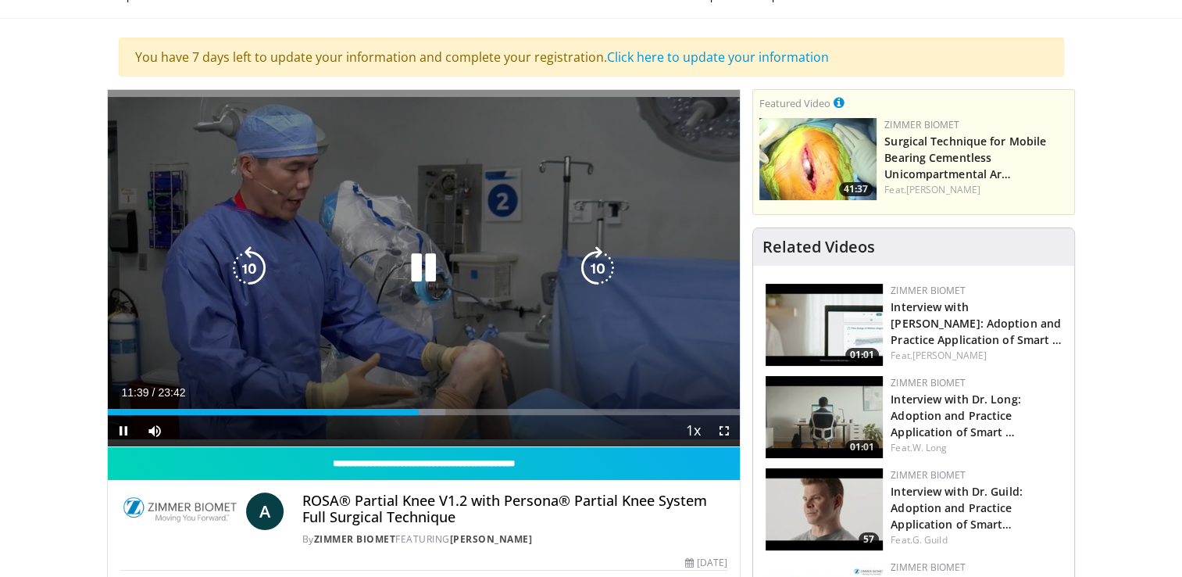
click at [446, 318] on div "10 seconds Tap to unmute" at bounding box center [424, 268] width 633 height 356
click at [422, 262] on icon "Video Player" at bounding box center [424, 268] width 44 height 44
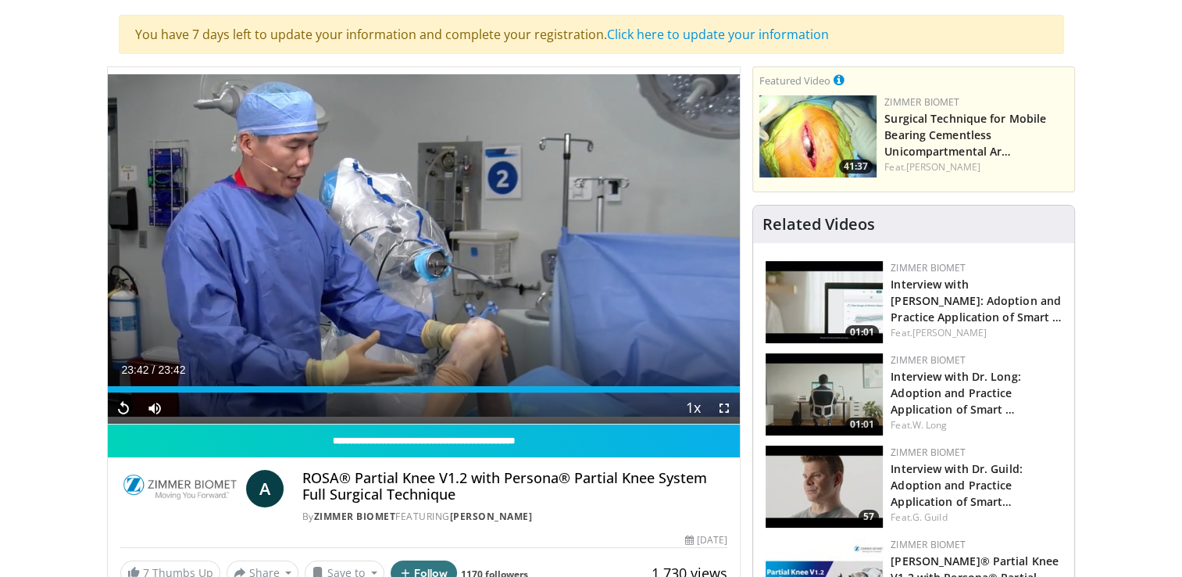
scroll to position [109, 0]
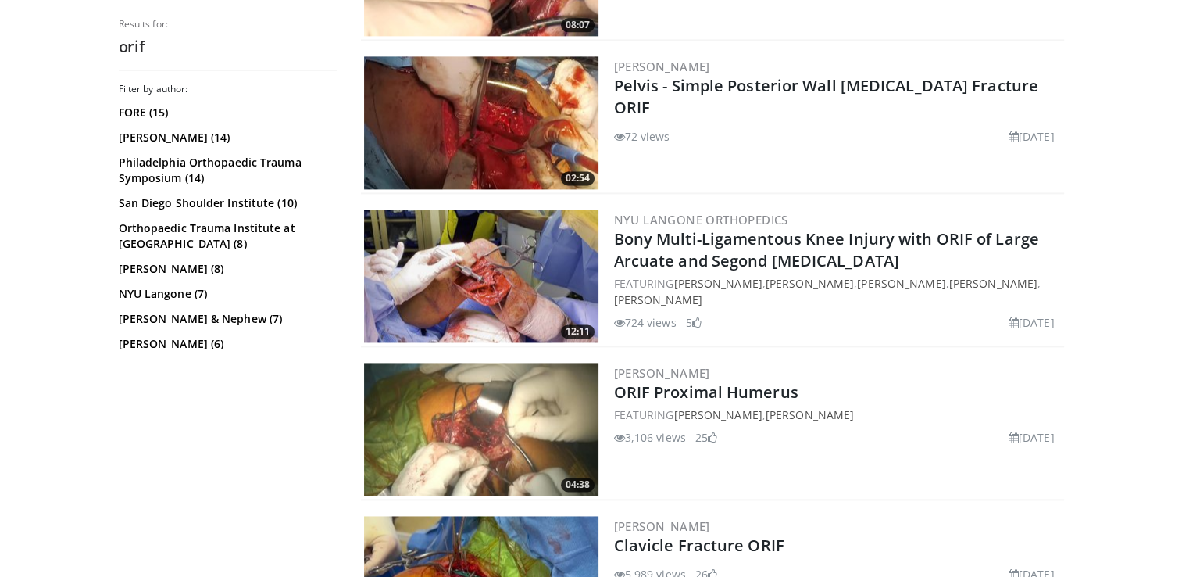
scroll to position [2162, 0]
click at [490, 286] on img at bounding box center [481, 276] width 234 height 133
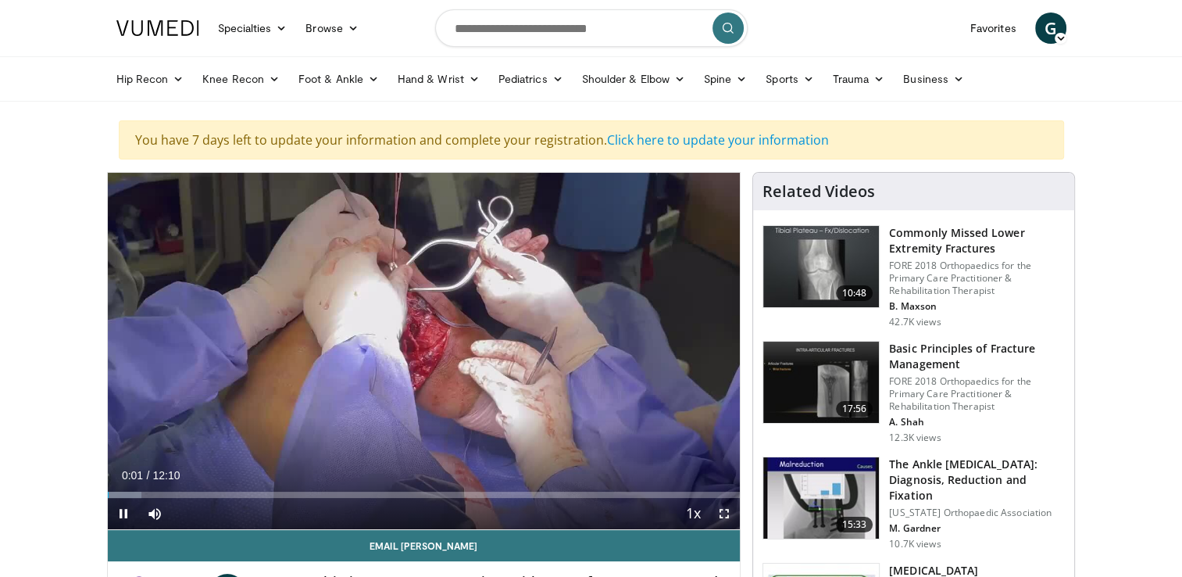
click at [723, 514] on span "Video Player" at bounding box center [724, 513] width 31 height 31
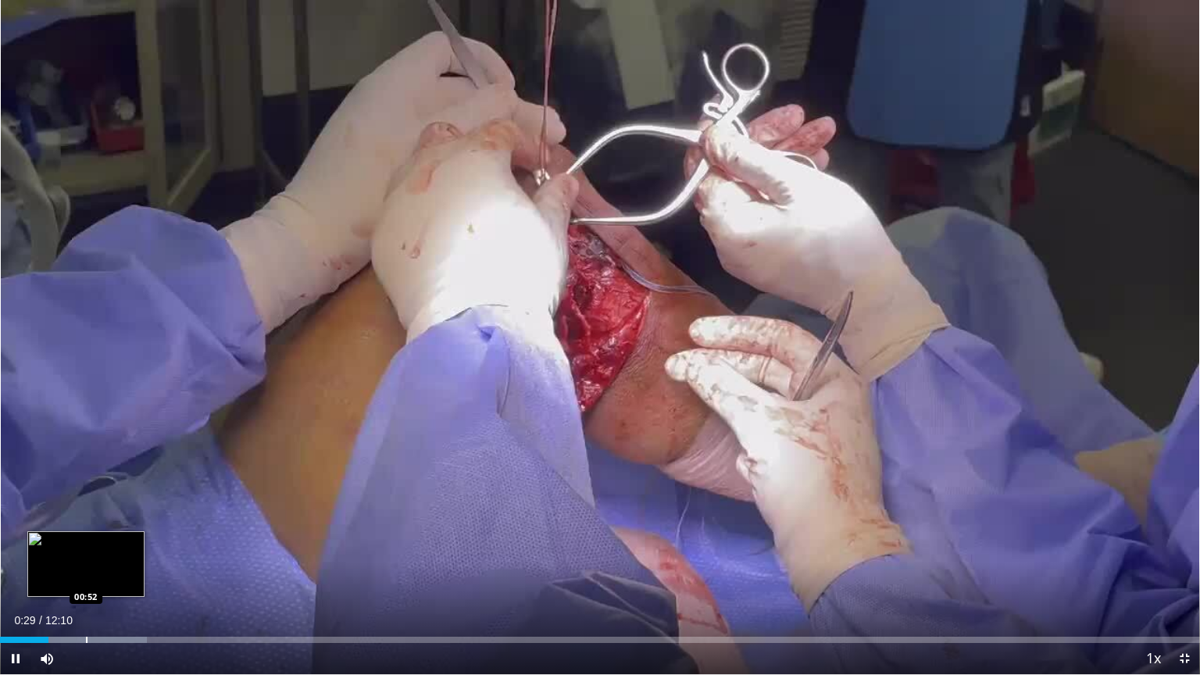
click at [86, 576] on div "Loaded : 12.22% 00:29 00:52" at bounding box center [600, 635] width 1200 height 15
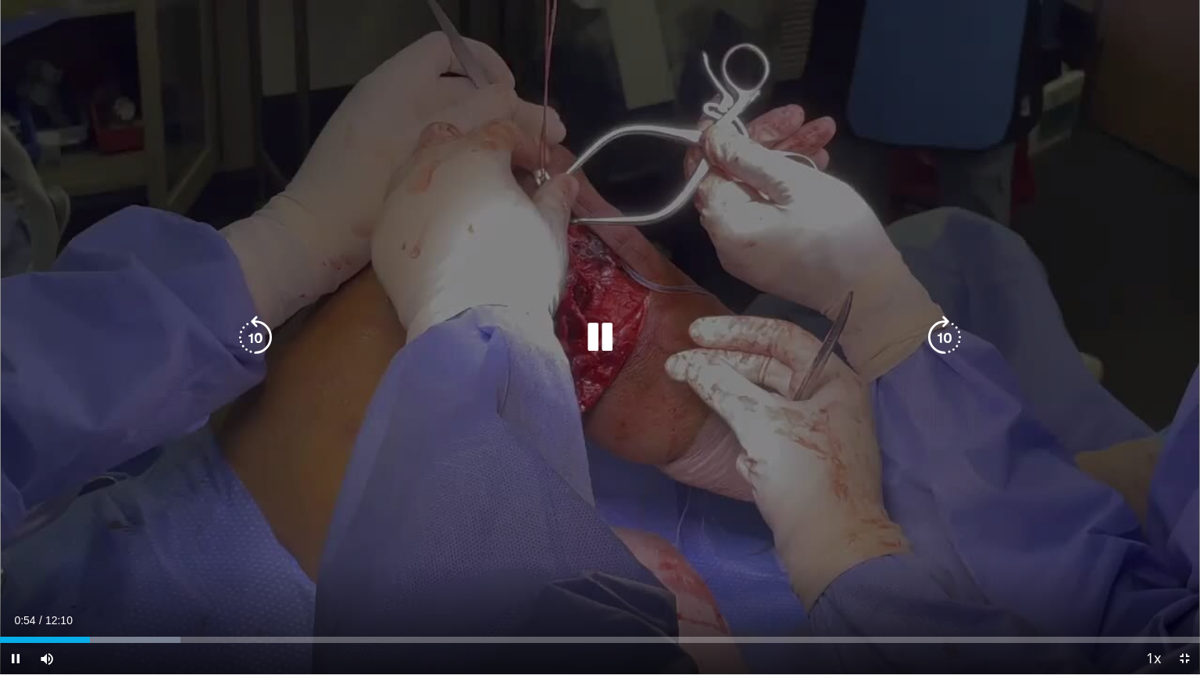
click at [262, 347] on icon "Video Player" at bounding box center [256, 338] width 44 height 44
click at [702, 405] on div "20 seconds Tap to unmute" at bounding box center [600, 337] width 1200 height 674
click at [724, 402] on div "20 seconds Tap to unmute" at bounding box center [600, 337] width 1200 height 674
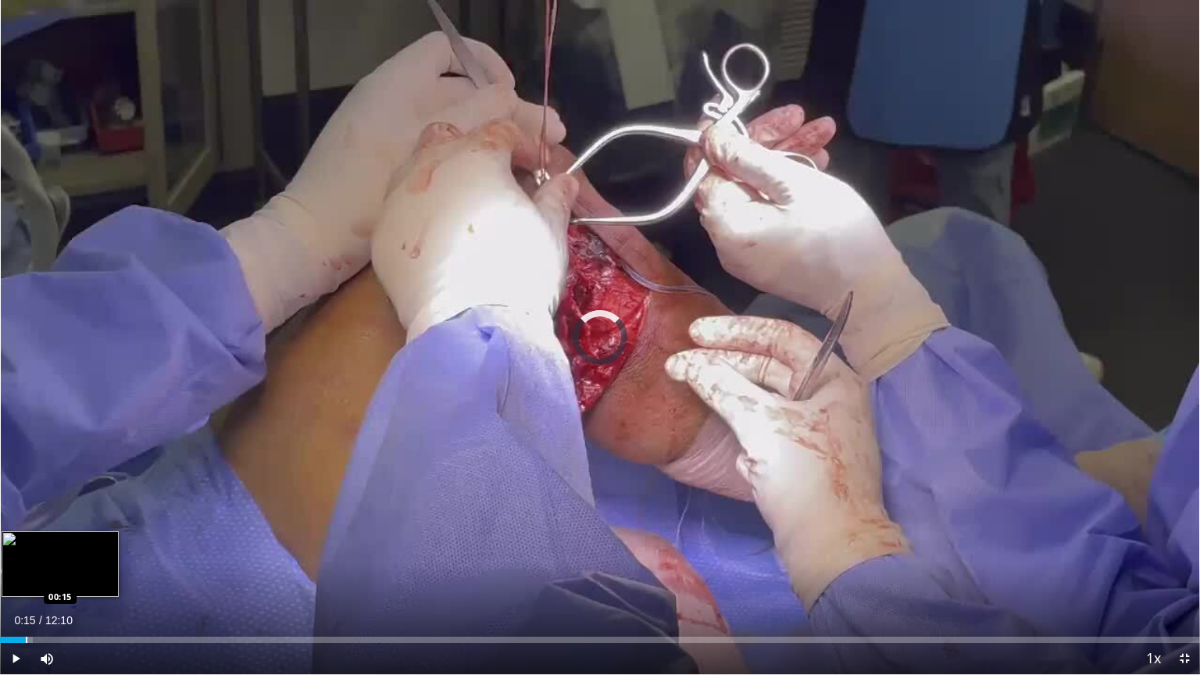
click at [26, 576] on div "Progress Bar" at bounding box center [27, 640] width 2 height 6
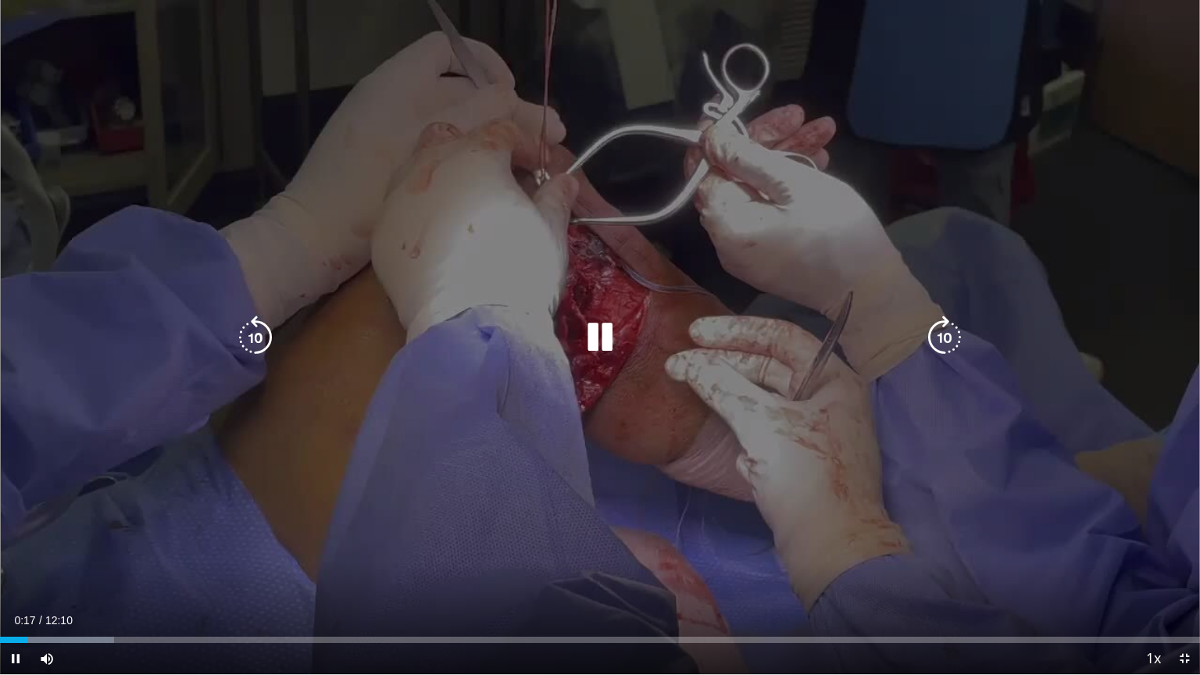
click at [601, 339] on icon "Video Player" at bounding box center [600, 338] width 44 height 44
click at [600, 341] on icon "Video Player" at bounding box center [600, 338] width 44 height 44
click at [942, 346] on icon "Video Player" at bounding box center [945, 338] width 44 height 44
click at [1106, 227] on div "10 seconds Tap to unmute" at bounding box center [600, 337] width 1200 height 674
click at [597, 339] on icon "Video Player" at bounding box center [600, 338] width 44 height 44
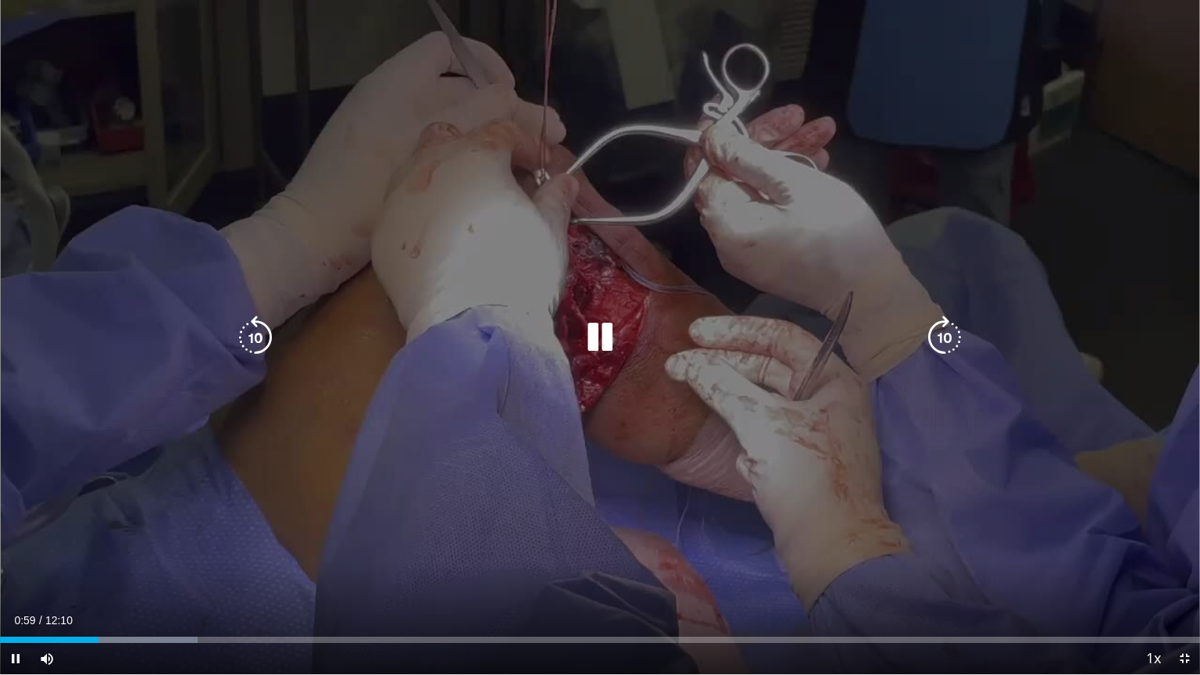
click at [902, 71] on div "10 seconds Tap to unmute" at bounding box center [600, 337] width 1200 height 674
click at [600, 337] on icon "Video Player" at bounding box center [600, 338] width 44 height 44
click at [602, 337] on icon "Video Player" at bounding box center [600, 338] width 44 height 44
click at [598, 347] on icon "Video Player" at bounding box center [600, 338] width 44 height 44
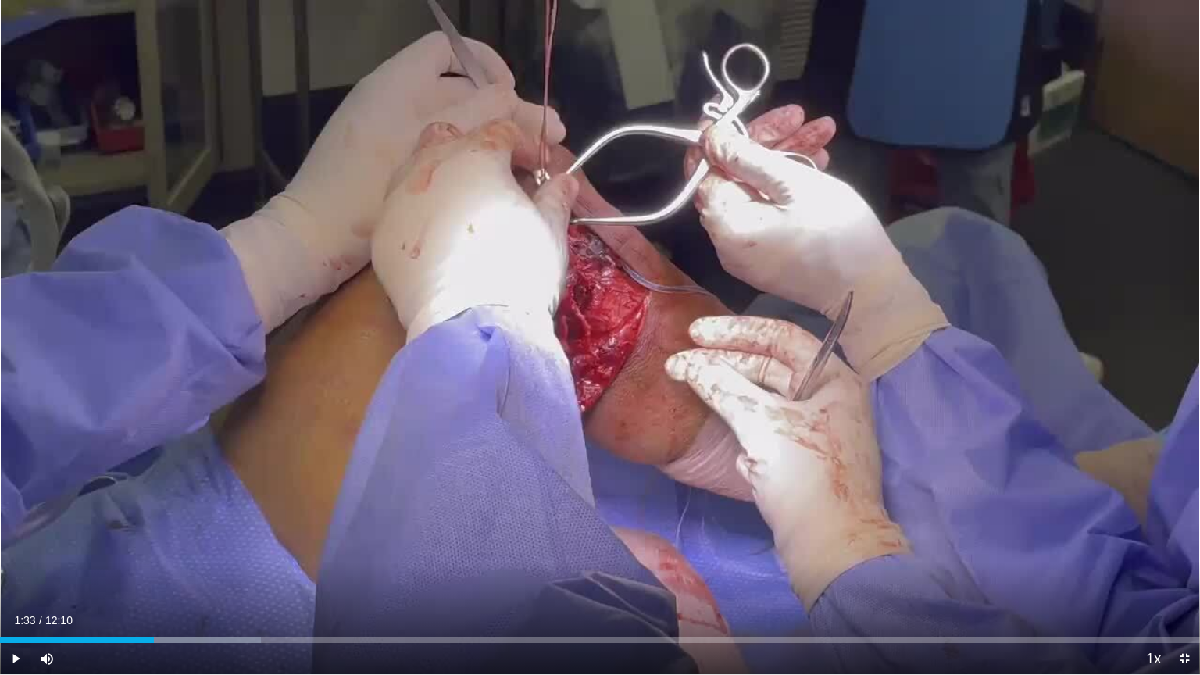
click at [598, 347] on div "10 seconds Tap to unmute" at bounding box center [600, 337] width 1200 height 674
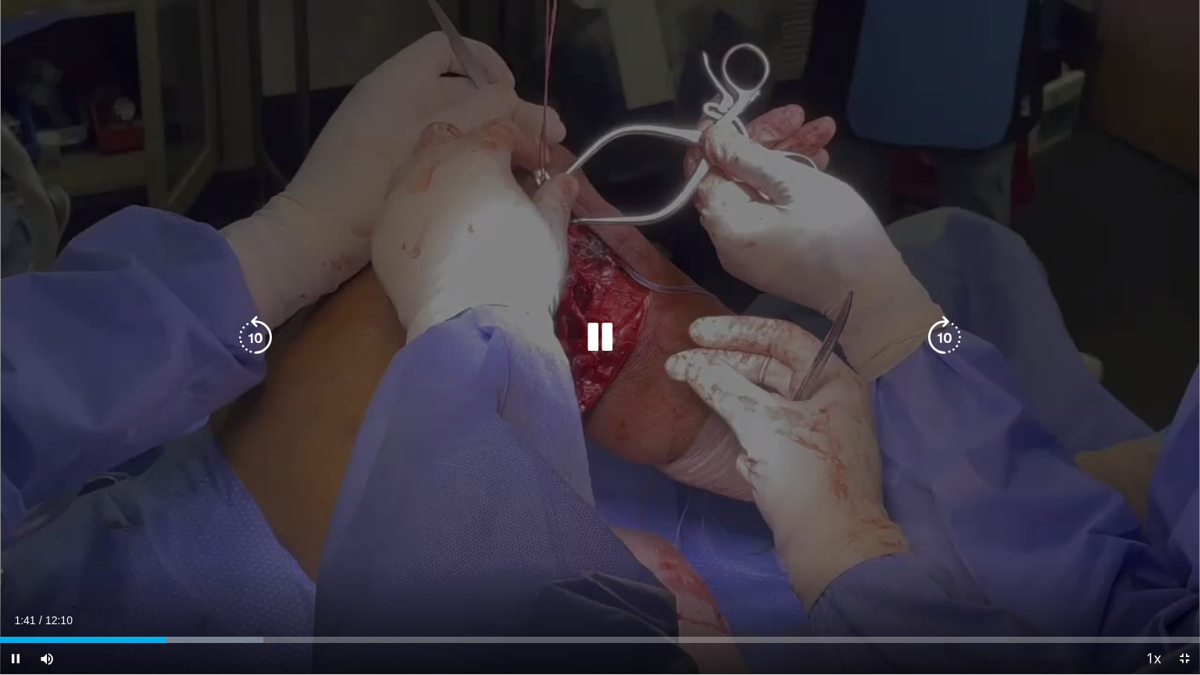
click at [947, 334] on icon "Video Player" at bounding box center [945, 338] width 44 height 44
click at [237, 334] on icon "Video Player" at bounding box center [256, 338] width 44 height 44
click at [941, 341] on icon "Video Player" at bounding box center [945, 338] width 44 height 44
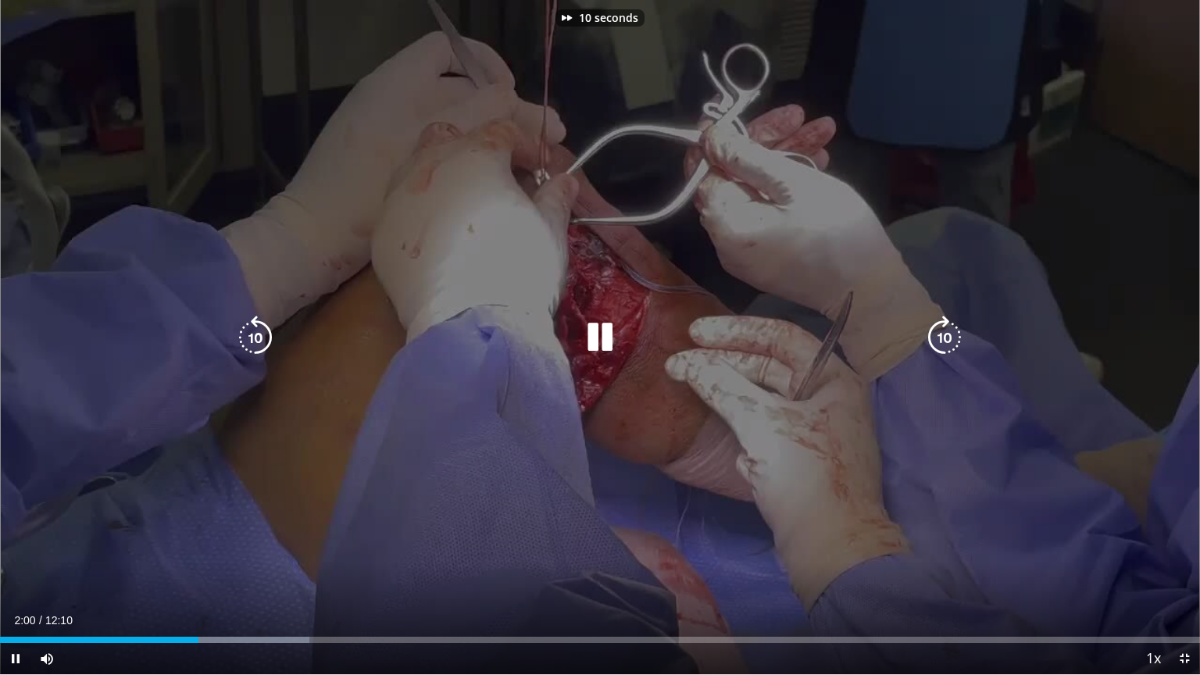
click at [941, 341] on icon "Video Player" at bounding box center [945, 338] width 44 height 44
click at [938, 328] on icon "Video Player" at bounding box center [945, 338] width 44 height 44
click at [266, 337] on icon "Video Player" at bounding box center [256, 338] width 44 height 44
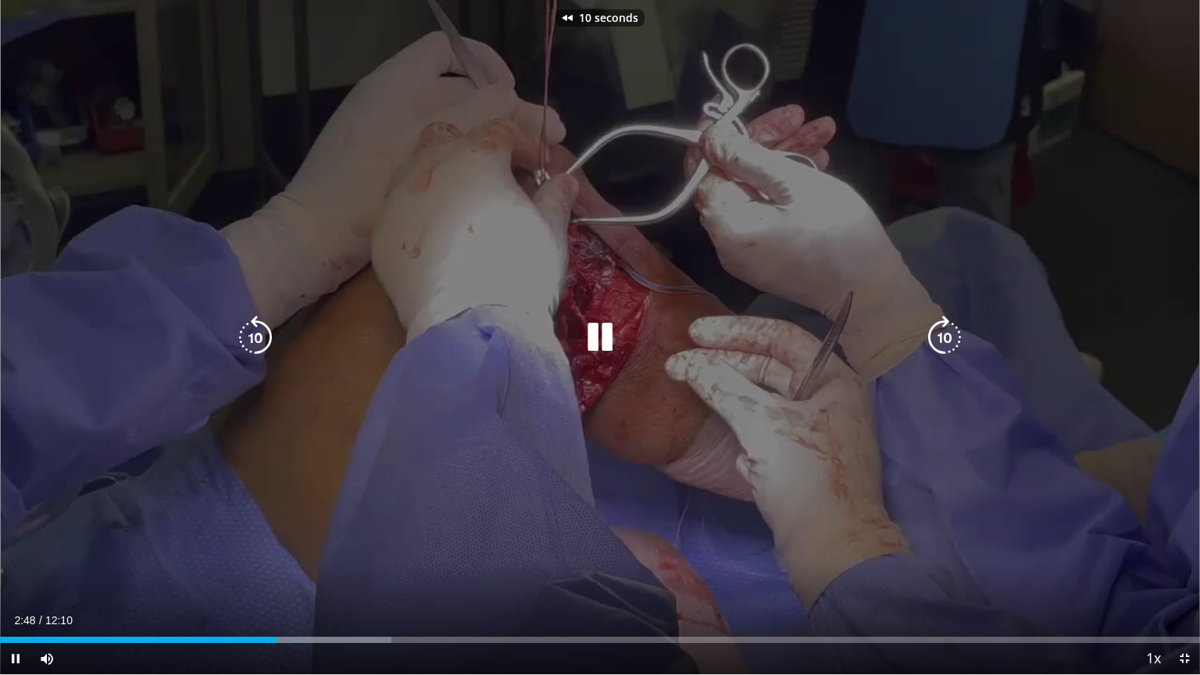
click at [266, 337] on icon "Video Player" at bounding box center [256, 338] width 44 height 44
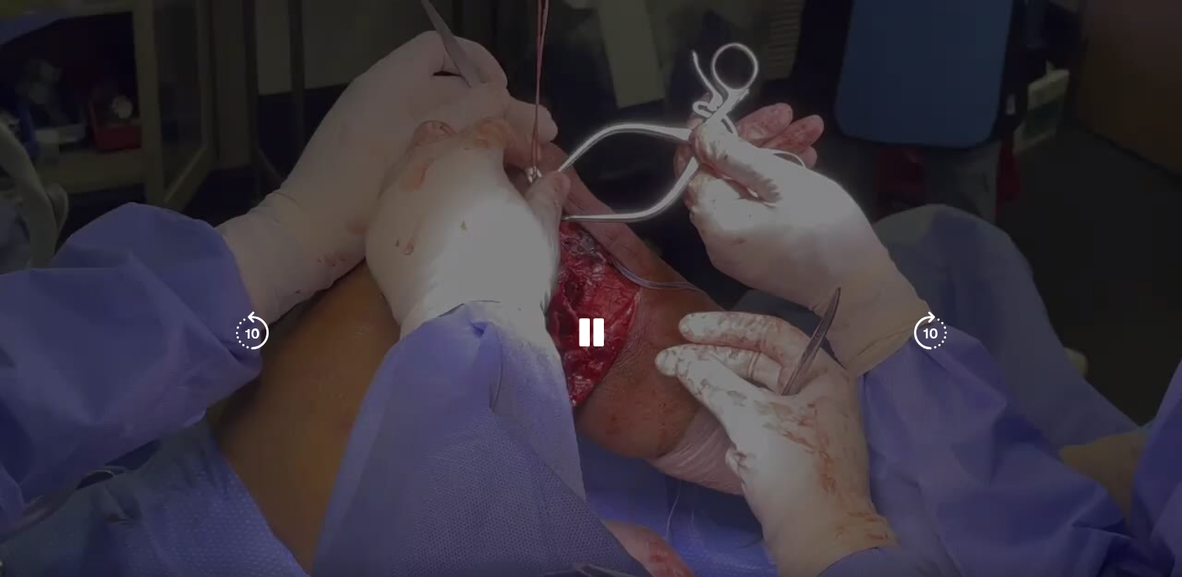
scroll to position [162, 0]
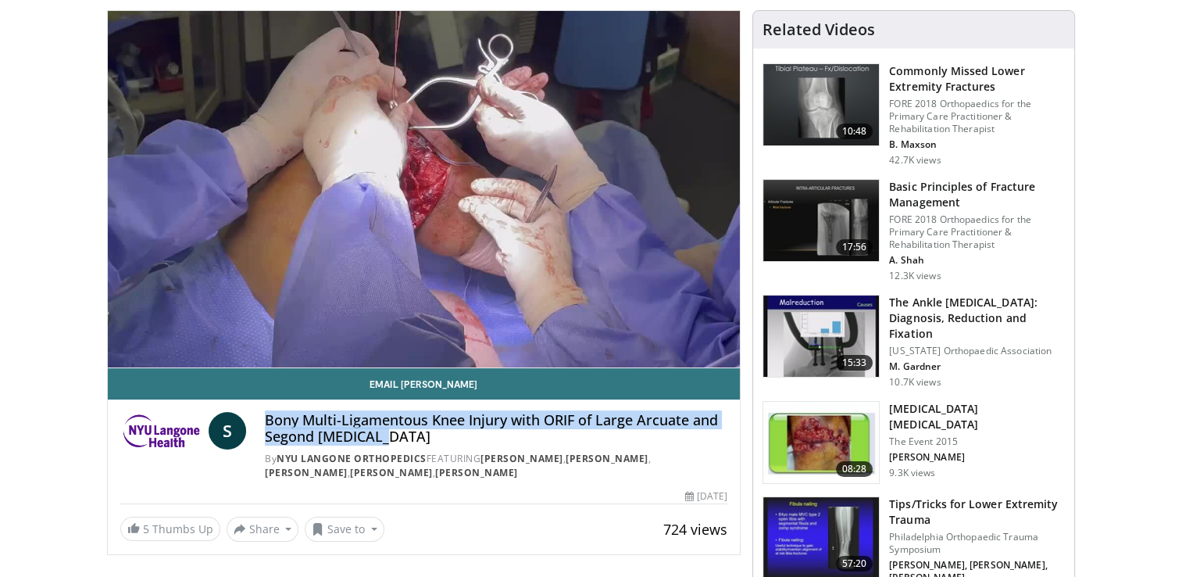
drag, startPoint x: 266, startPoint y: 413, endPoint x: 385, endPoint y: 436, distance: 120.9
click at [385, 436] on h4 "Bony Multi-Ligamentous Knee Injury with ORIF of Large Arcuate and Segond Fractu…" at bounding box center [496, 429] width 462 height 34
copy h4 "Bony Multi-Ligamentous Knee Injury with ORIF of Large Arcuate and Segond Fractu…"
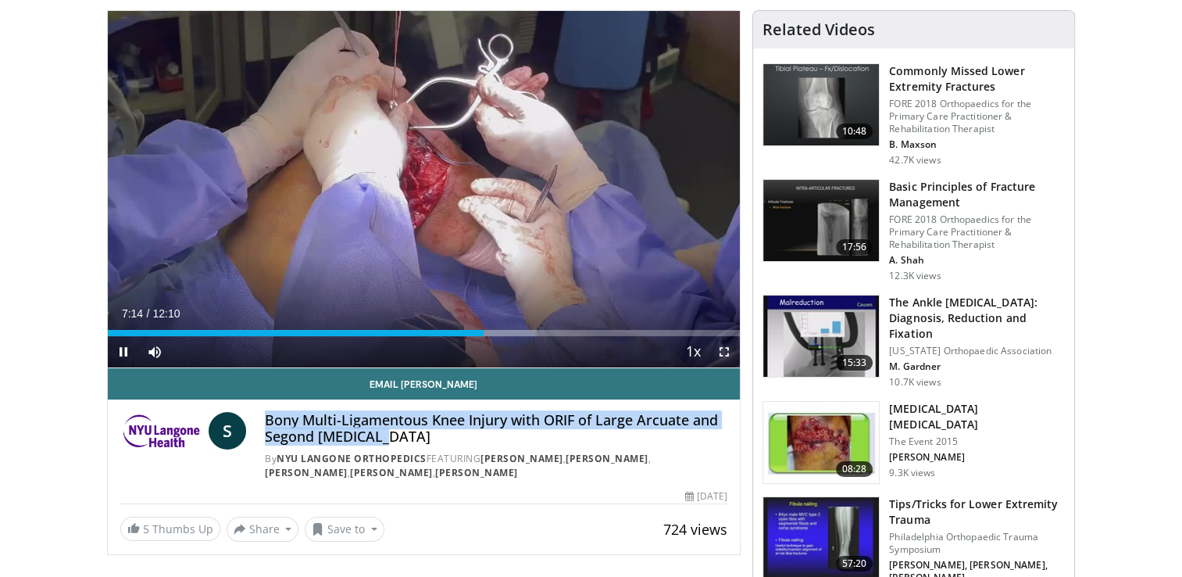
click at [725, 346] on span "Video Player" at bounding box center [724, 351] width 31 height 31
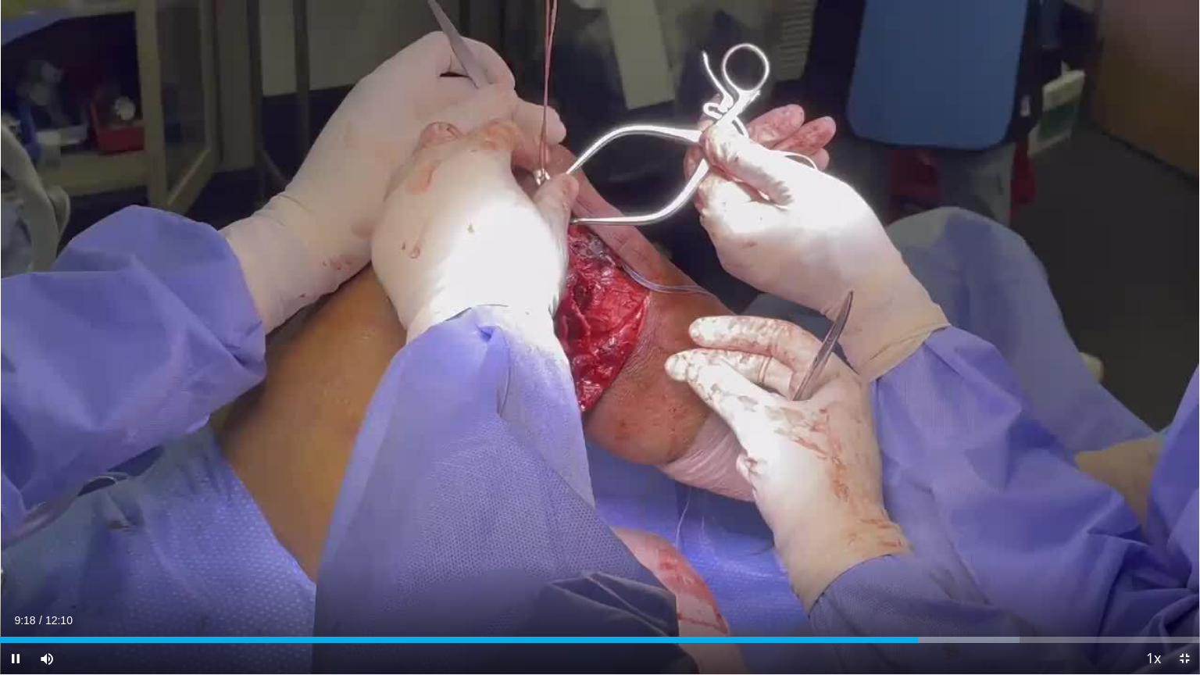
click at [1180, 576] on span "Video Player" at bounding box center [1184, 658] width 31 height 31
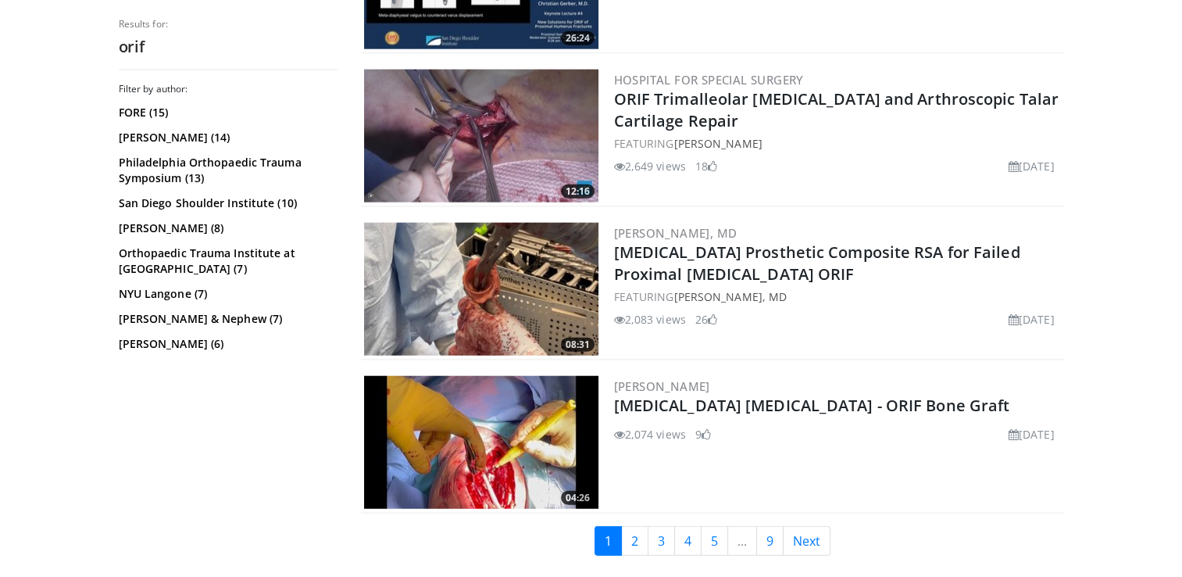
scroll to position [3969, 0]
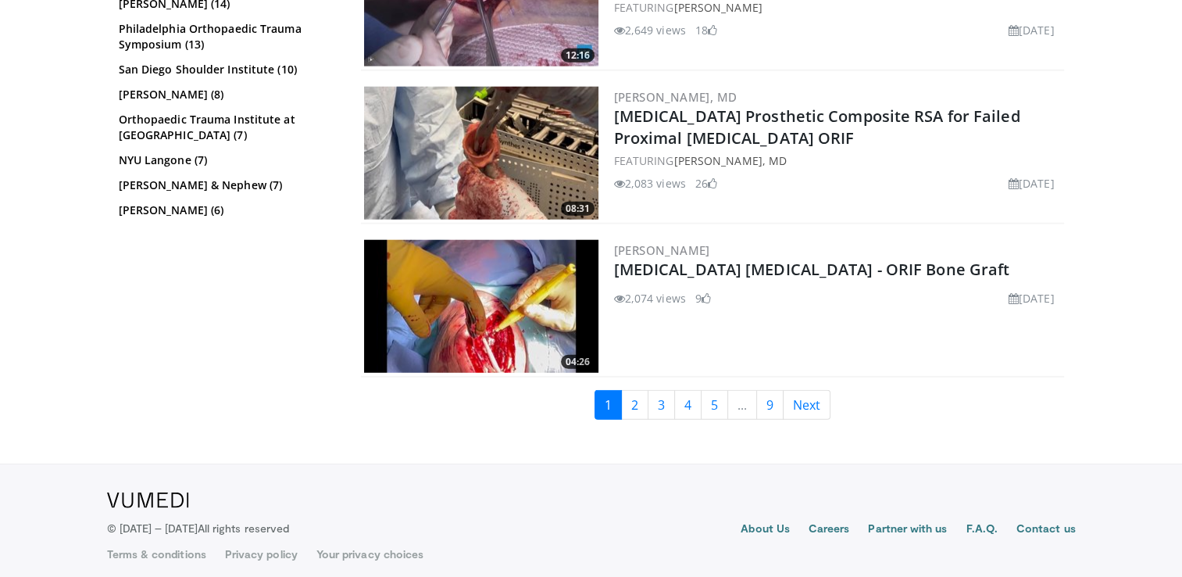
click at [871, 363] on div "04:26 Wayne Weil Humerus Nonunion - ORIF Bone Graft 2,074 views May 6, 2022 9" at bounding box center [712, 307] width 703 height 141
click at [641, 390] on link "2" at bounding box center [634, 405] width 27 height 30
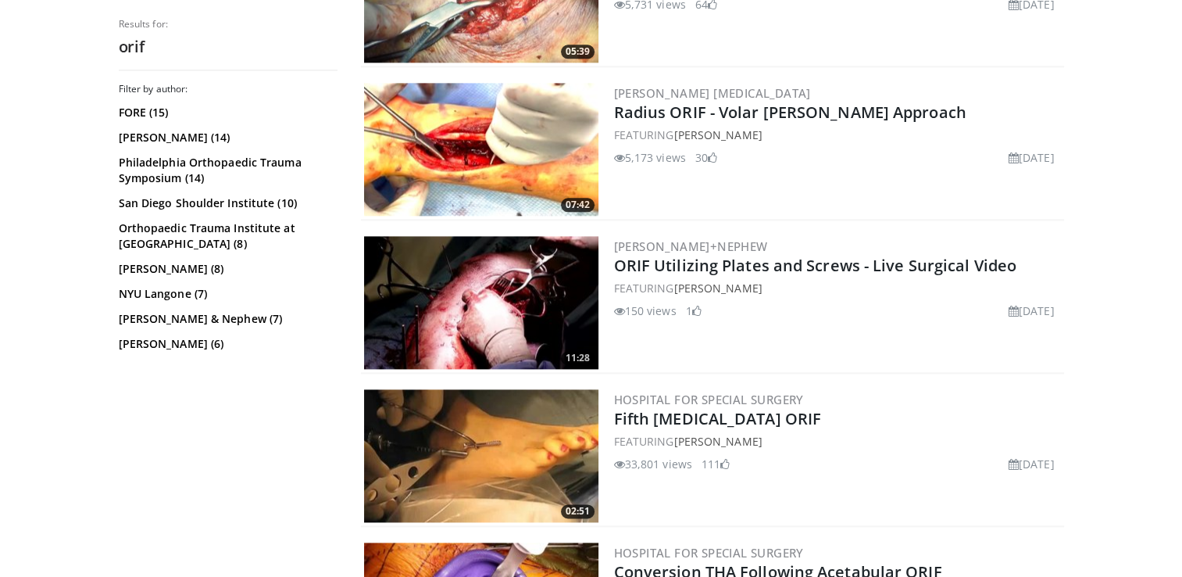
scroll to position [1980, 0]
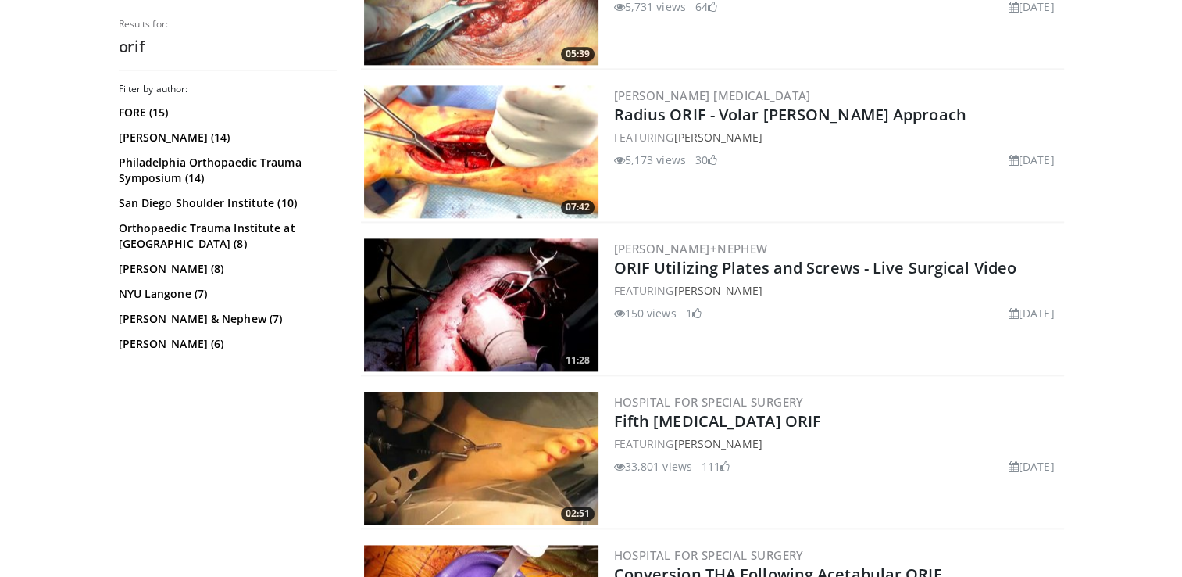
click at [462, 163] on img at bounding box center [481, 151] width 234 height 133
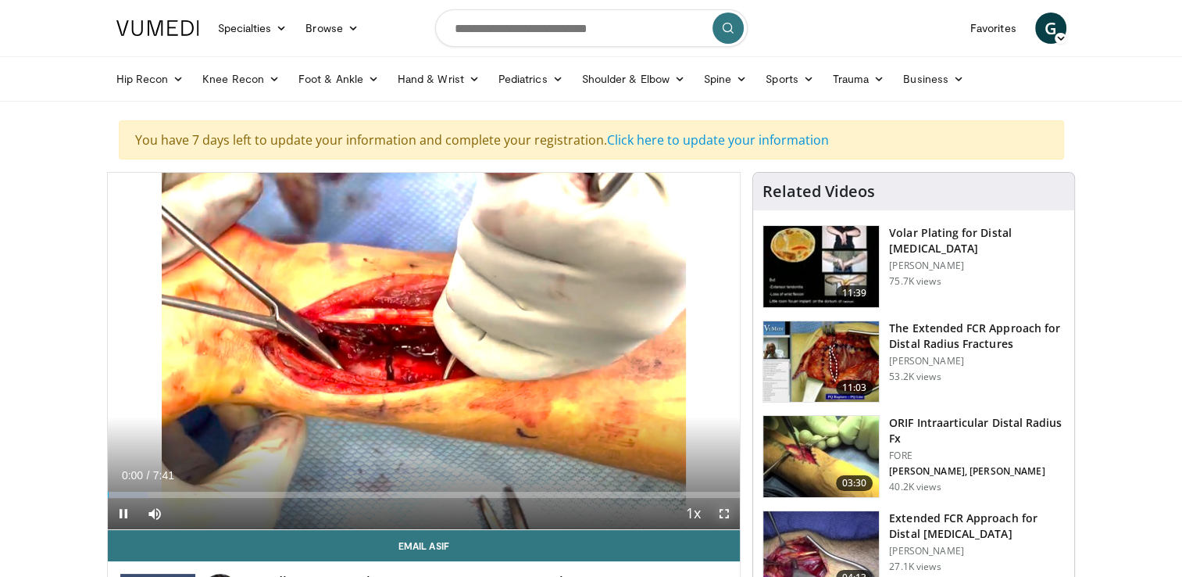
click at [727, 511] on video-js "**********" at bounding box center [424, 351] width 633 height 357
click at [722, 508] on span "Video Player" at bounding box center [724, 513] width 31 height 31
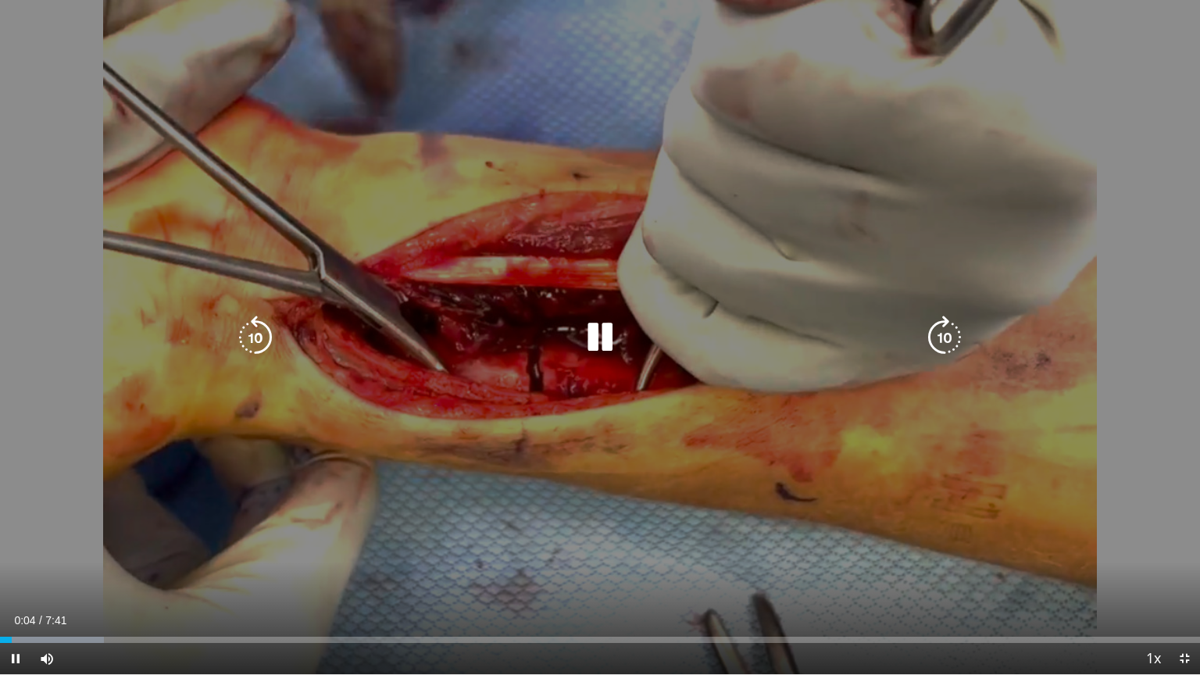
click at [761, 454] on div "10 seconds Tap to unmute" at bounding box center [600, 337] width 1200 height 674
click at [595, 332] on icon "Video Player" at bounding box center [600, 338] width 44 height 44
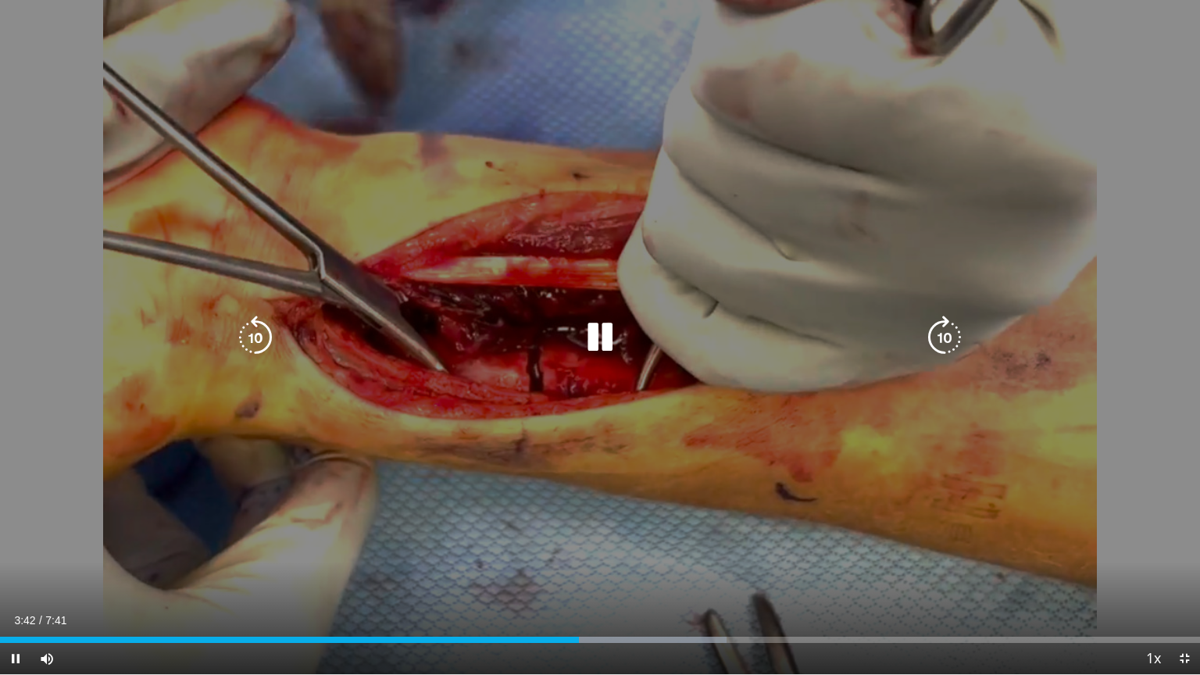
click at [610, 335] on icon "Video Player" at bounding box center [600, 338] width 44 height 44
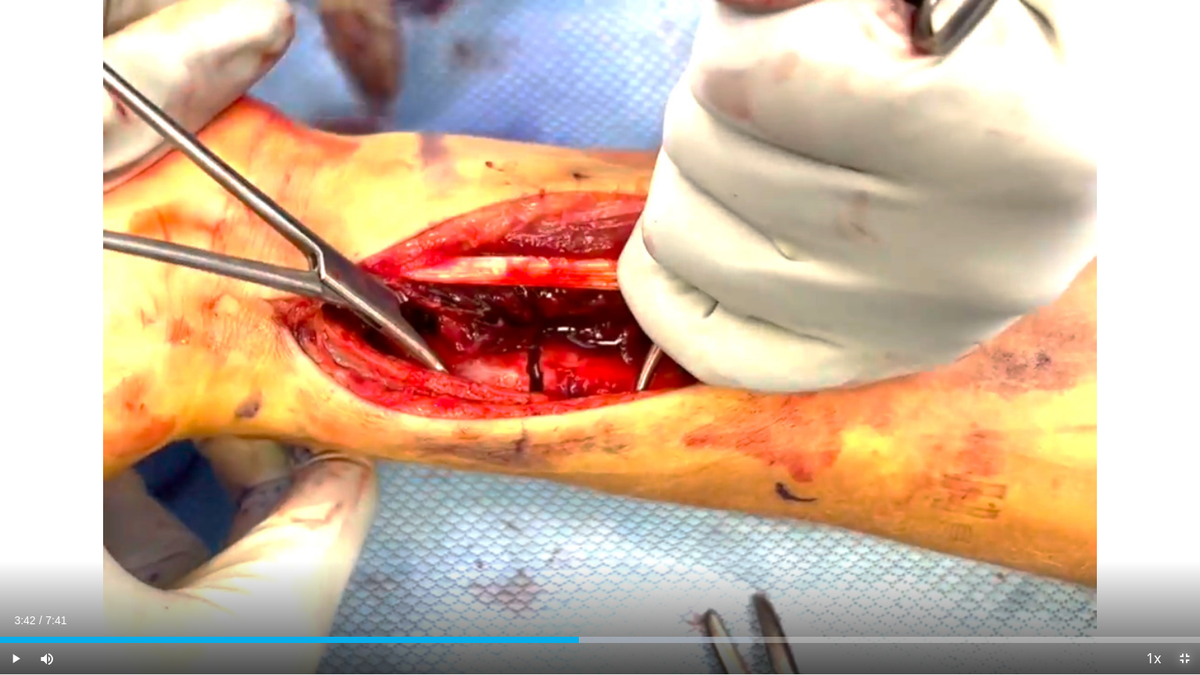
click at [1181, 576] on span "Video Player" at bounding box center [1184, 658] width 31 height 31
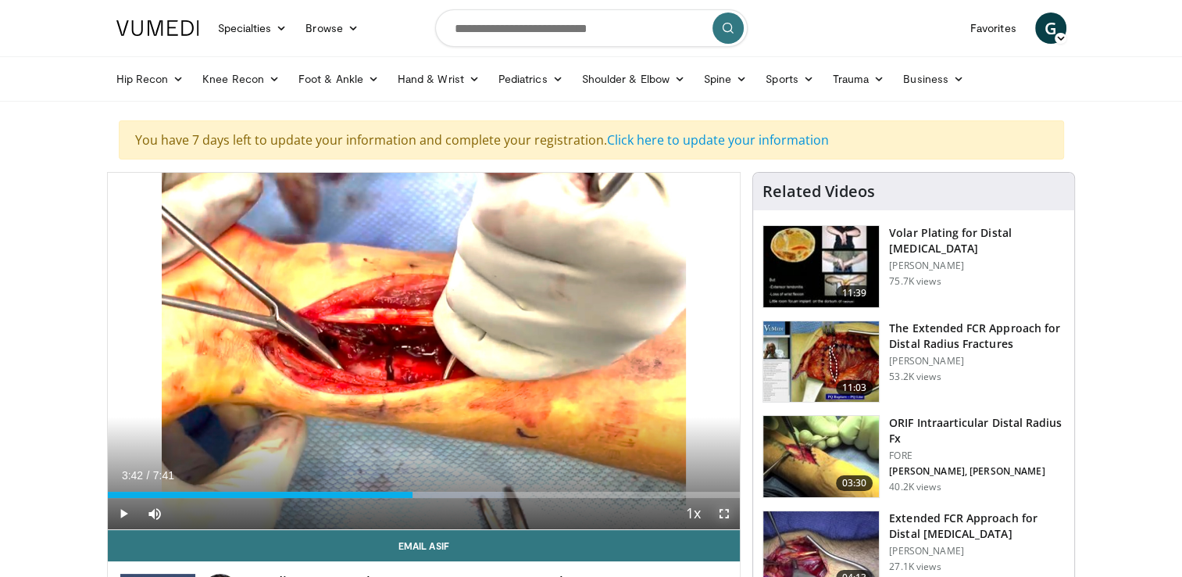
click at [714, 516] on span "Video Player" at bounding box center [724, 513] width 31 height 31
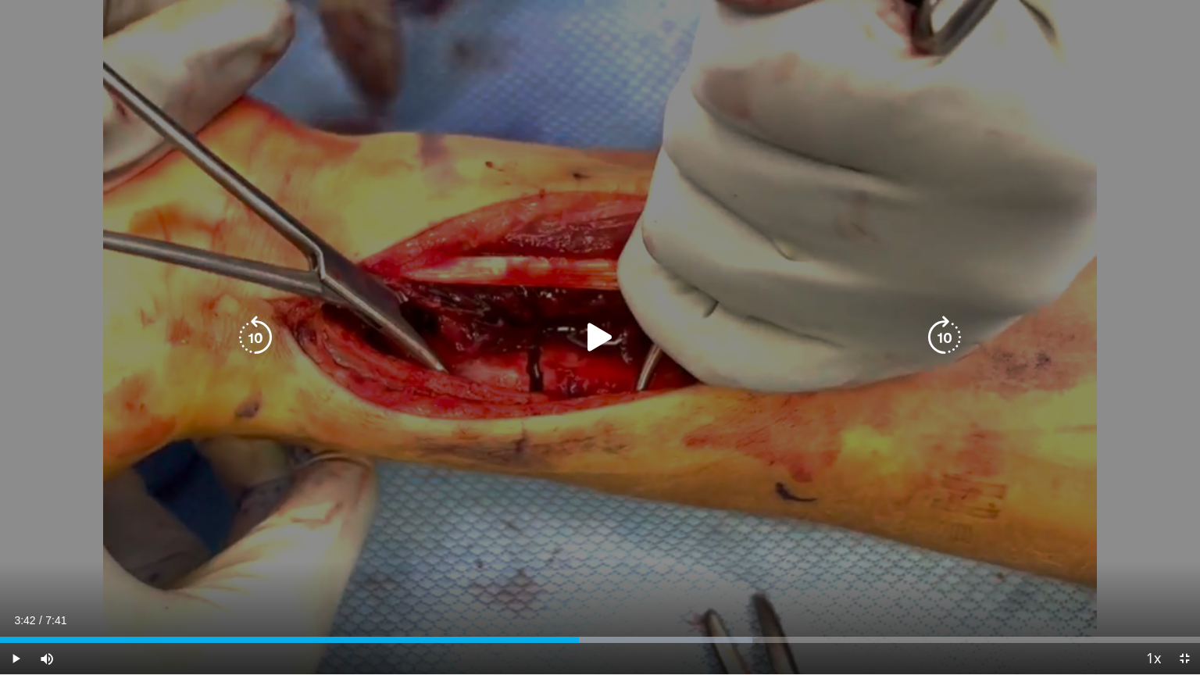
click at [592, 345] on icon "Video Player" at bounding box center [600, 338] width 44 height 44
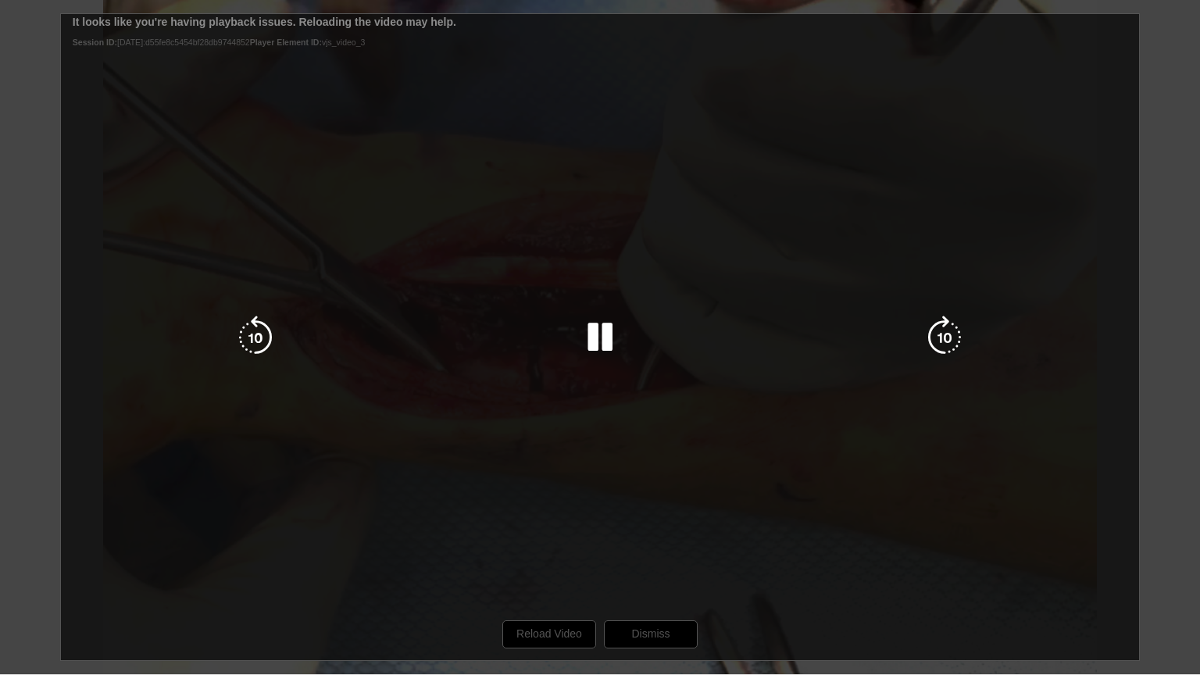
click at [612, 339] on icon "Video Player" at bounding box center [600, 338] width 44 height 44
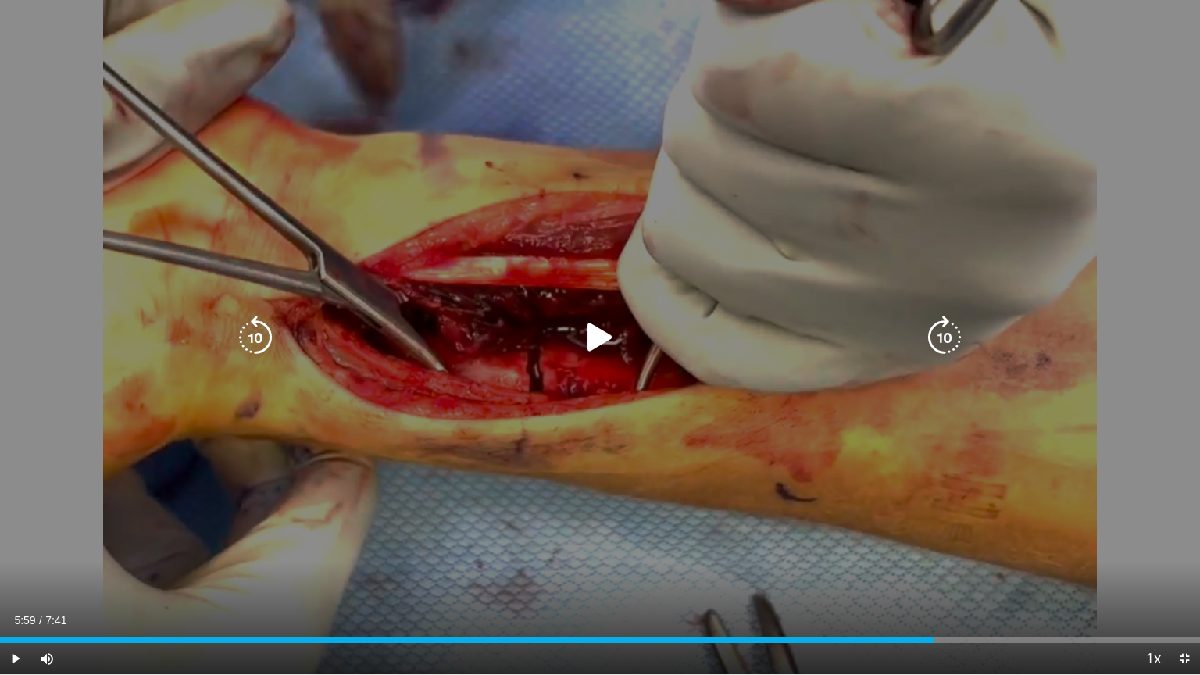
click at [612, 339] on icon "Video Player" at bounding box center [600, 338] width 44 height 44
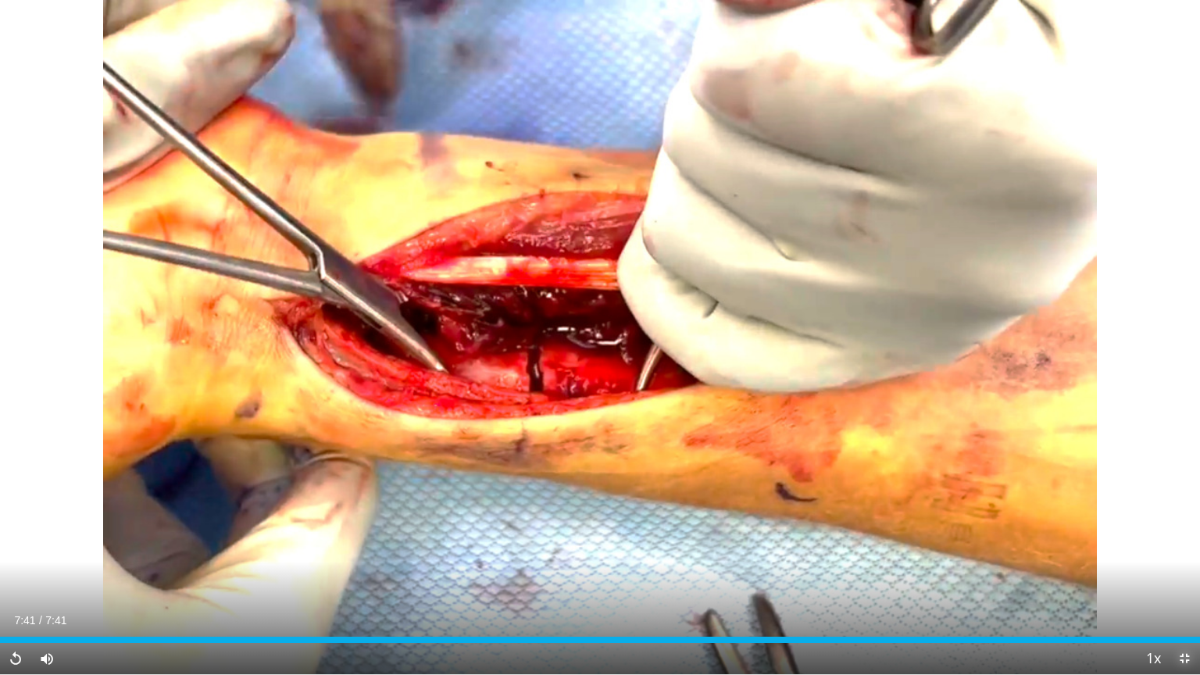
click at [1181, 576] on span "Video Player" at bounding box center [1184, 658] width 31 height 31
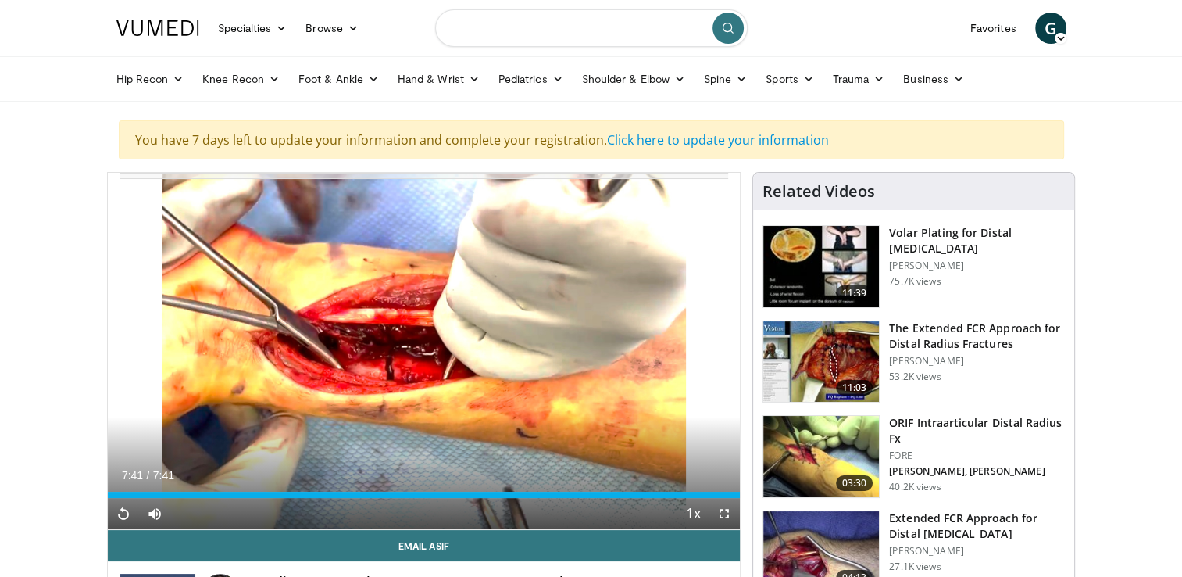
click at [532, 30] on input "Search topics, interventions" at bounding box center [591, 27] width 312 height 37
type input "**********"
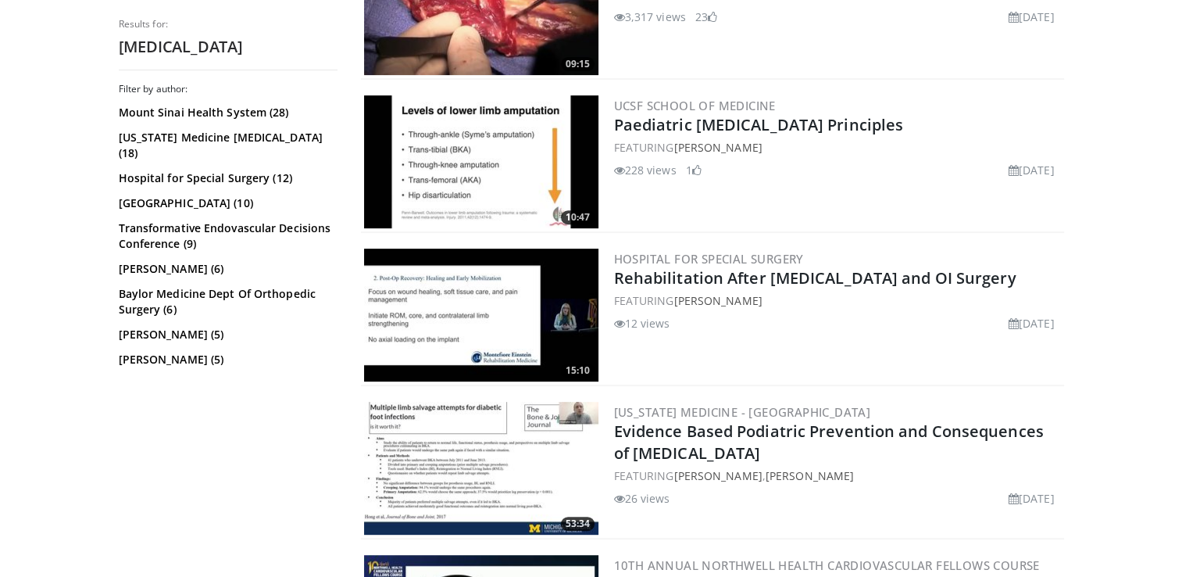
scroll to position [666, 0]
